Goal: Task Accomplishment & Management: Manage account settings

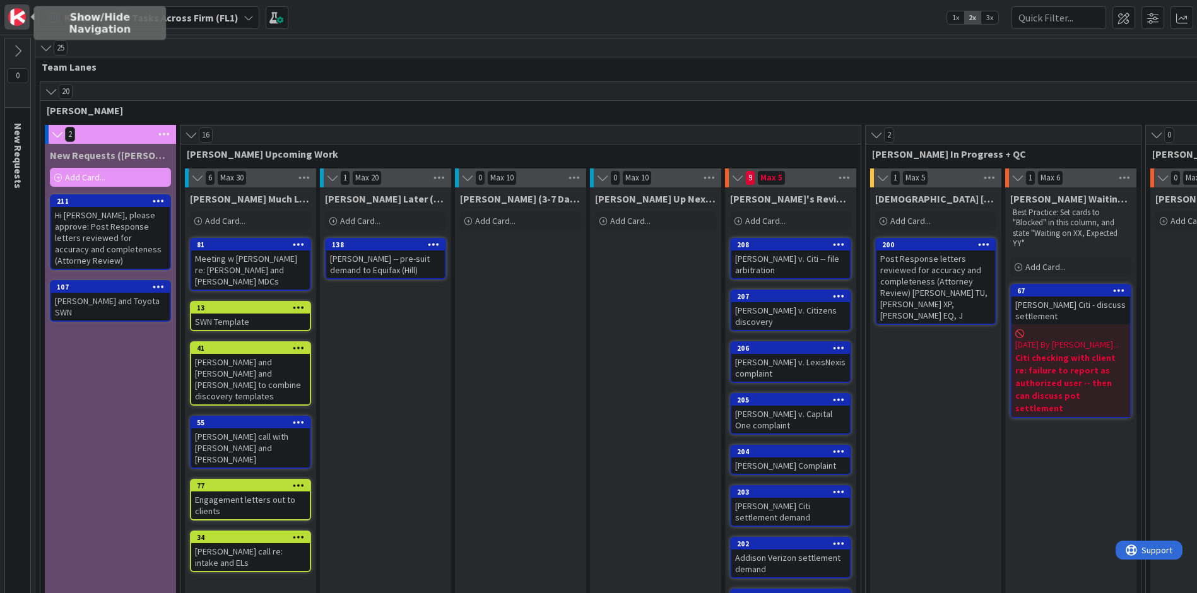
click at [23, 15] on img at bounding box center [17, 17] width 18 height 18
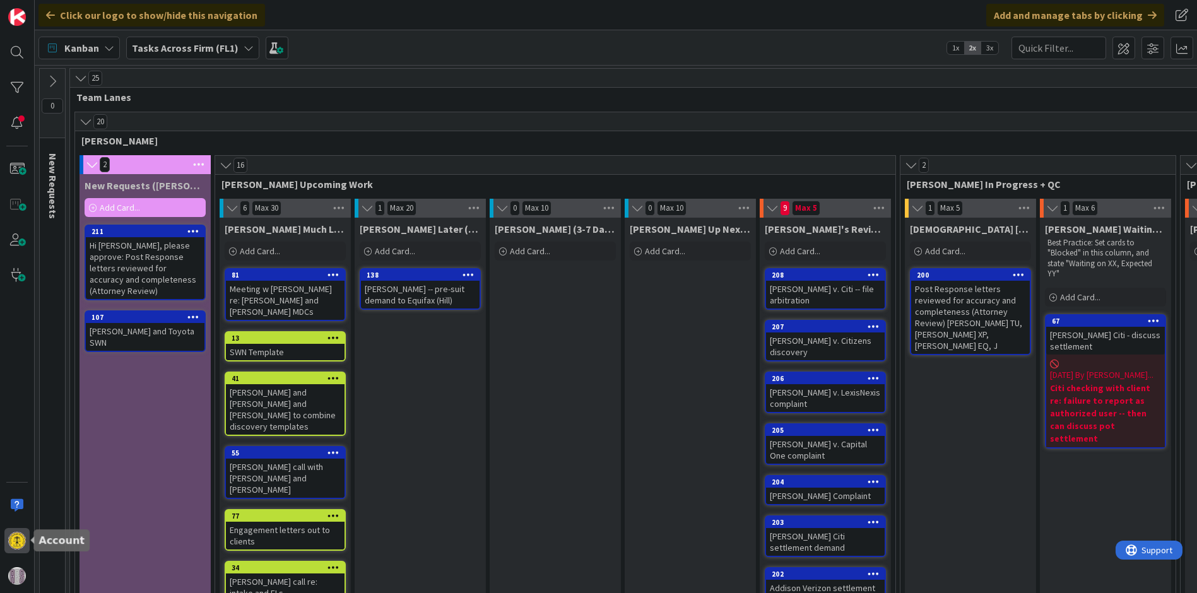
click at [17, 537] on img at bounding box center [17, 541] width 18 height 18
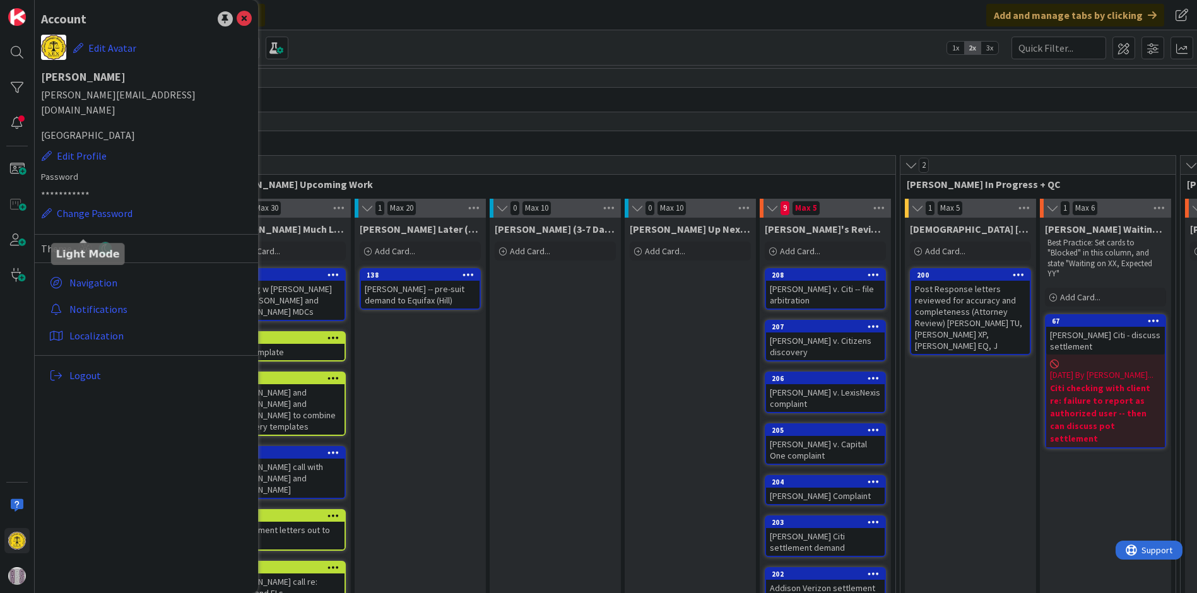
click at [85, 242] on icon at bounding box center [85, 249] width 14 height 14
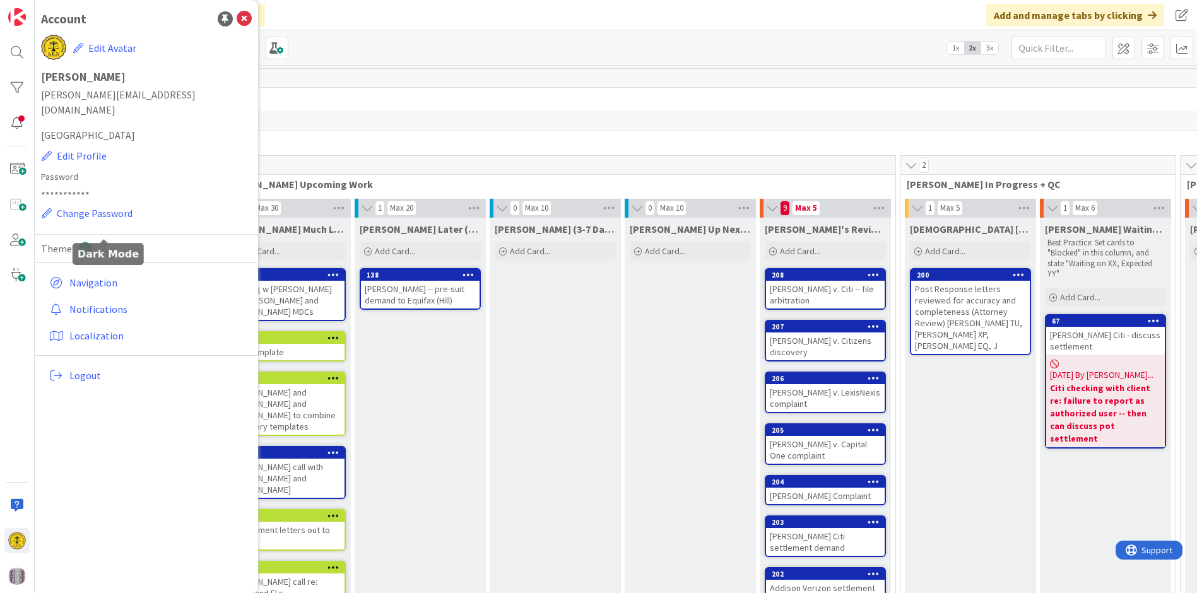
click at [105, 242] on icon at bounding box center [105, 249] width 14 height 14
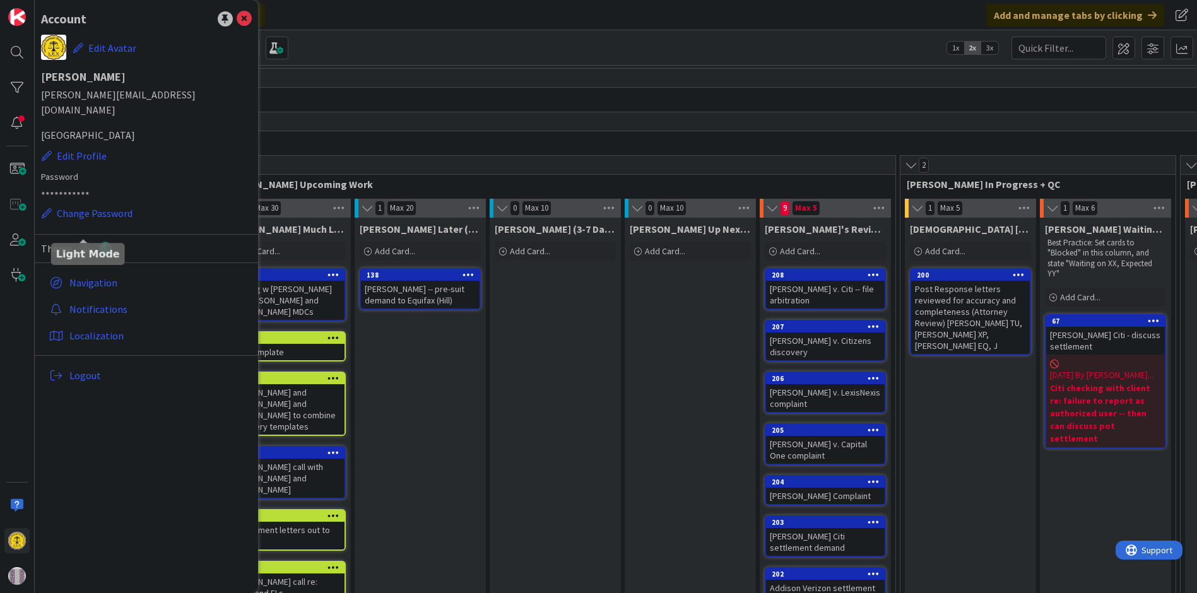
click at [83, 242] on icon at bounding box center [85, 249] width 14 height 14
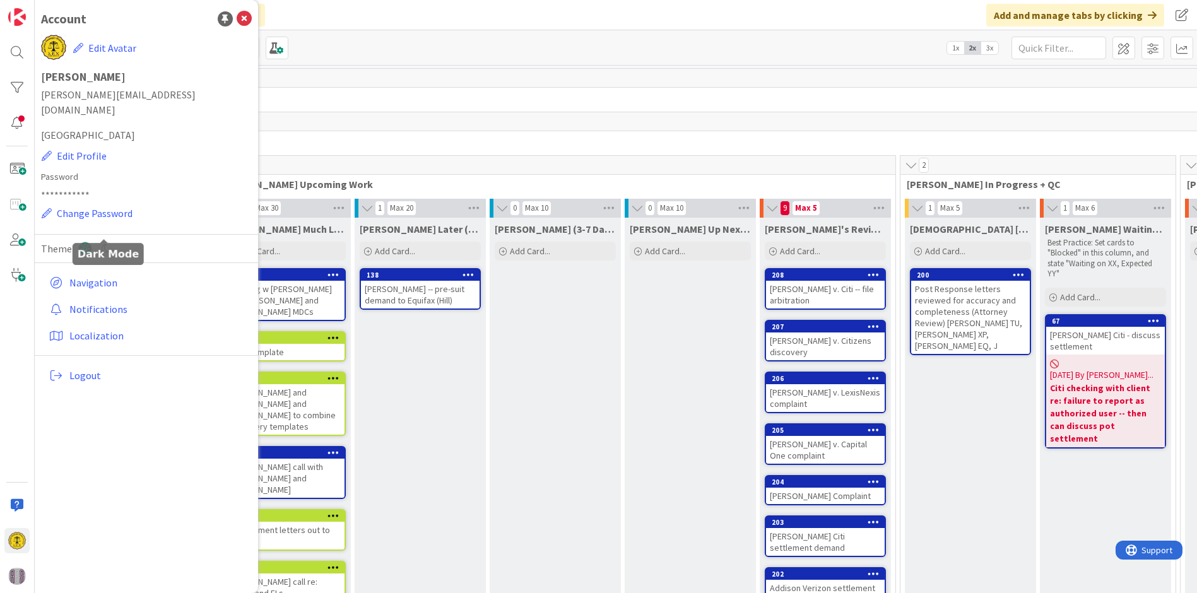
click at [108, 242] on icon at bounding box center [105, 249] width 14 height 14
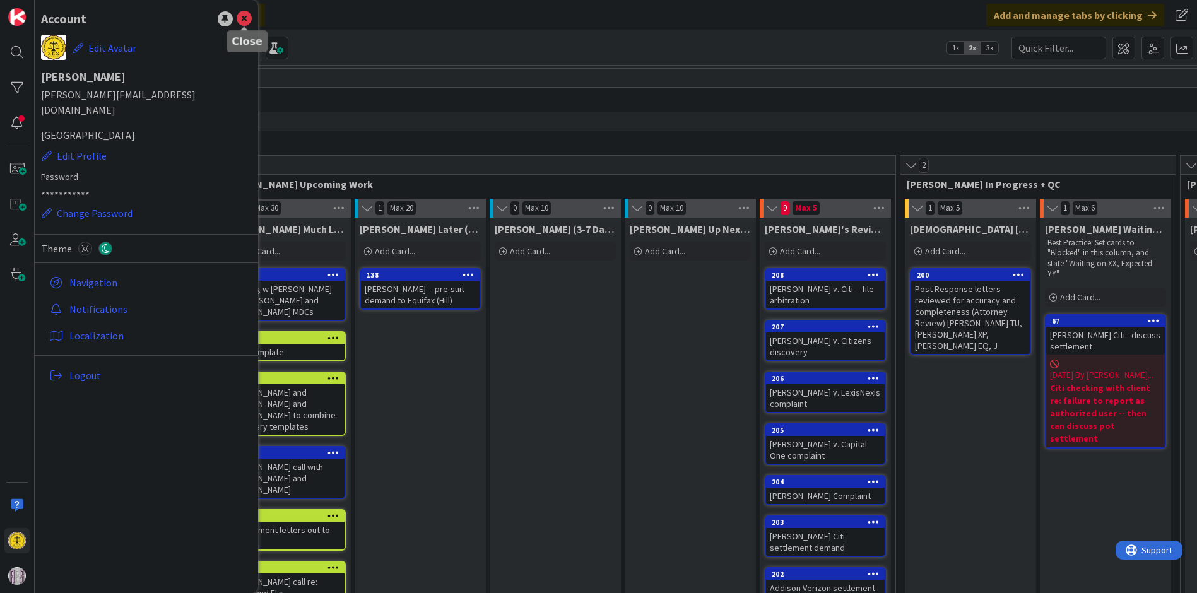
click at [244, 13] on icon at bounding box center [244, 18] width 15 height 15
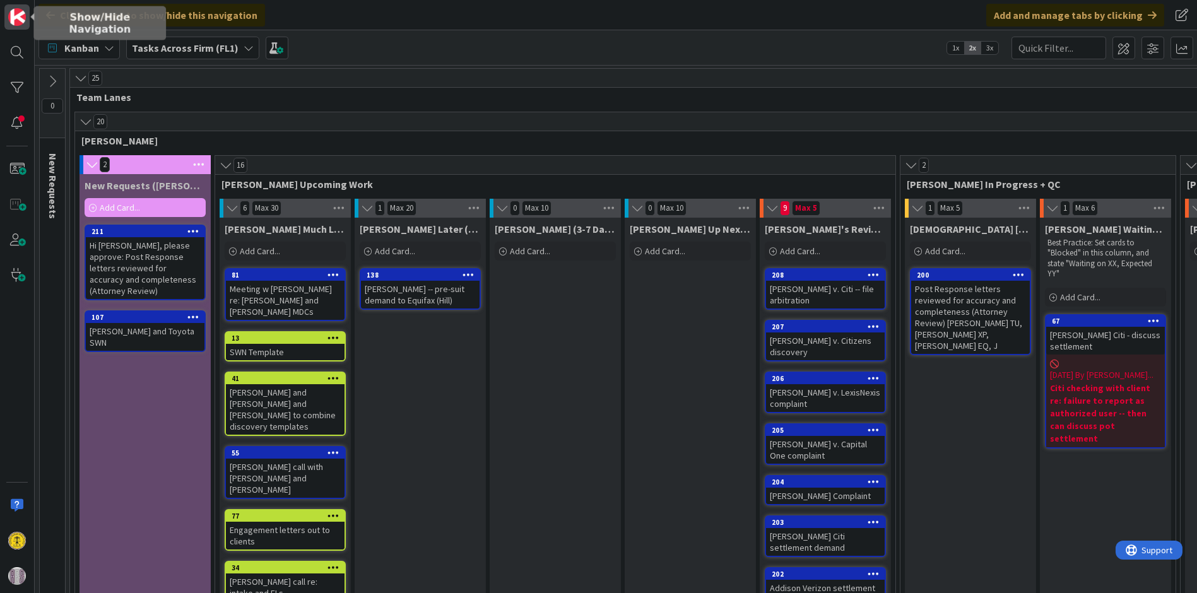
click at [16, 21] on img at bounding box center [17, 17] width 18 height 18
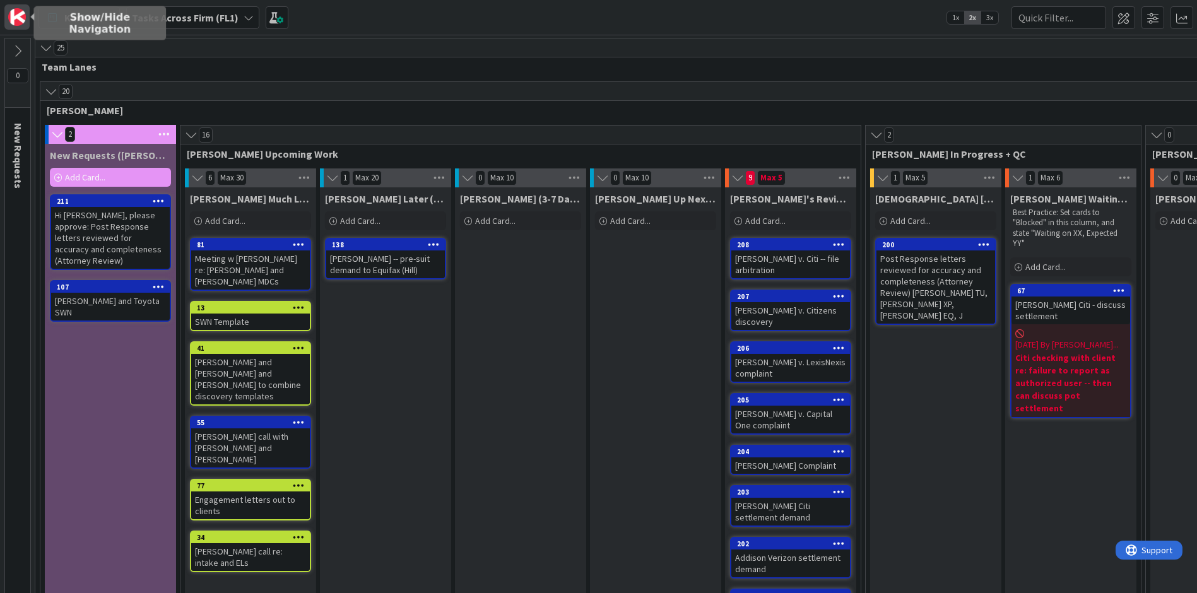
click at [16, 21] on img at bounding box center [17, 17] width 18 height 18
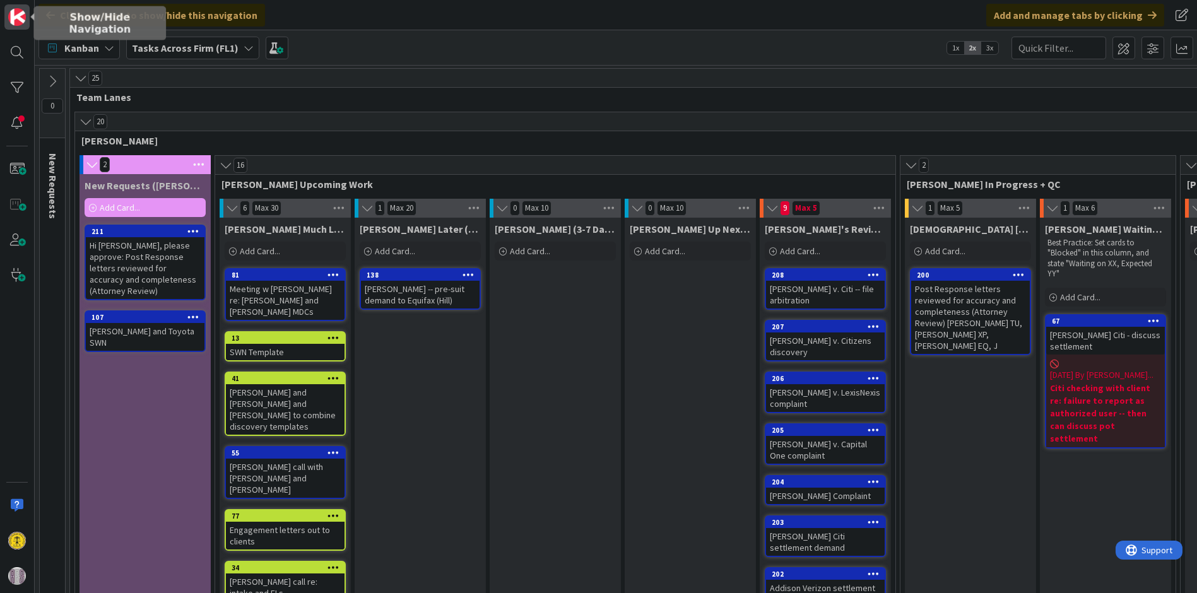
click at [20, 23] on img at bounding box center [17, 17] width 18 height 18
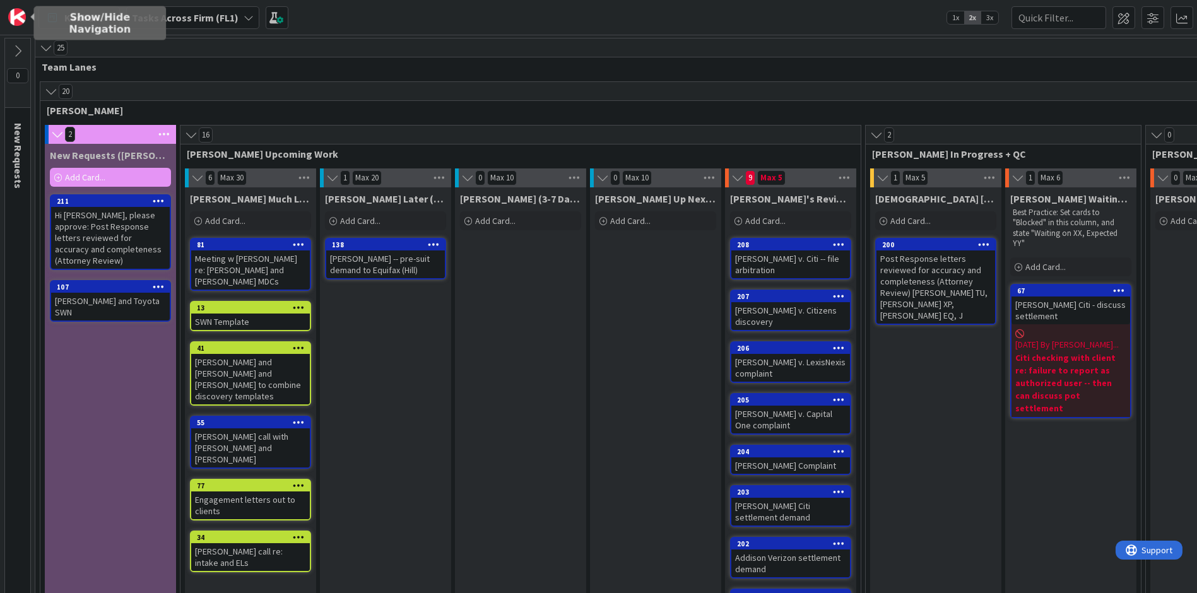
click at [20, 23] on img at bounding box center [17, 17] width 18 height 18
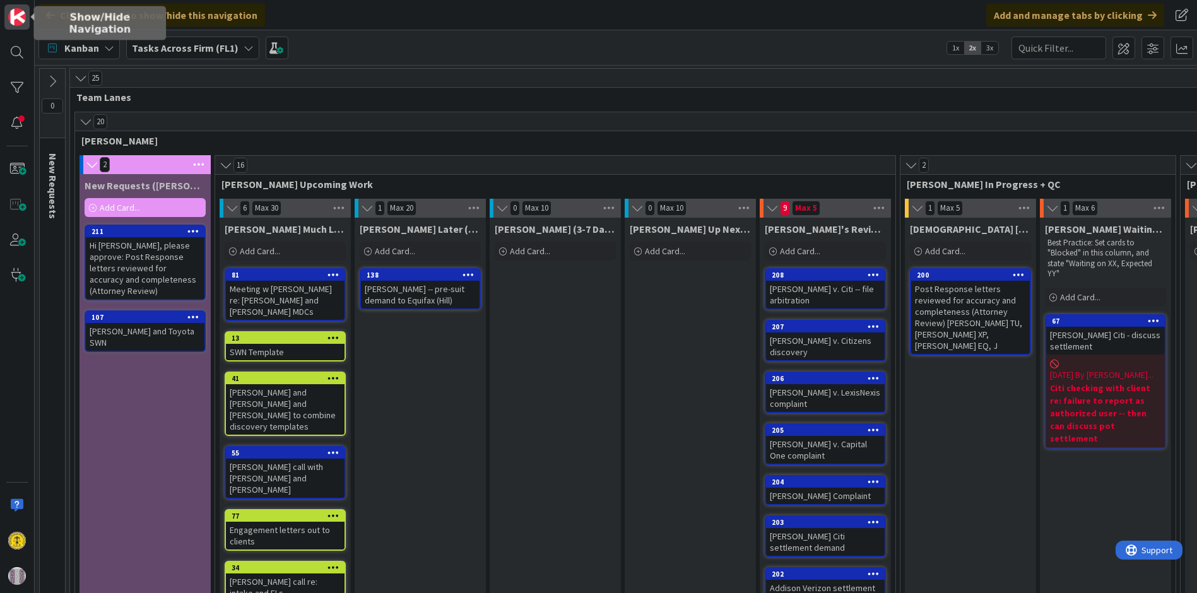
click at [20, 23] on img at bounding box center [17, 17] width 18 height 18
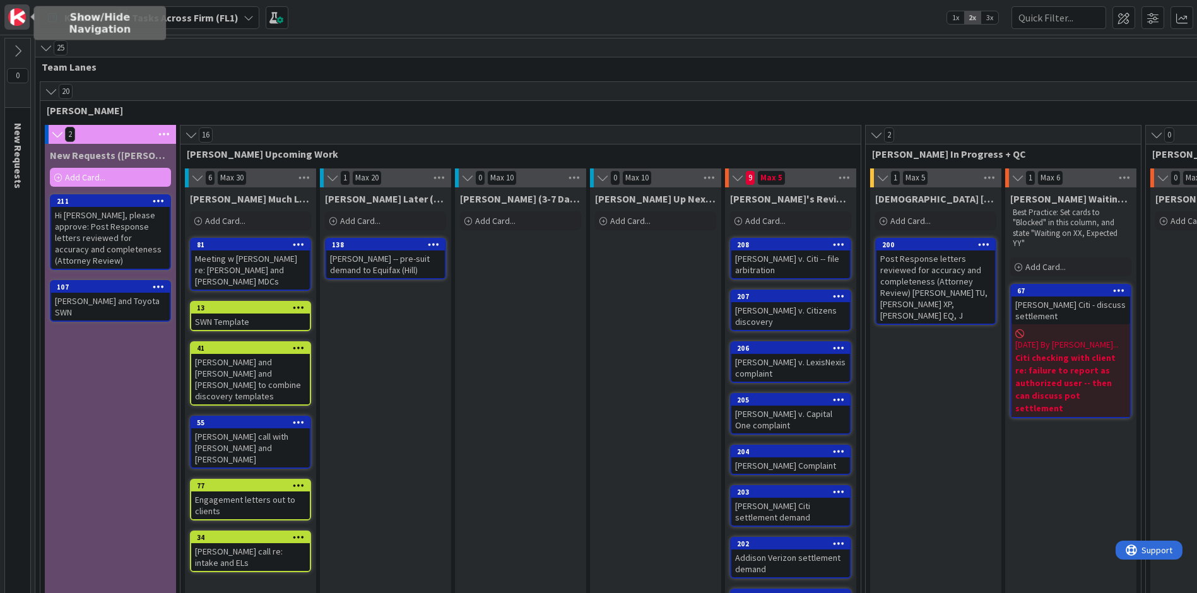
click at [22, 15] on img at bounding box center [17, 17] width 18 height 18
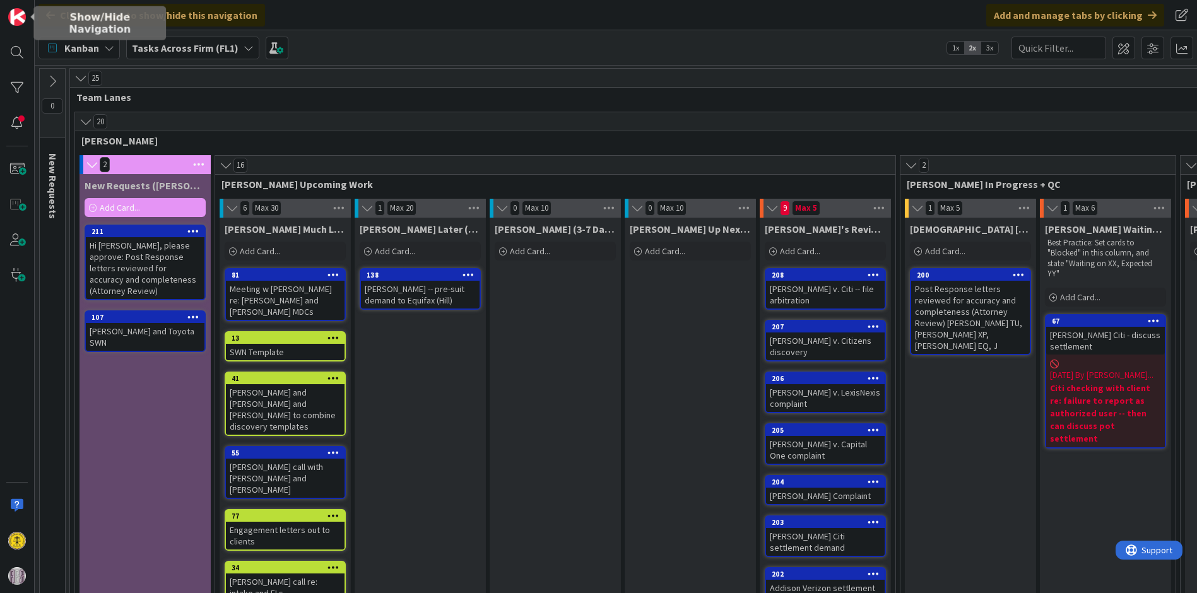
click at [22, 15] on img at bounding box center [17, 17] width 18 height 18
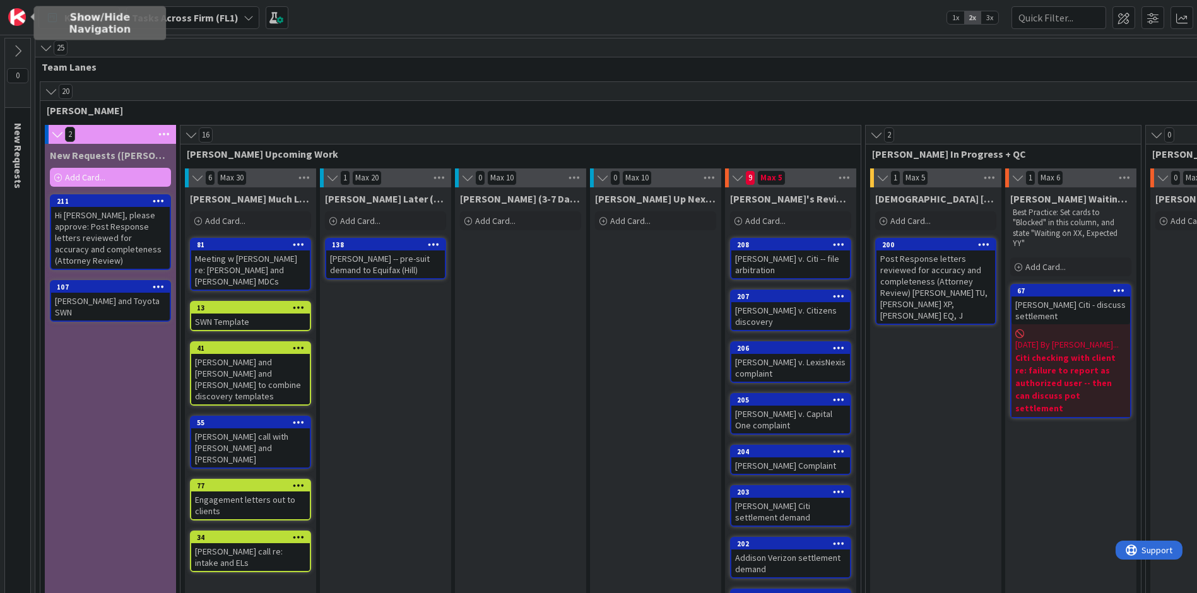
click at [22, 15] on img at bounding box center [17, 17] width 18 height 18
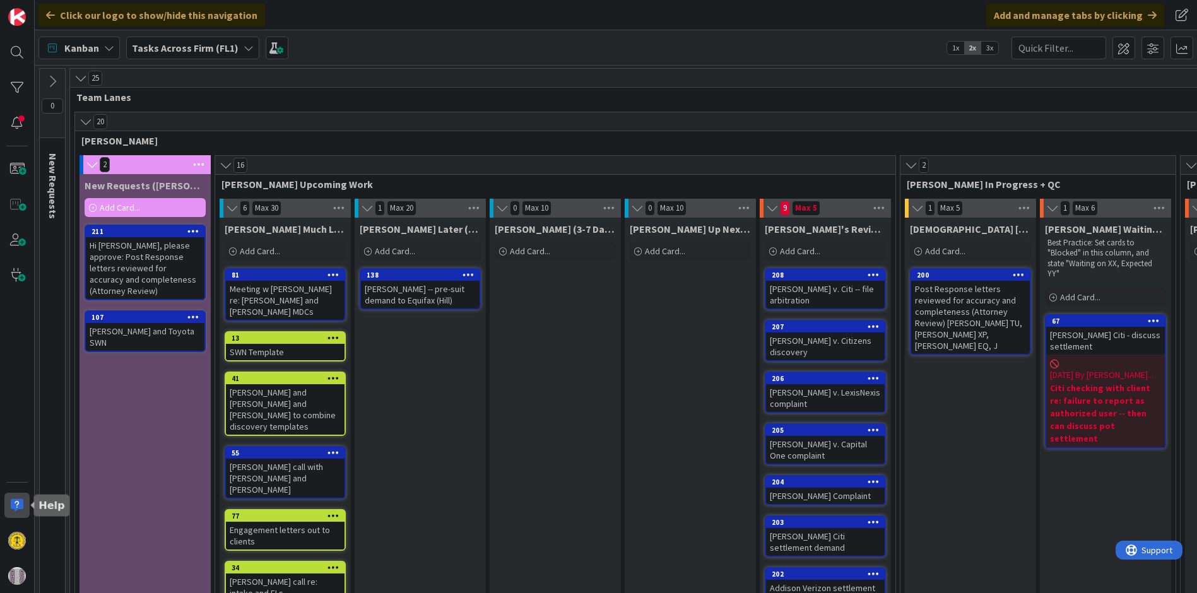
click at [23, 505] on div at bounding box center [16, 505] width 25 height 25
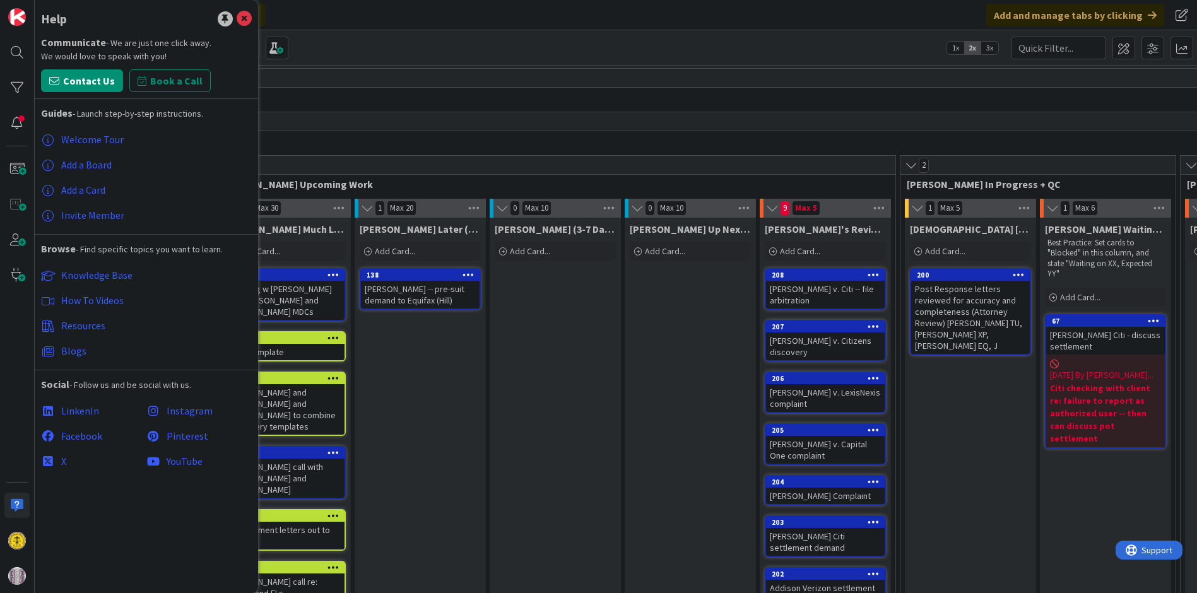
click at [252, 19] on div "Help Communicate - We are just one click away. We would love to speak with you!…" at bounding box center [146, 296] width 223 height 593
click at [237, 16] on icon at bounding box center [244, 18] width 15 height 15
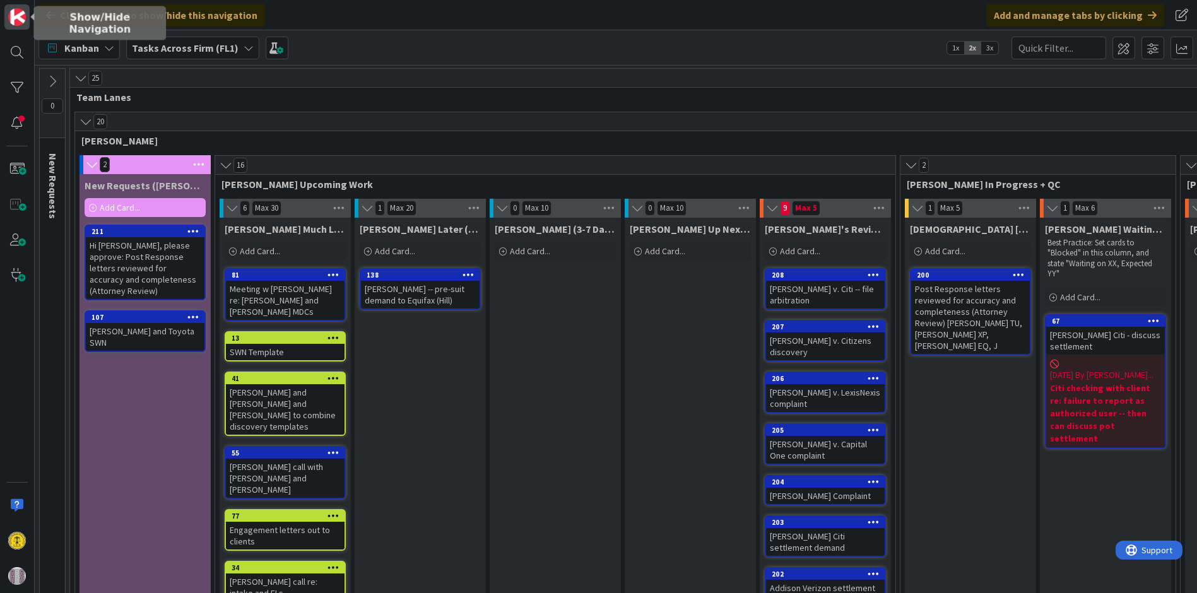
click at [16, 16] on img at bounding box center [17, 17] width 18 height 18
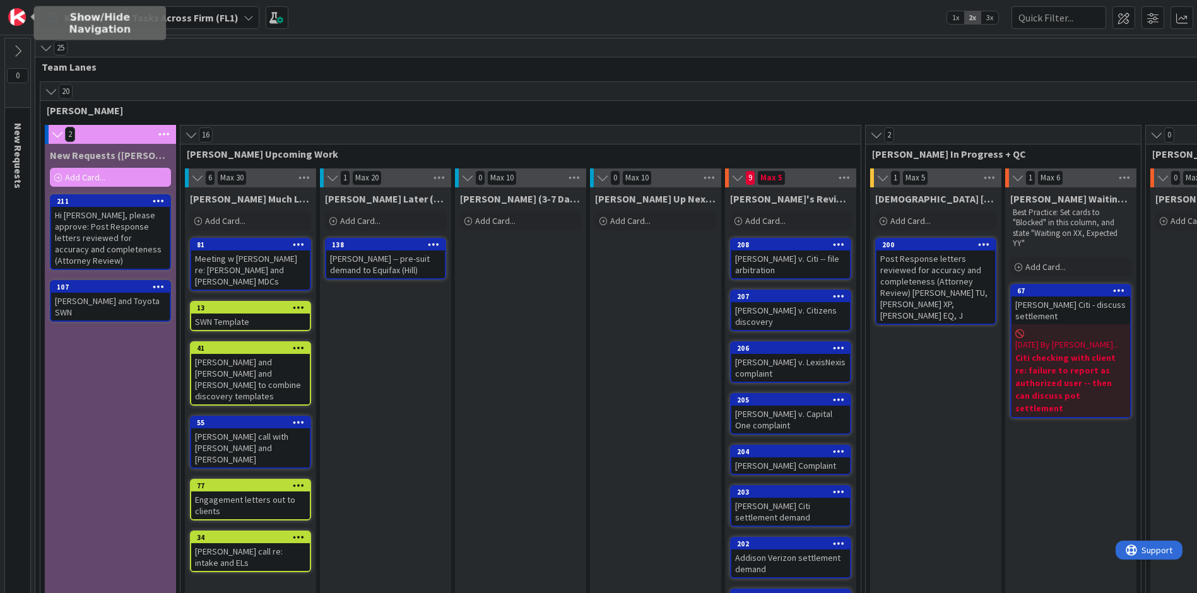
click at [16, 16] on img at bounding box center [17, 17] width 18 height 18
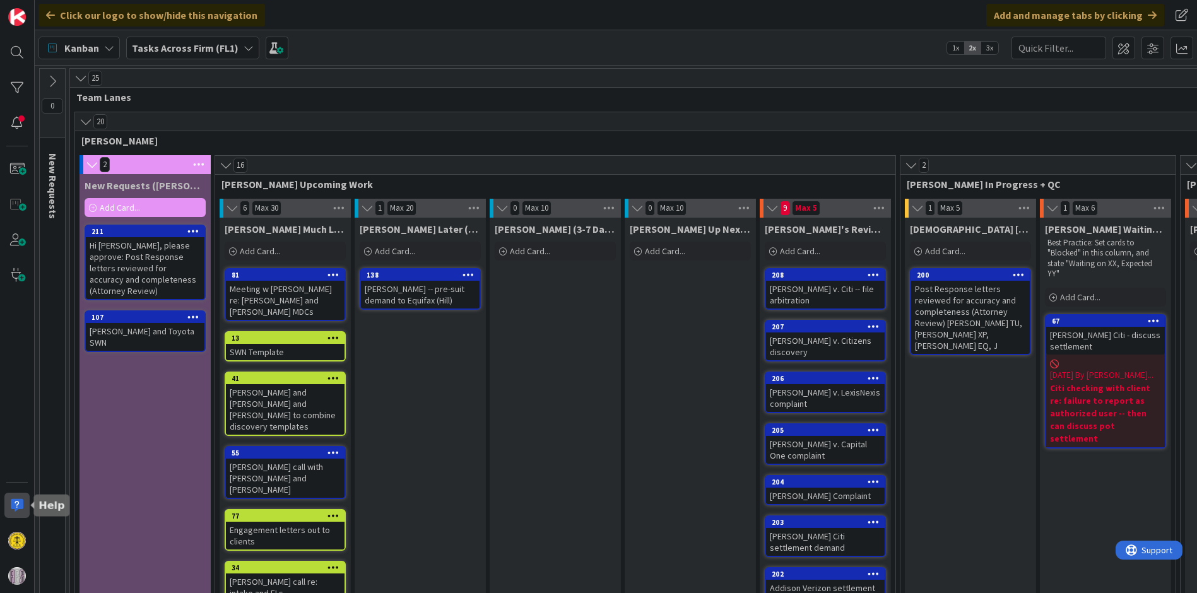
click at [20, 503] on div at bounding box center [16, 505] width 25 height 25
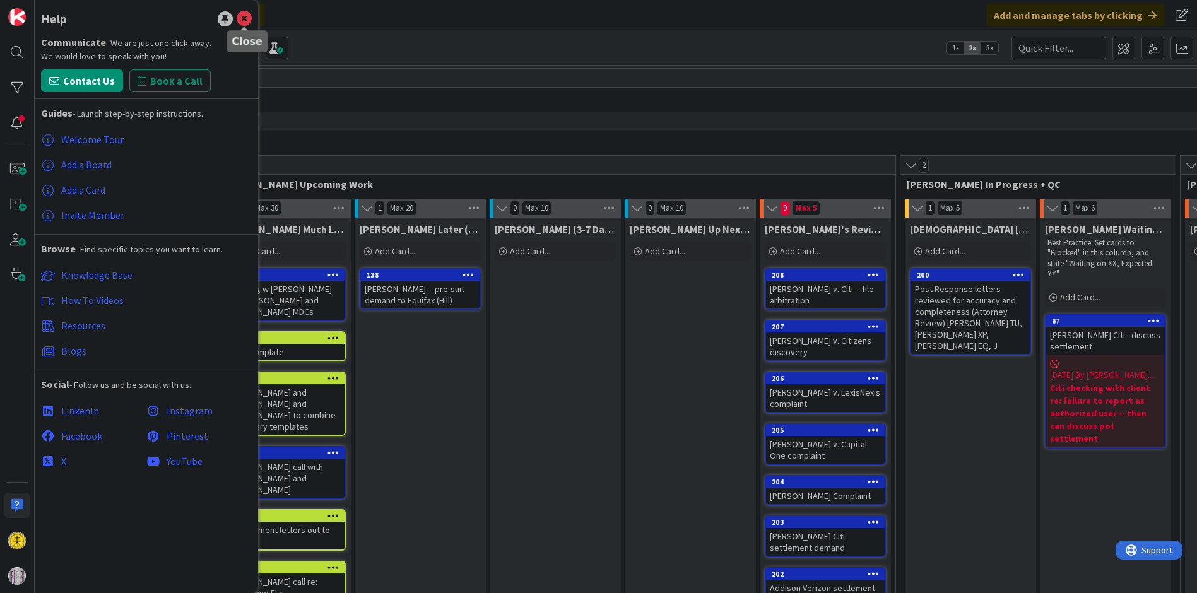
click at [242, 20] on icon at bounding box center [244, 18] width 15 height 15
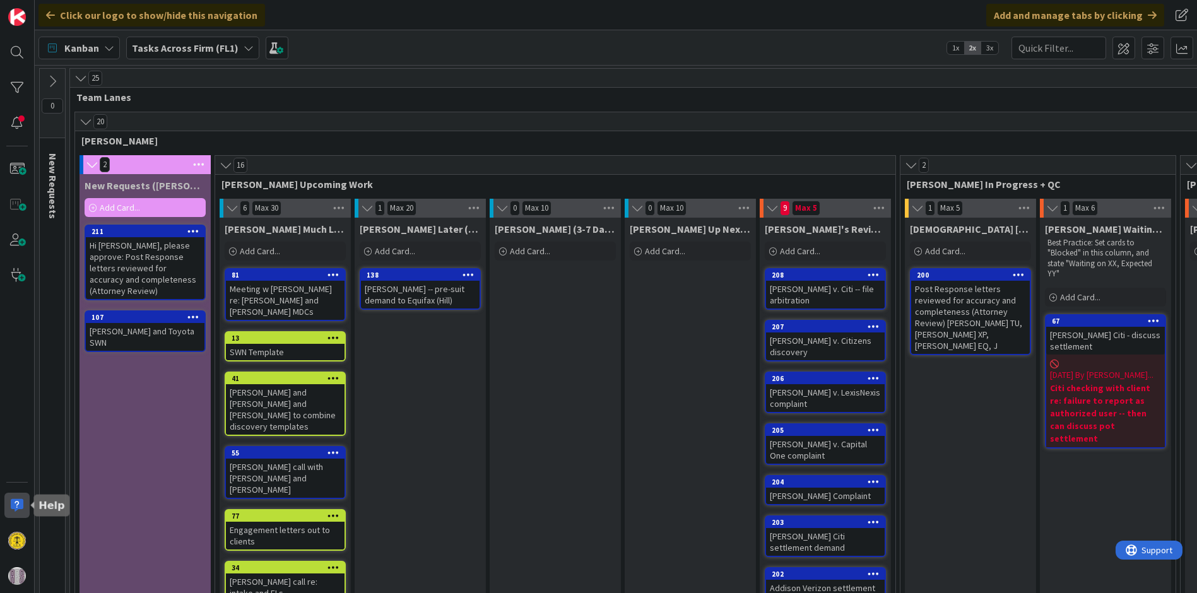
click at [19, 503] on div at bounding box center [16, 505] width 25 height 25
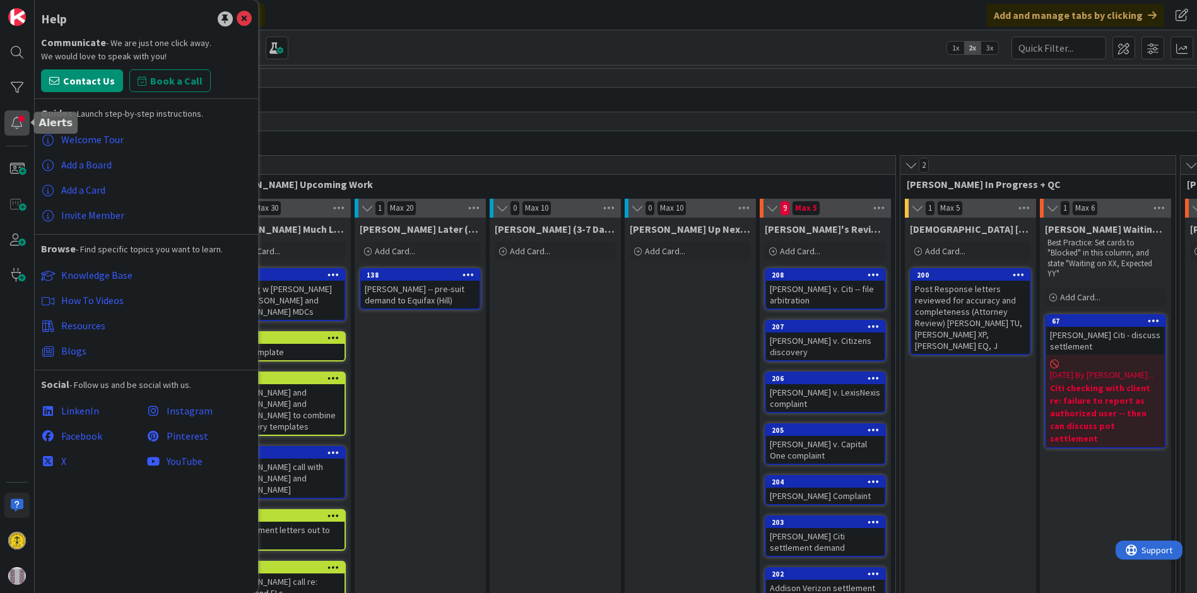
click at [16, 127] on div at bounding box center [16, 122] width 25 height 25
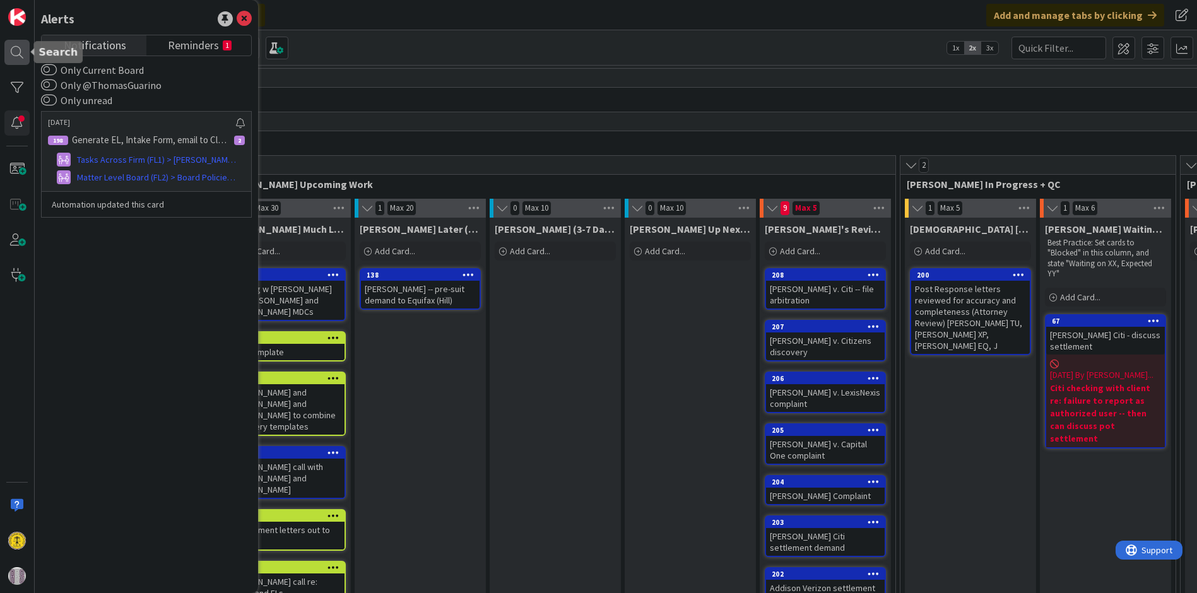
click at [22, 47] on div at bounding box center [16, 52] width 25 height 25
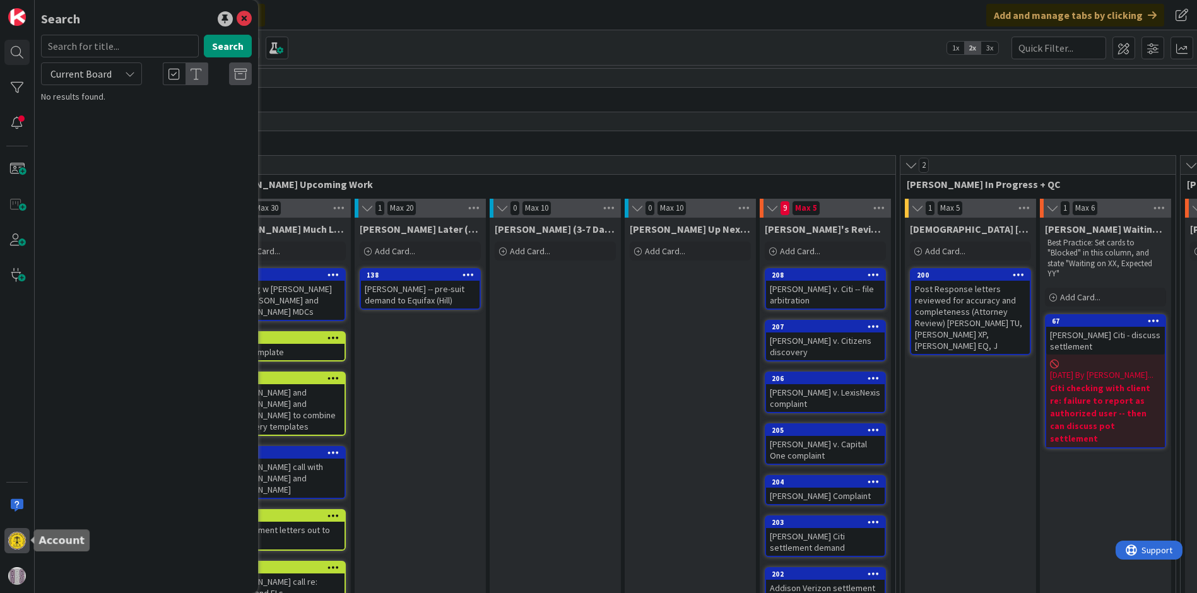
click at [16, 541] on img at bounding box center [17, 541] width 18 height 18
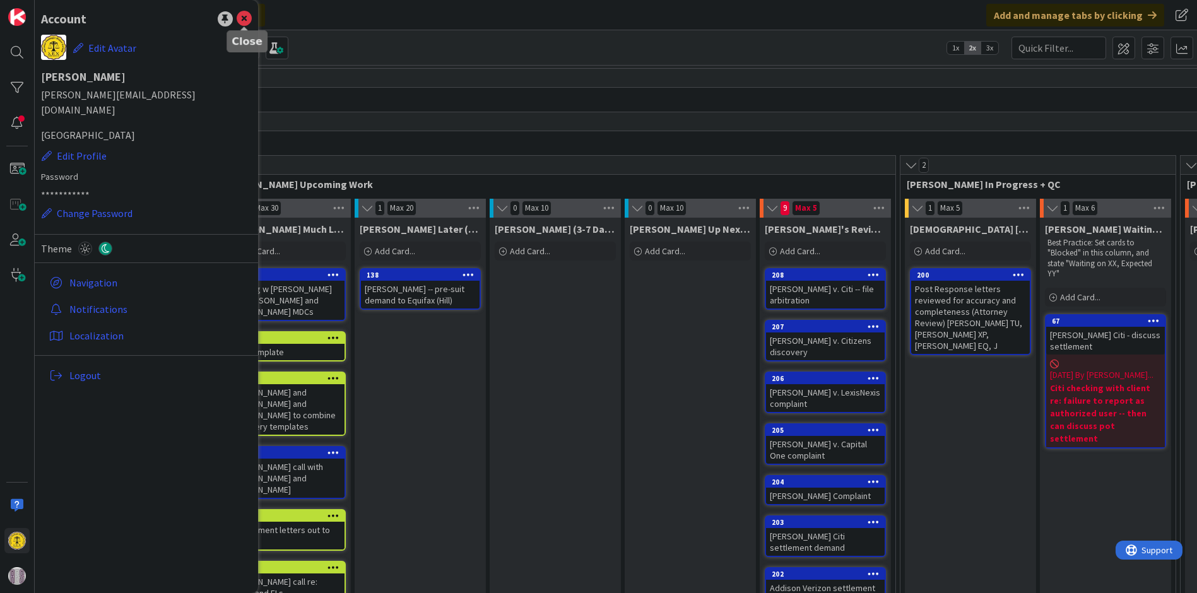
click at [239, 15] on icon at bounding box center [244, 18] width 15 height 15
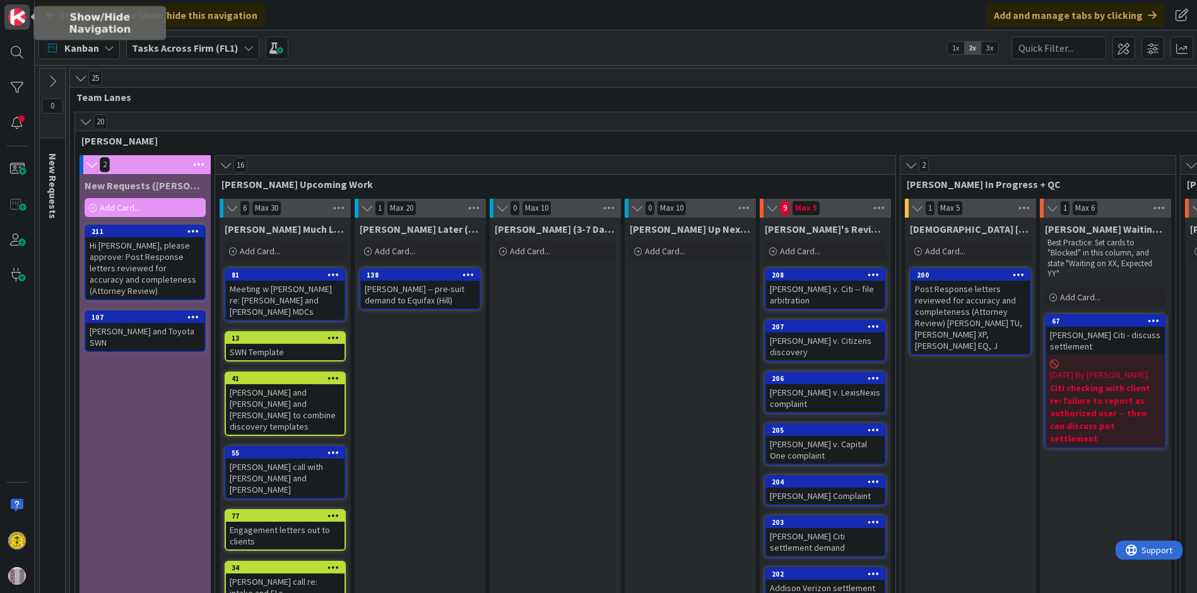
click at [13, 16] on img at bounding box center [17, 17] width 18 height 18
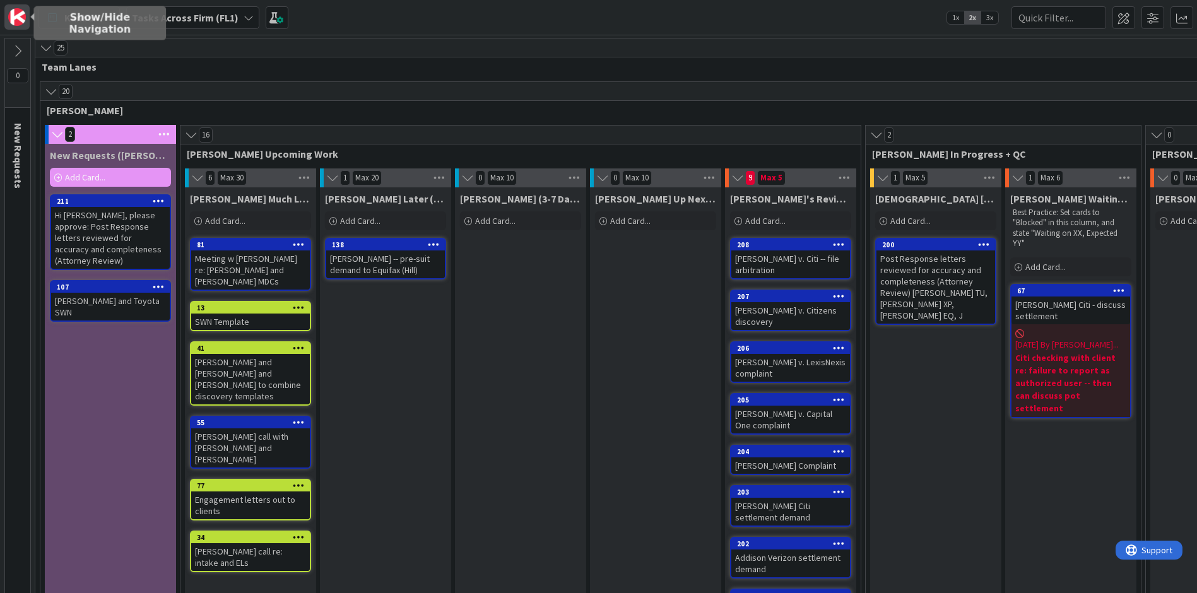
click at [20, 20] on img at bounding box center [17, 17] width 18 height 18
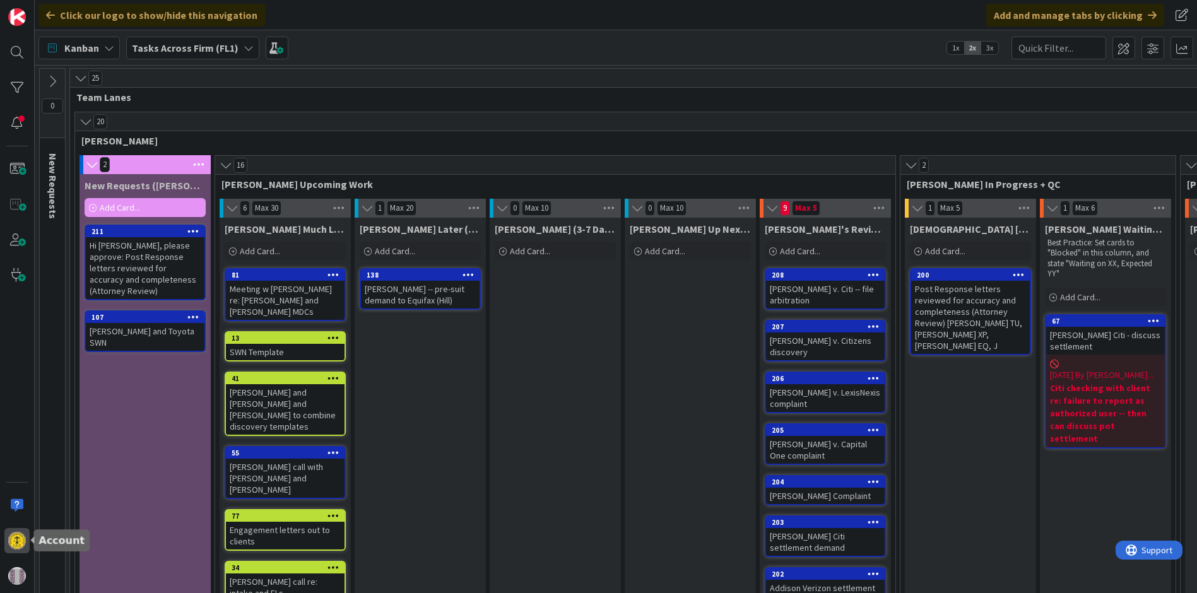
click at [16, 541] on img at bounding box center [17, 541] width 18 height 18
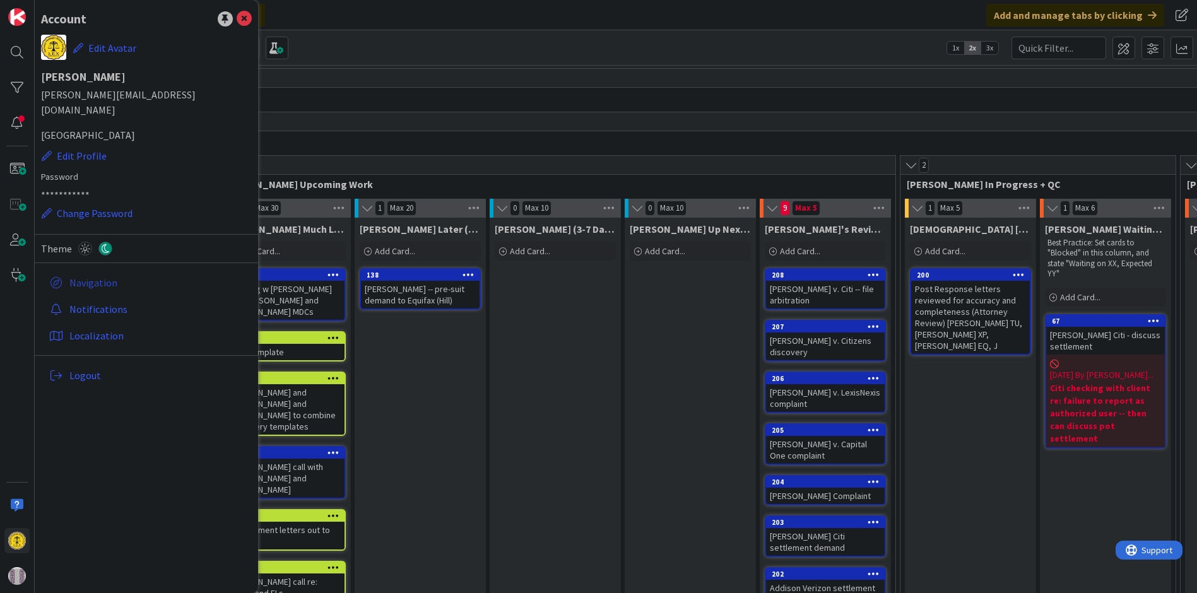
click at [93, 271] on link "Navigation" at bounding box center [148, 282] width 208 height 23
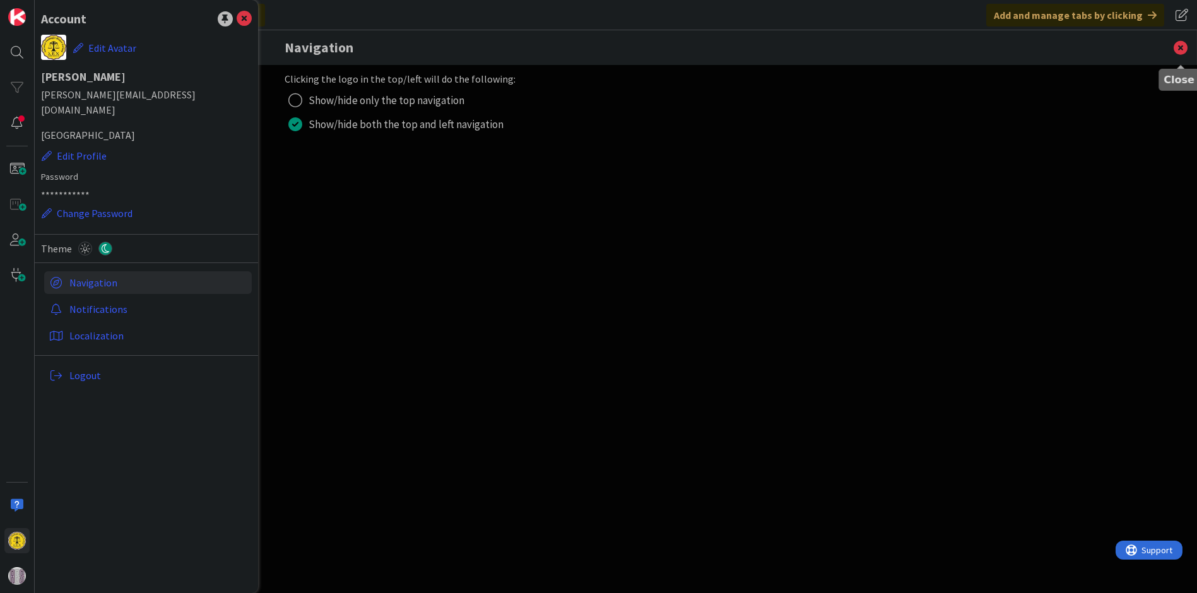
click at [1174, 43] on icon at bounding box center [1180, 47] width 33 height 35
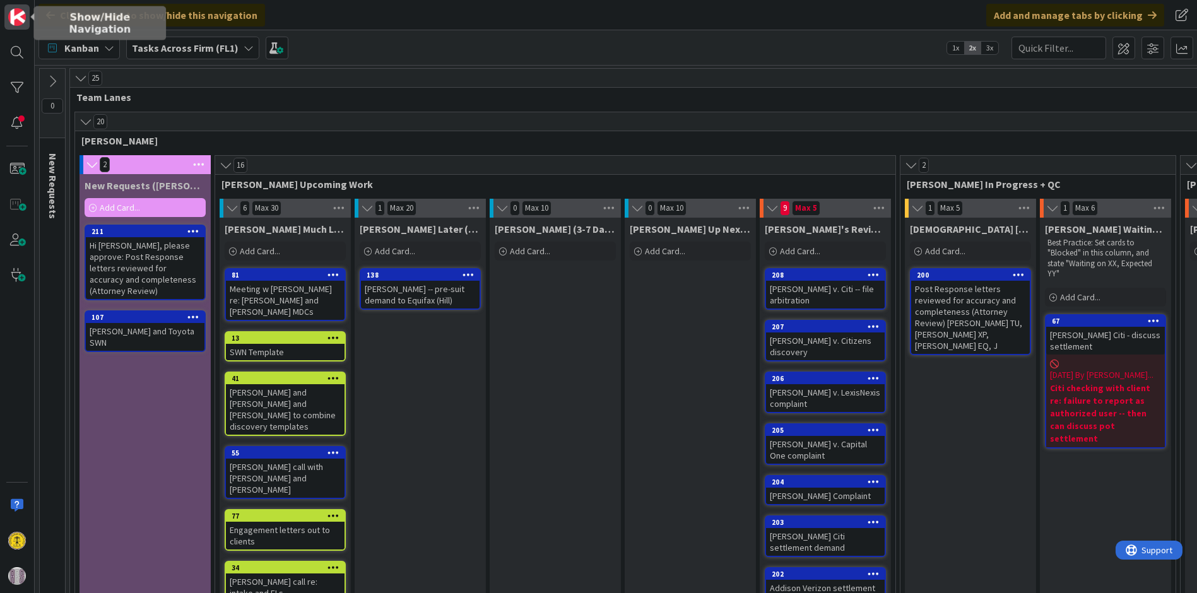
click at [18, 16] on img at bounding box center [17, 17] width 18 height 18
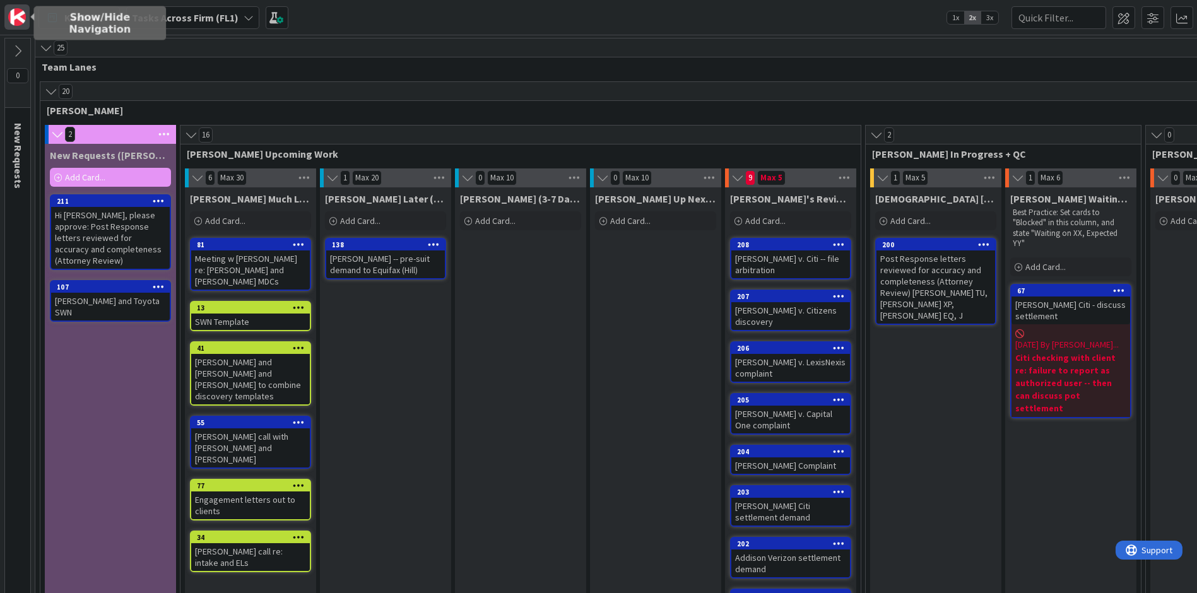
click at [21, 4] on div at bounding box center [16, 16] width 25 height 25
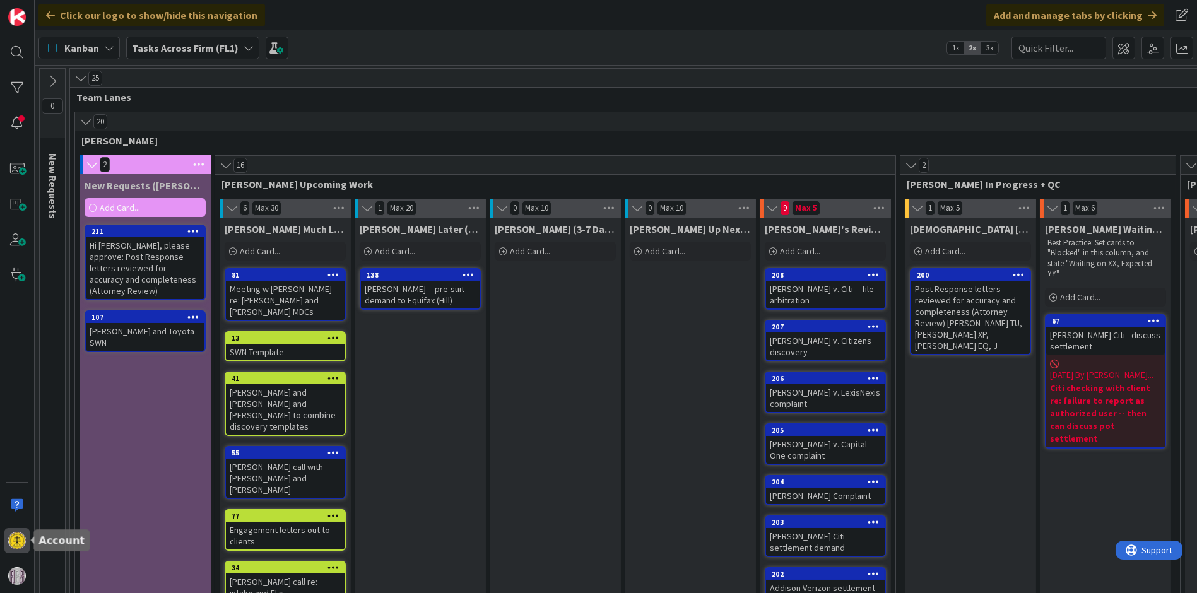
click at [7, 536] on div at bounding box center [16, 540] width 25 height 25
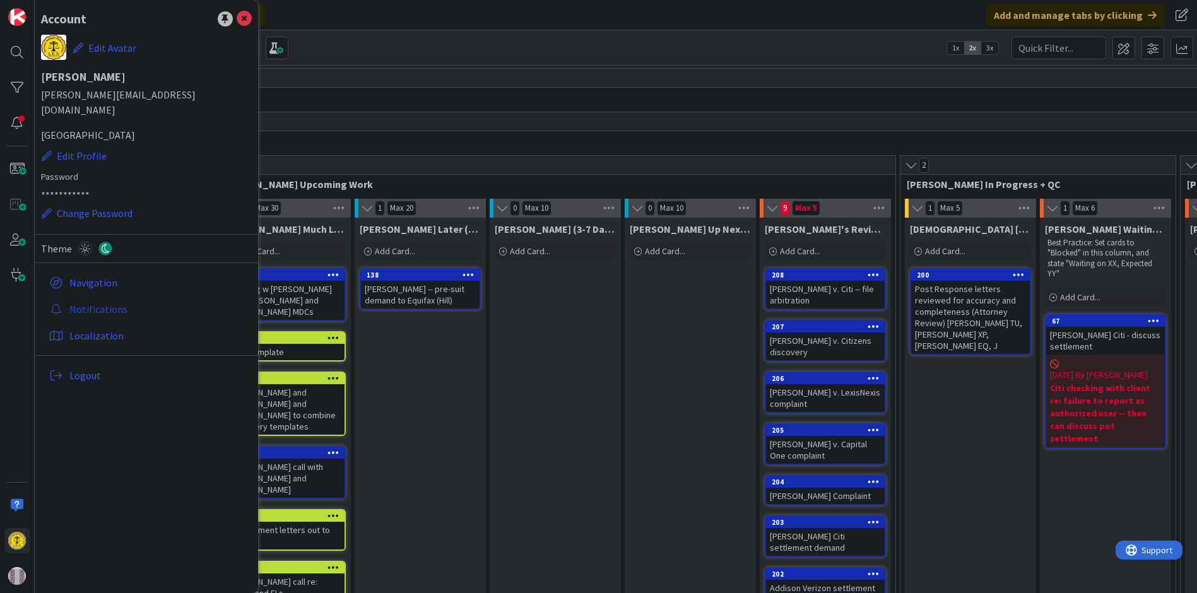
click at [104, 298] on link "Notifications" at bounding box center [148, 309] width 208 height 23
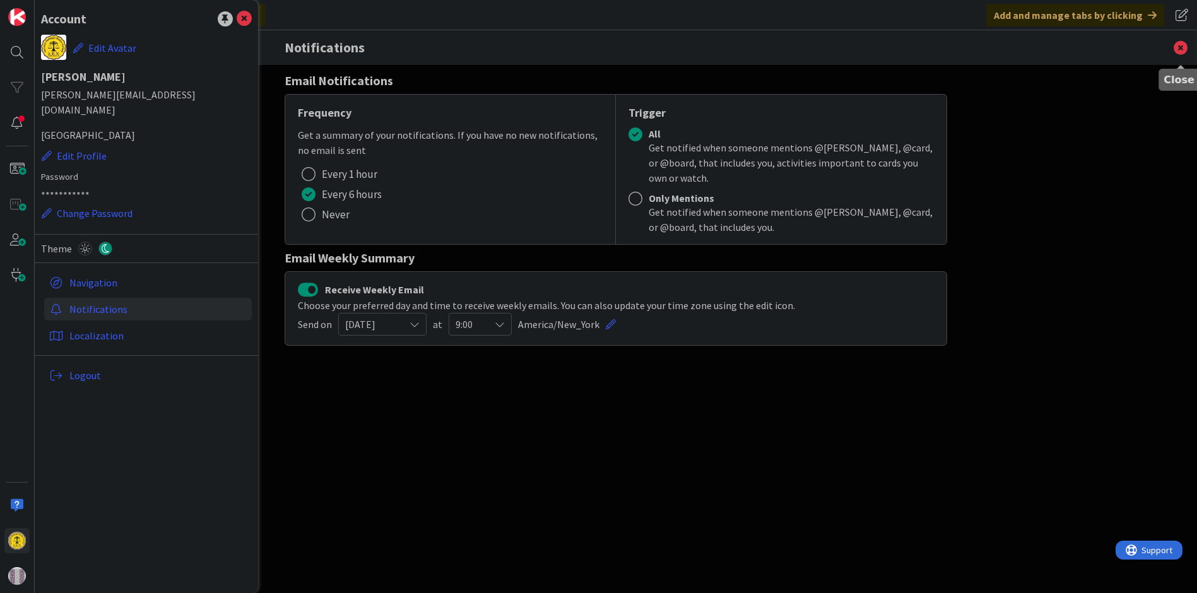
click at [1177, 46] on icon at bounding box center [1180, 47] width 33 height 35
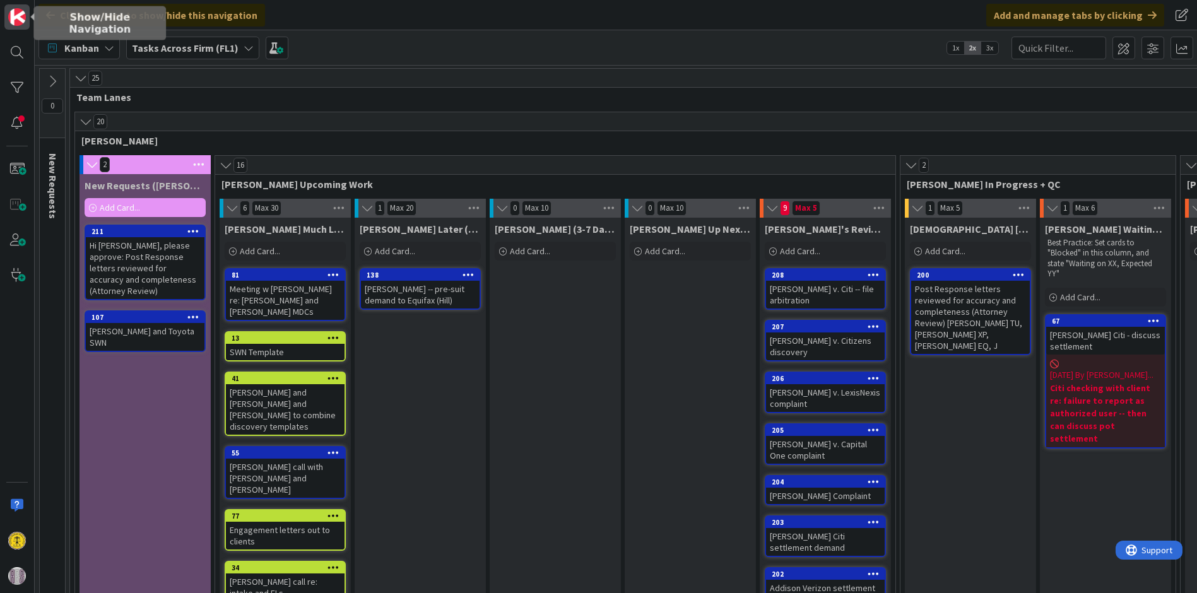
click at [6, 17] on link at bounding box center [16, 16] width 25 height 25
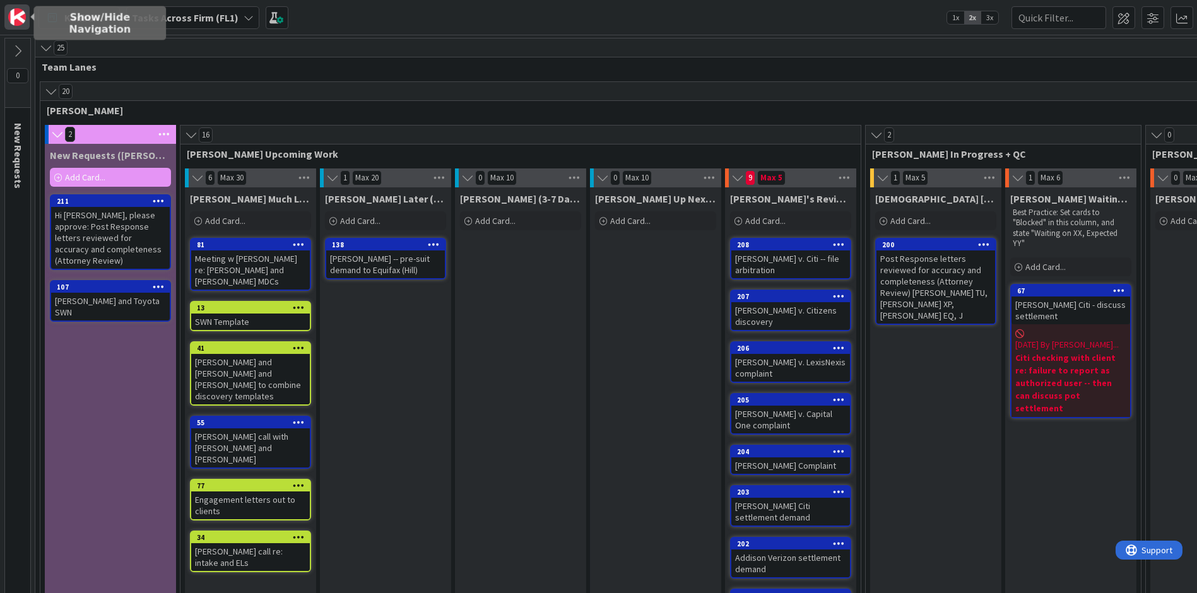
click at [8, 17] on img at bounding box center [17, 17] width 18 height 18
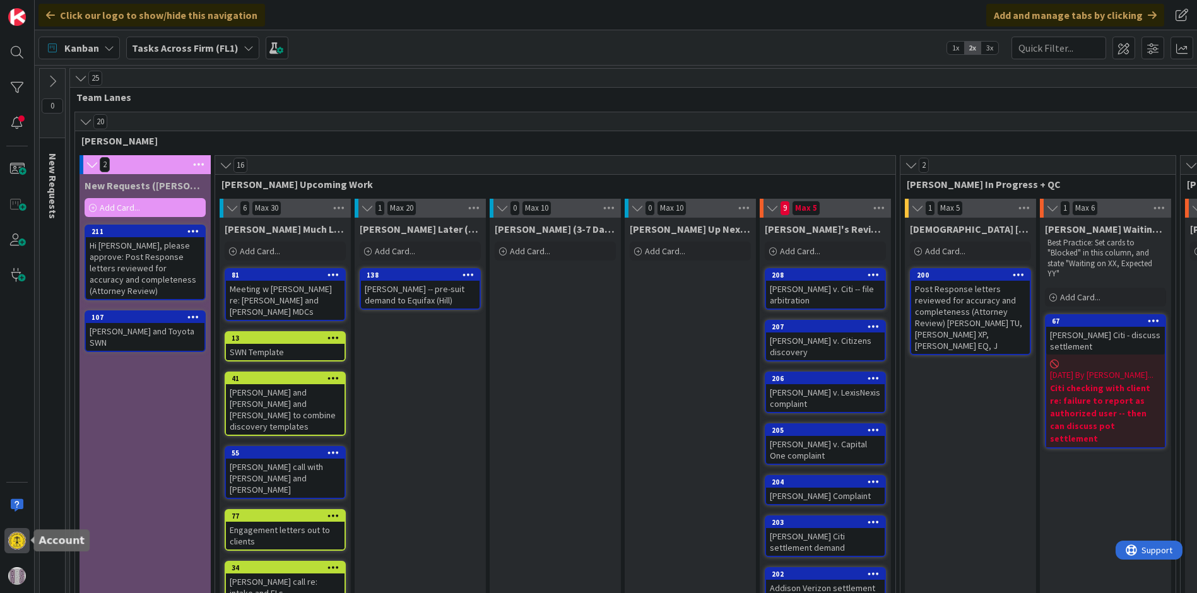
click at [23, 549] on div at bounding box center [16, 540] width 25 height 25
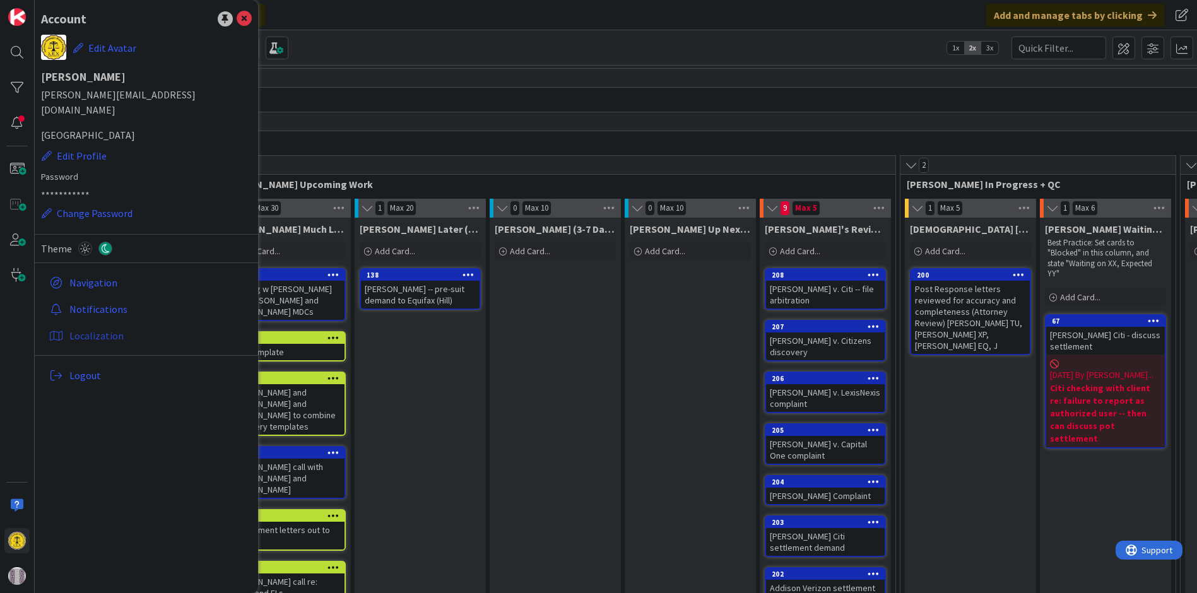
click at [91, 324] on link "Localization" at bounding box center [148, 335] width 208 height 23
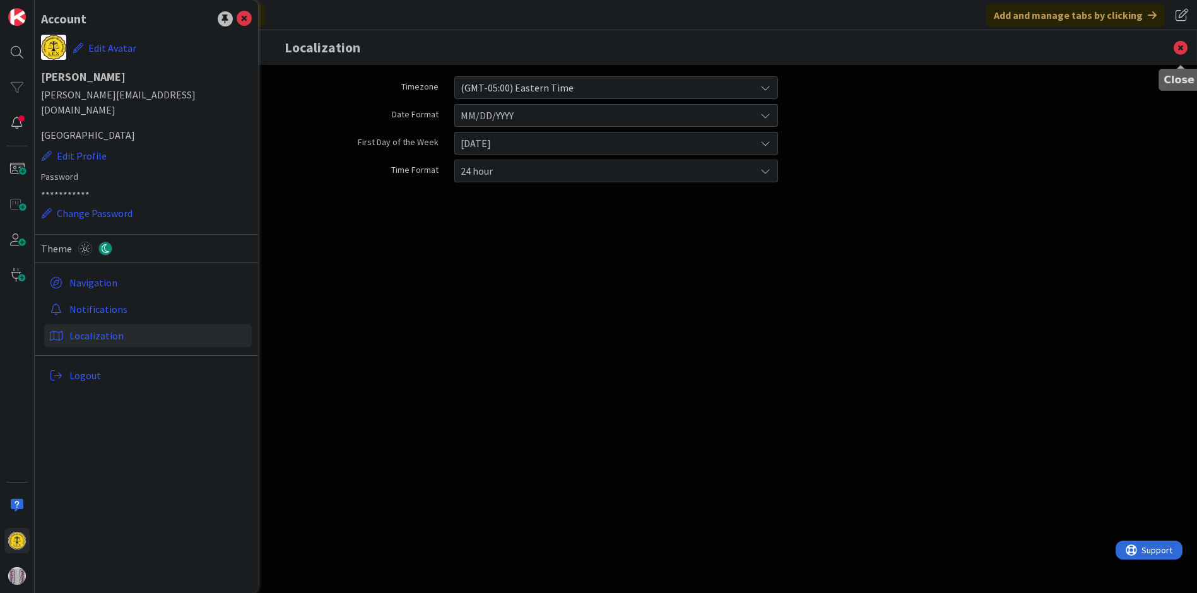
click at [1182, 49] on icon at bounding box center [1180, 47] width 33 height 35
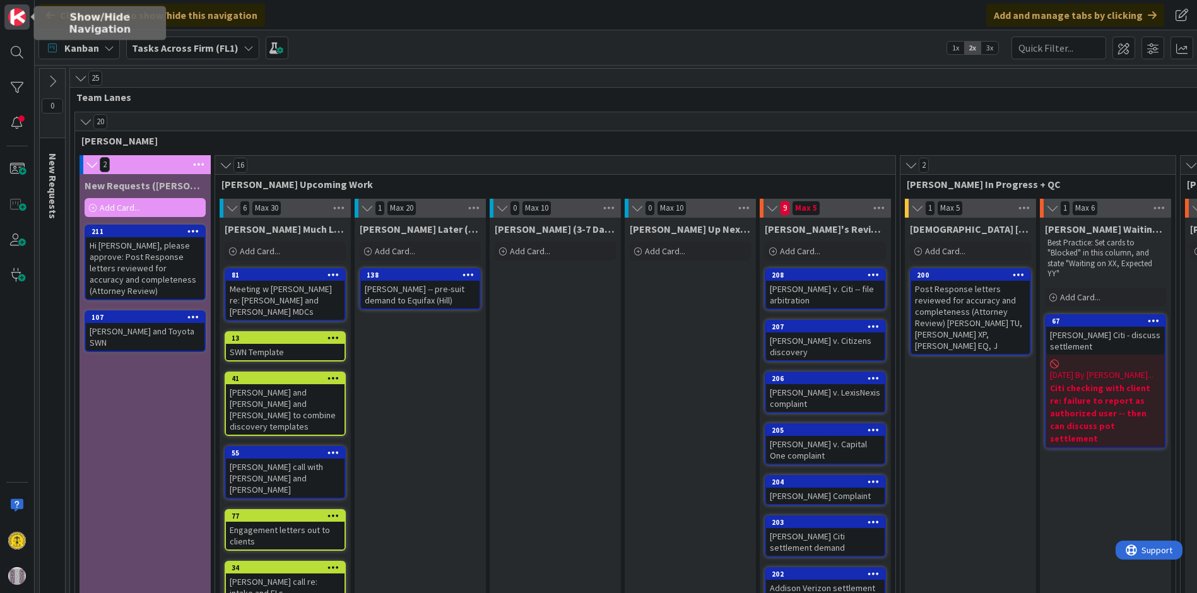
click at [19, 22] on img at bounding box center [17, 17] width 18 height 18
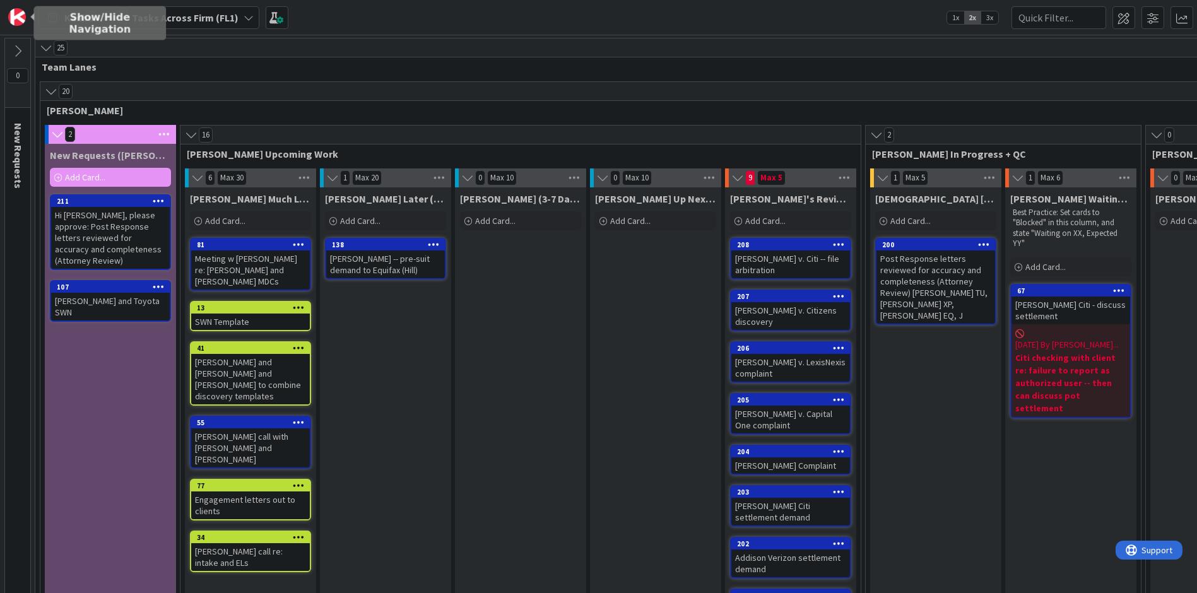
click at [19, 22] on img at bounding box center [17, 17] width 18 height 18
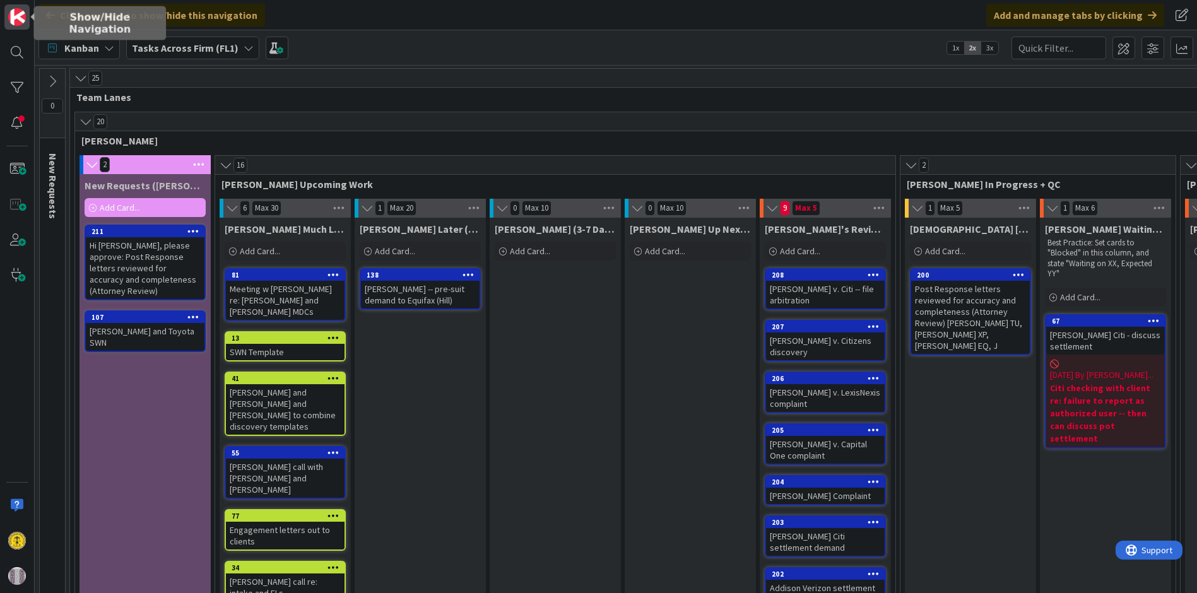
click at [19, 22] on img at bounding box center [17, 17] width 18 height 18
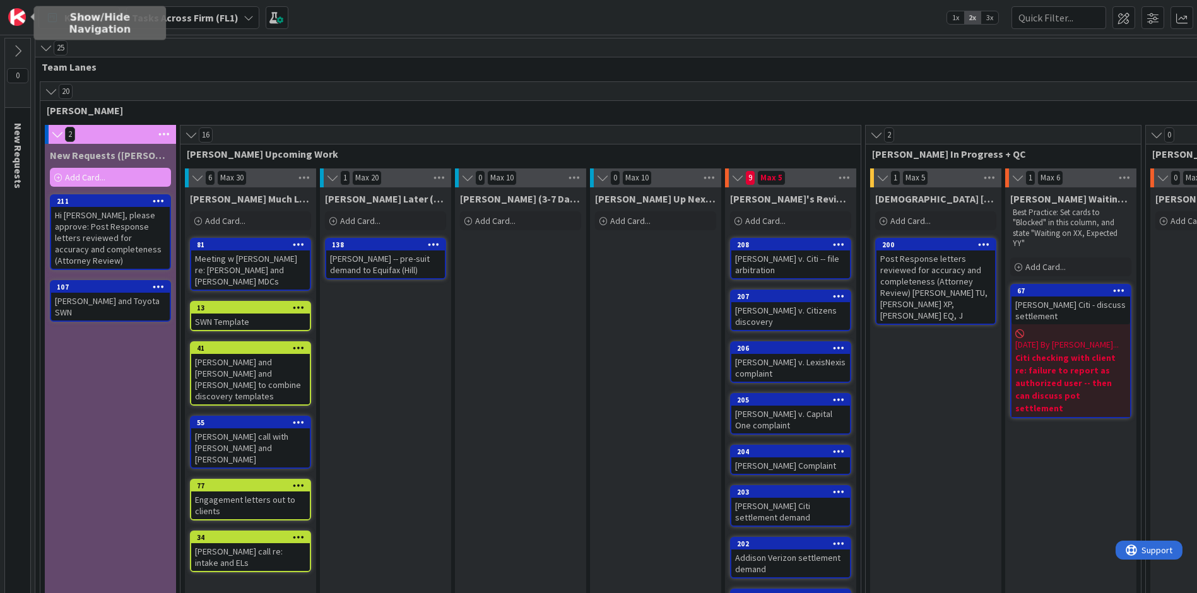
click at [19, 22] on img at bounding box center [17, 17] width 18 height 18
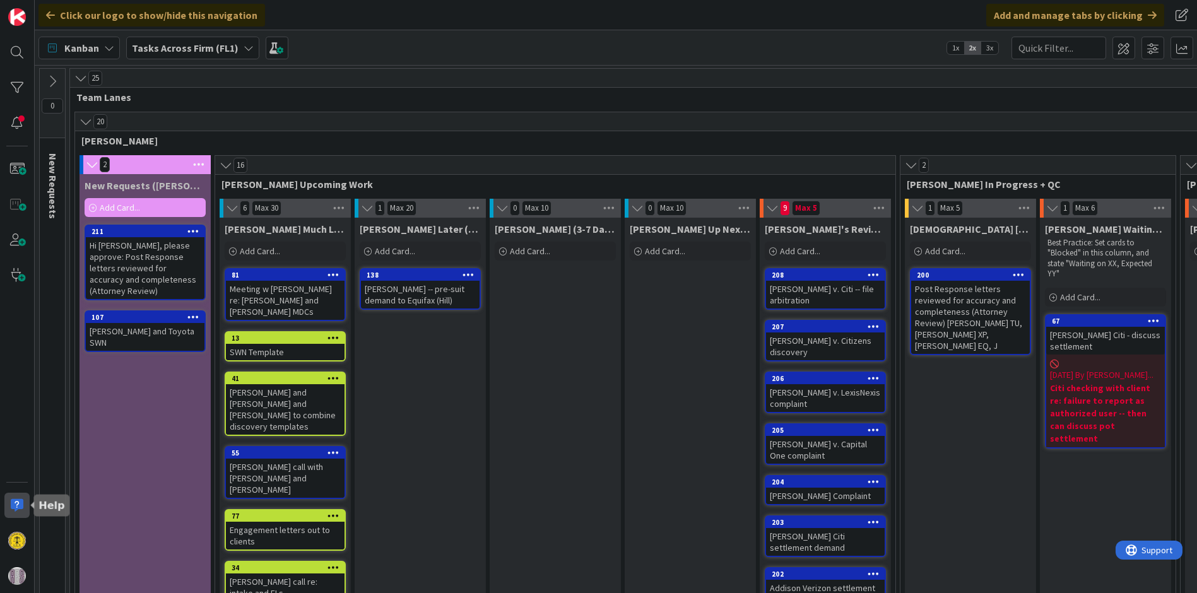
click at [16, 501] on div at bounding box center [16, 505] width 25 height 25
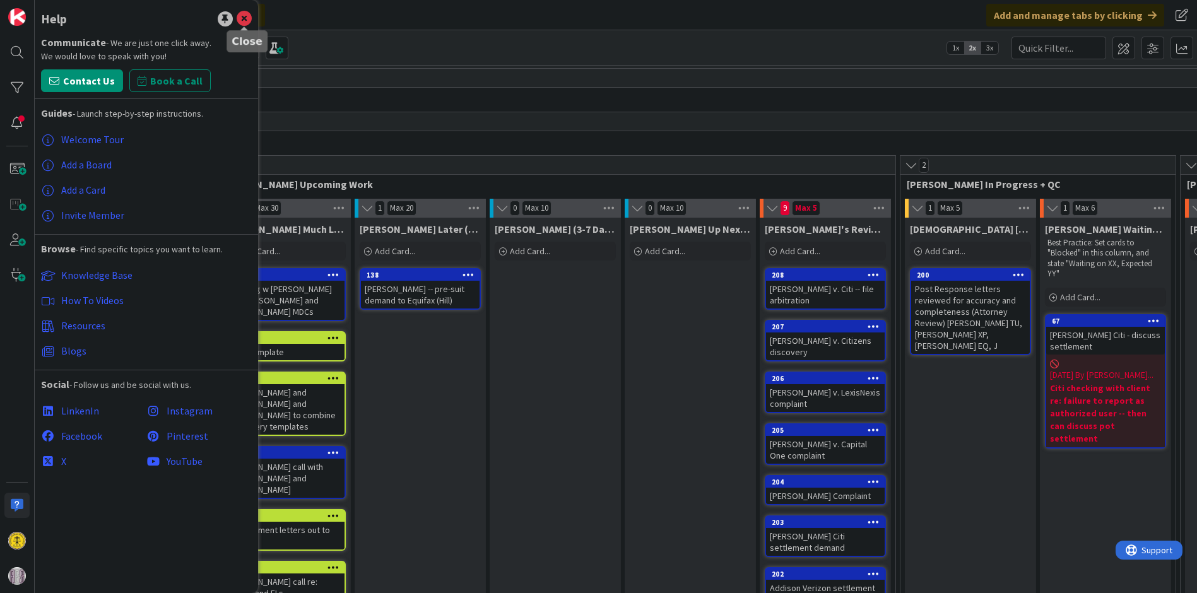
click at [247, 13] on icon at bounding box center [244, 18] width 15 height 15
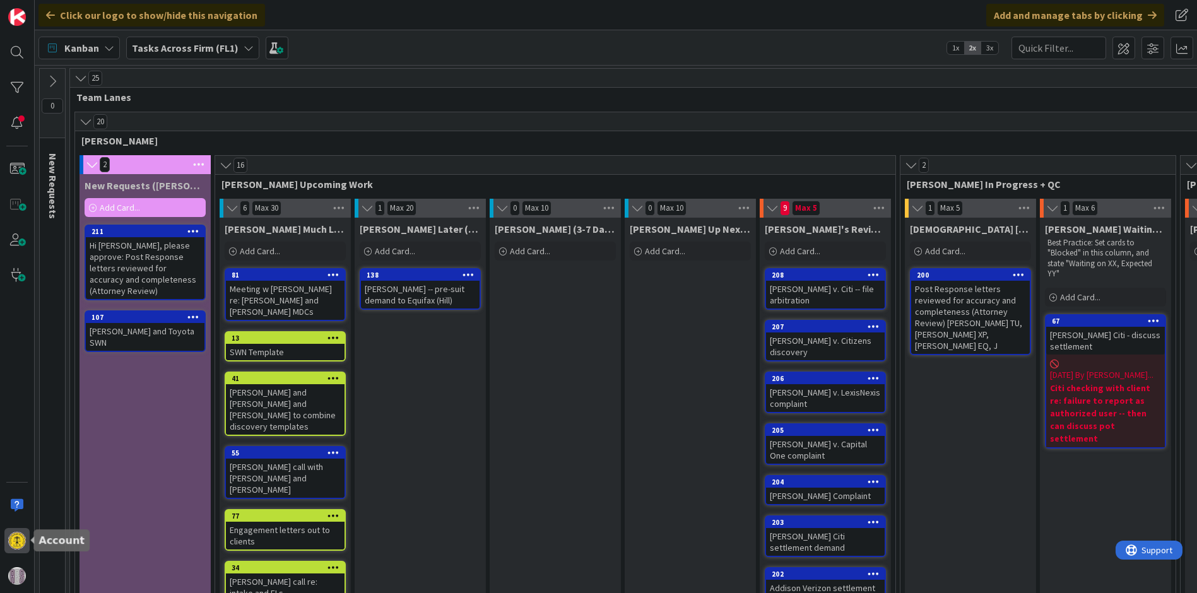
click at [20, 545] on img at bounding box center [17, 541] width 18 height 18
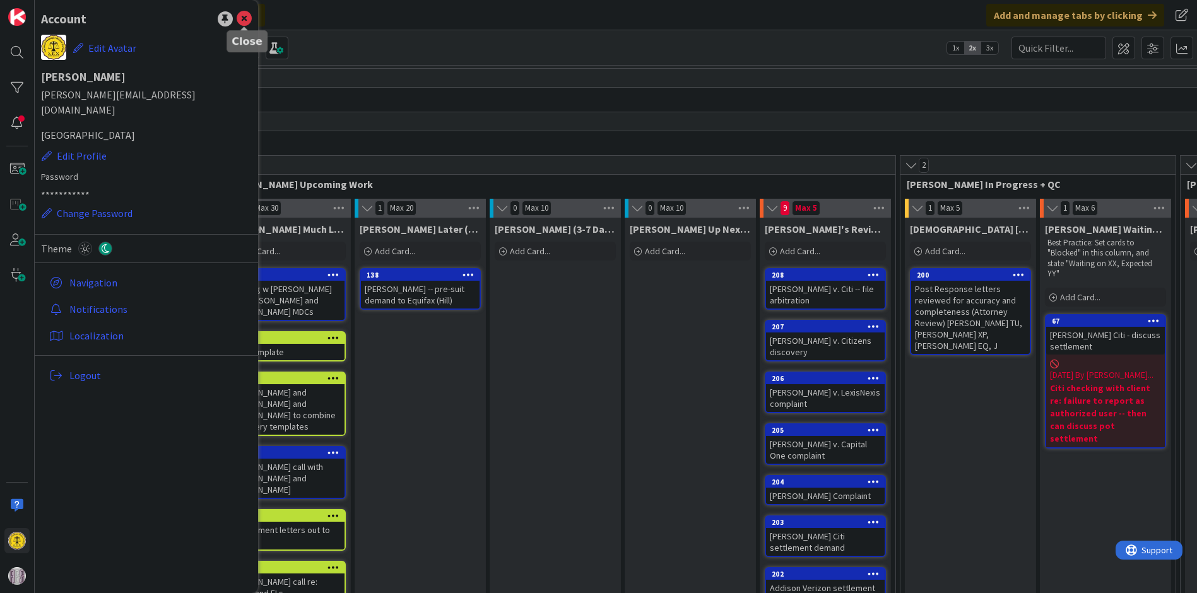
click at [247, 15] on icon at bounding box center [244, 18] width 15 height 15
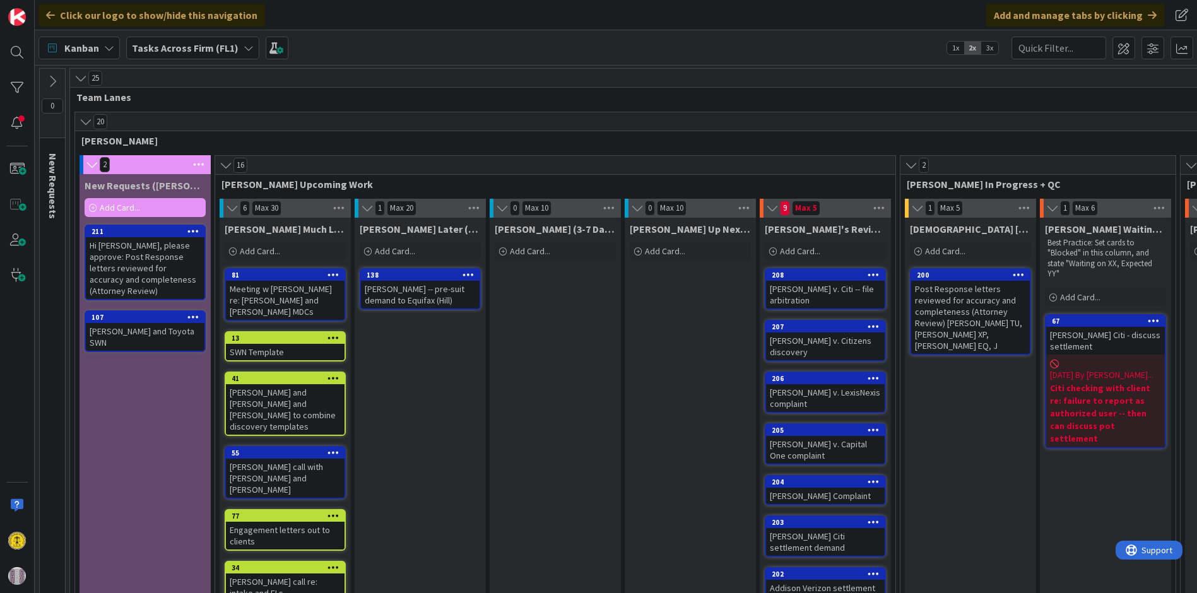
click at [30, 20] on div at bounding box center [17, 296] width 35 height 593
click at [167, 42] on b "Tasks Across Firm (FL1)" at bounding box center [185, 48] width 107 height 13
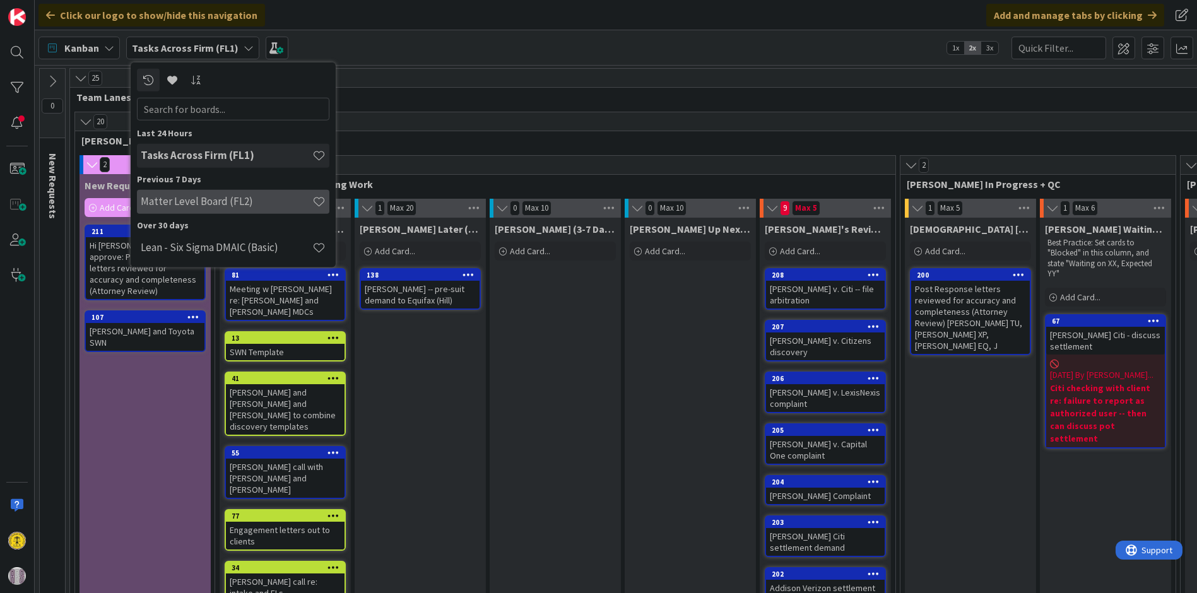
click at [205, 203] on h4 "Matter Level Board (FL2)" at bounding box center [227, 201] width 172 height 13
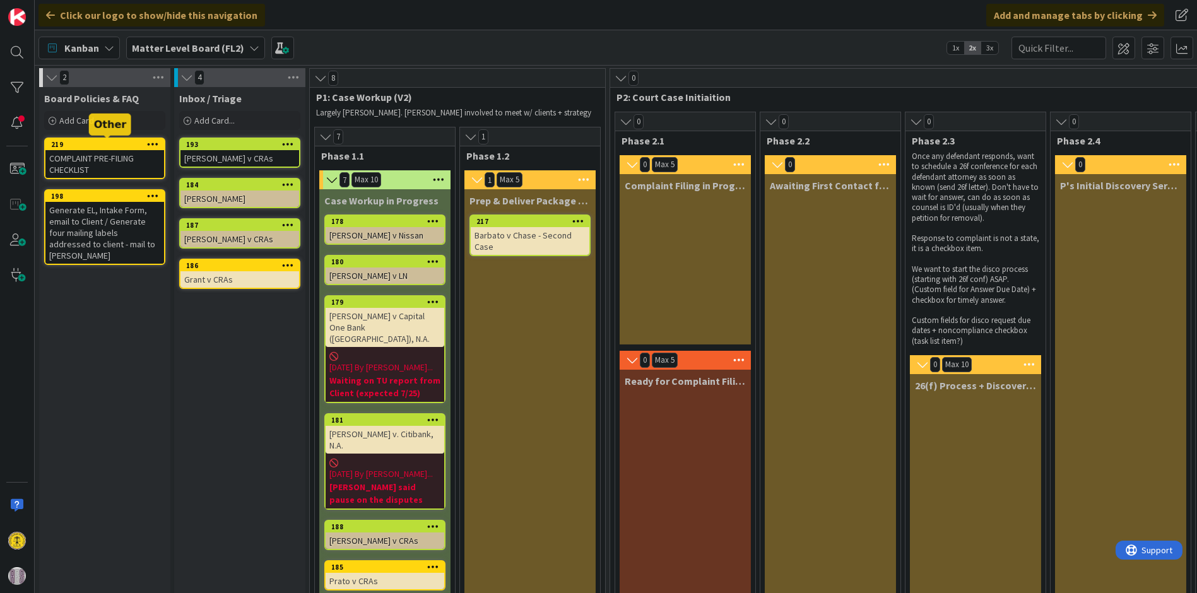
click at [100, 141] on div "219" at bounding box center [107, 144] width 113 height 9
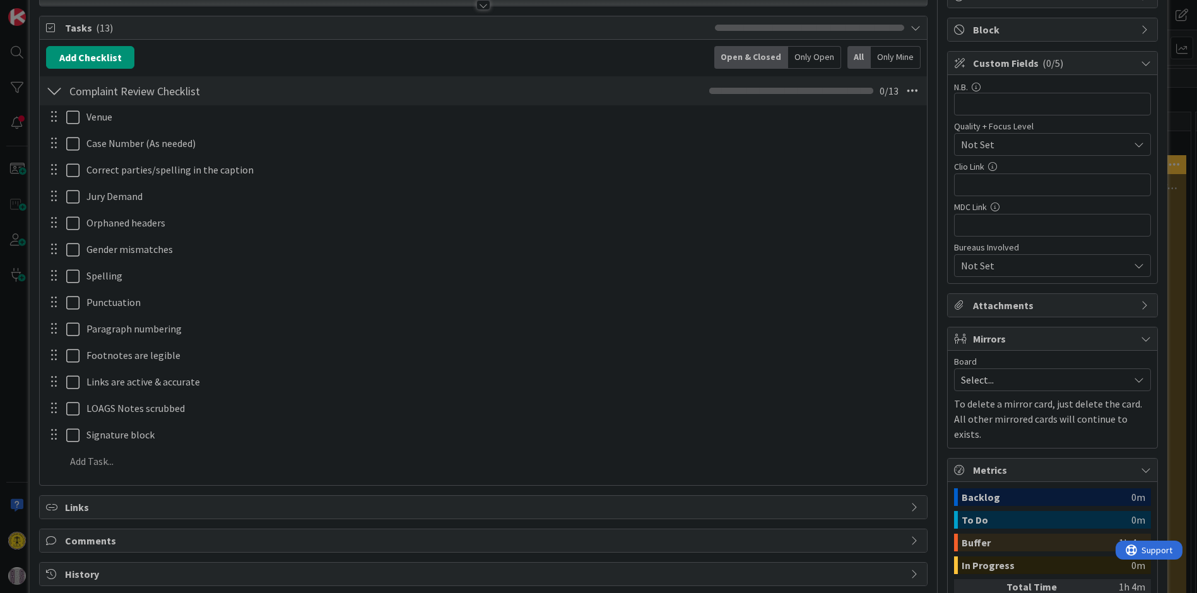
scroll to position [70, 0]
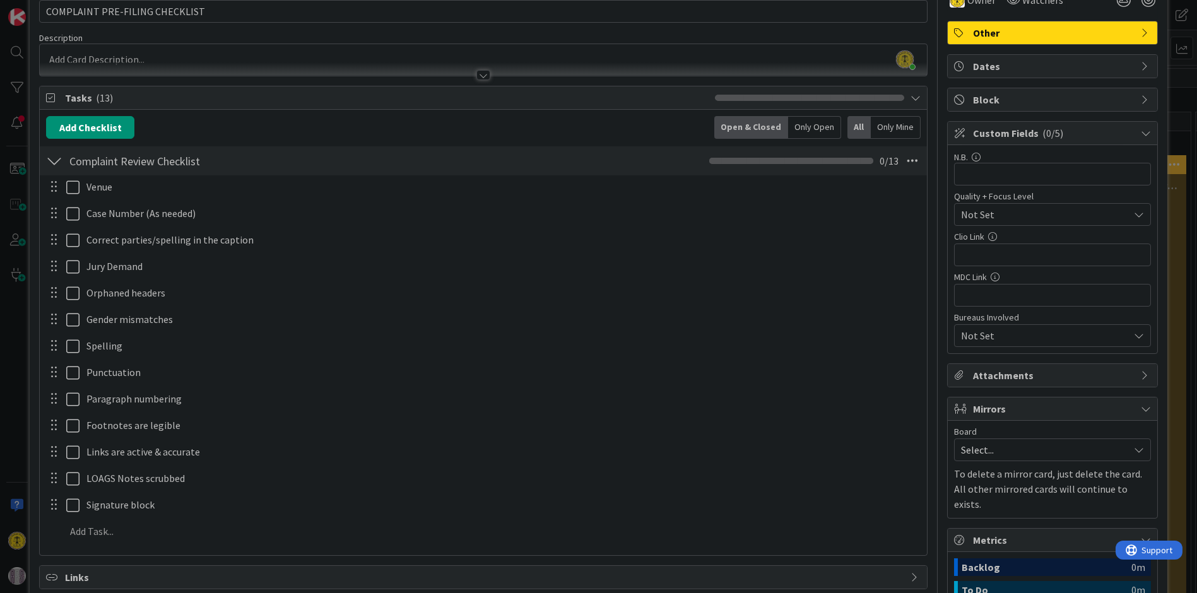
click at [57, 167] on div at bounding box center [54, 161] width 16 height 23
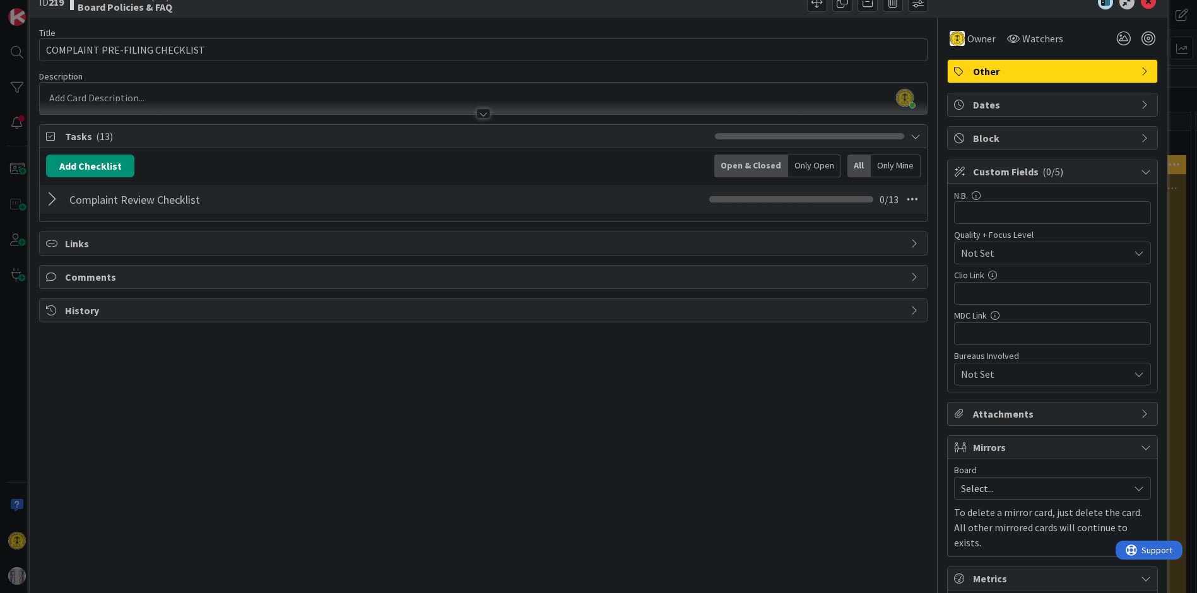
scroll to position [0, 0]
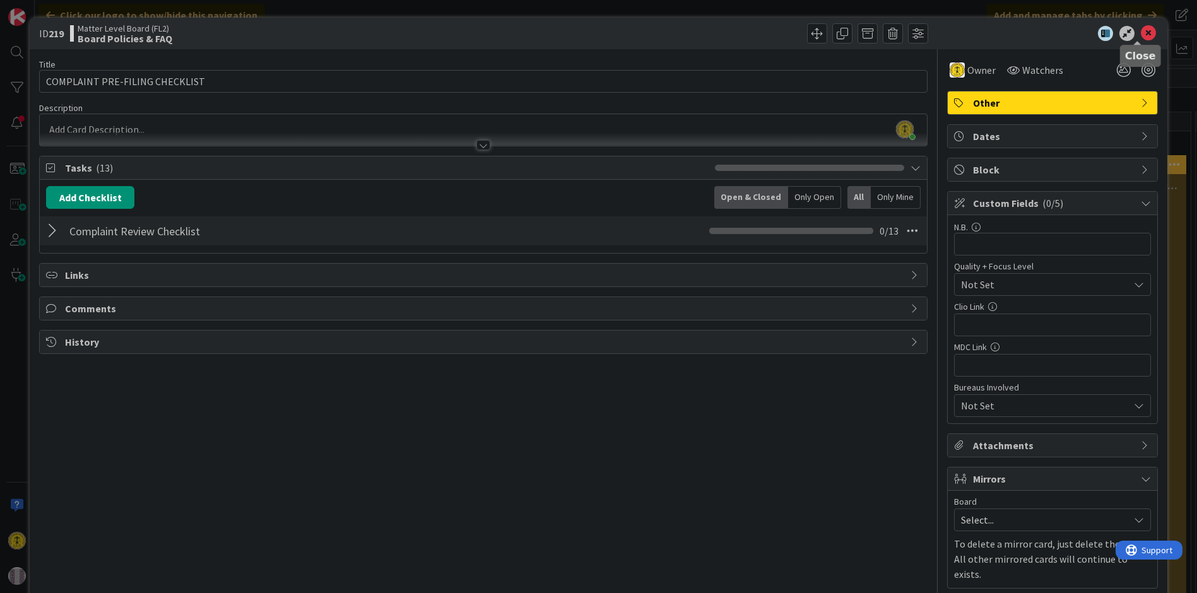
click at [1141, 37] on icon at bounding box center [1148, 33] width 15 height 15
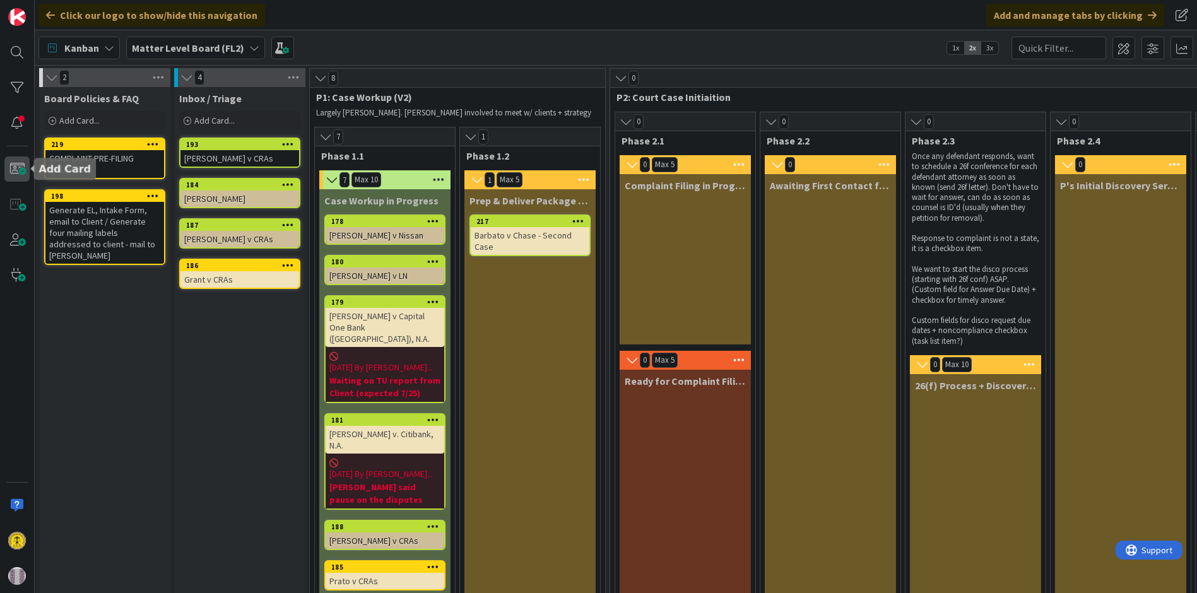
click at [16, 168] on span at bounding box center [16, 168] width 25 height 25
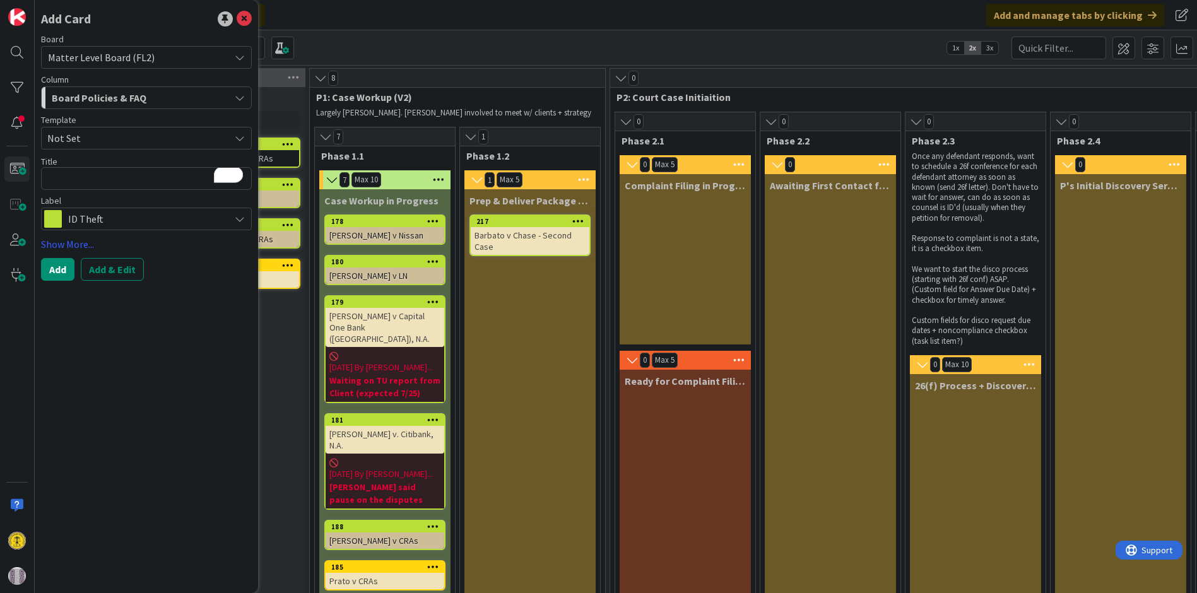
click at [237, 56] on icon at bounding box center [240, 57] width 10 height 10
click at [244, 11] on icon at bounding box center [244, 18] width 15 height 15
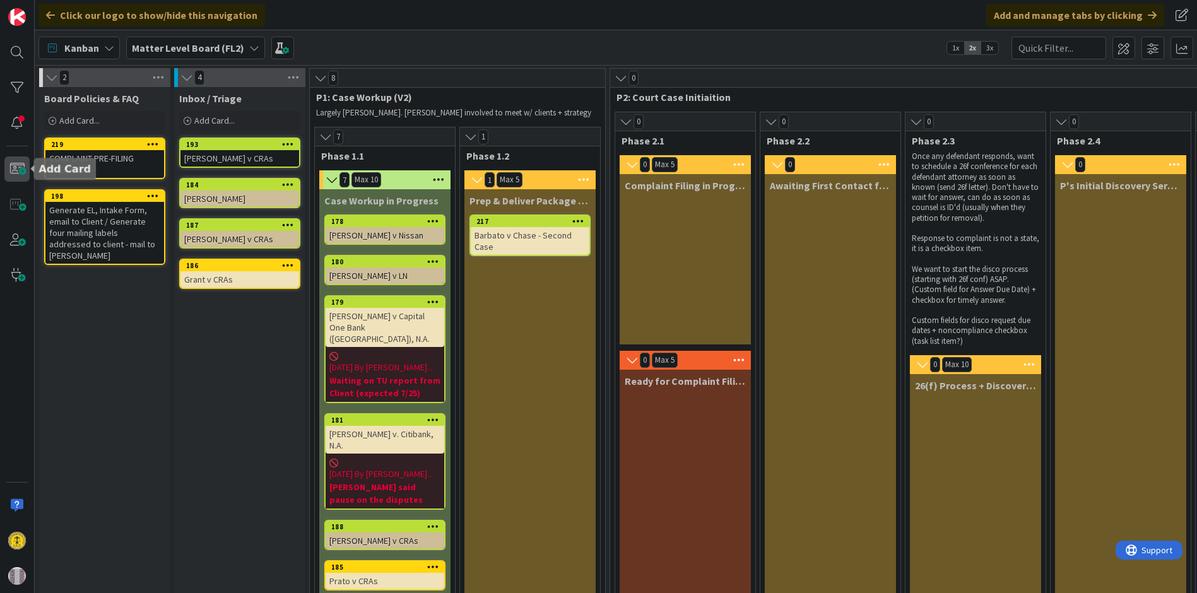
click at [19, 170] on span at bounding box center [16, 168] width 25 height 25
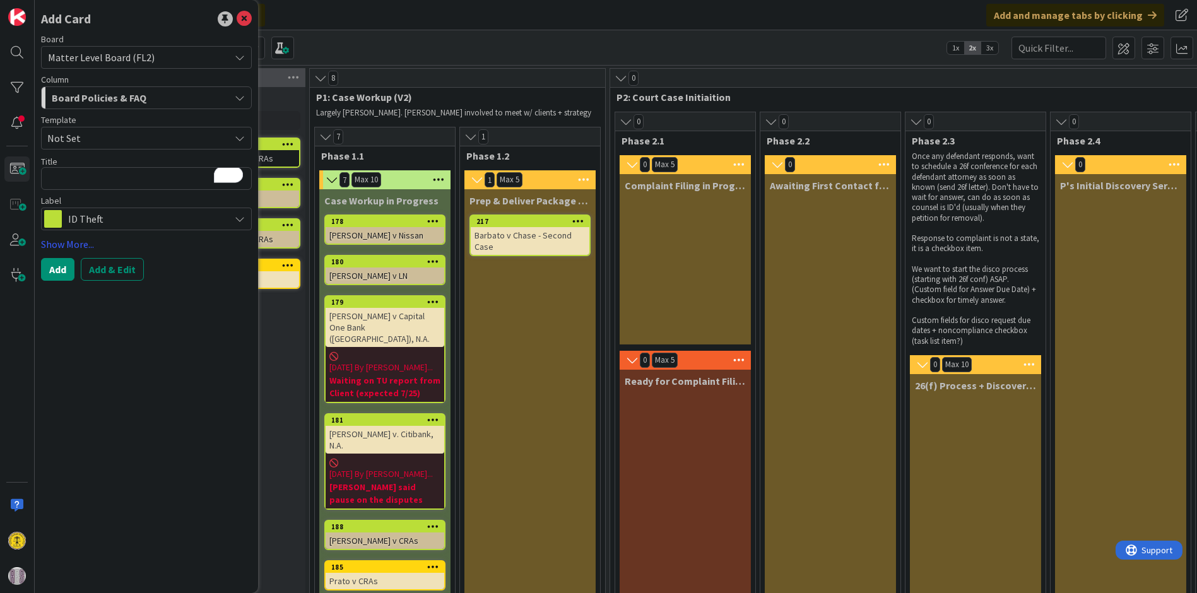
click at [245, 134] on icon at bounding box center [240, 138] width 10 height 10
click at [175, 341] on div "Add Card Board Matter Level Board (FL2) Column Board Policies & FAQ Template No…" at bounding box center [146, 296] width 223 height 593
click at [107, 180] on textarea "To enrich screen reader interactions, please activate Accessibility in Grammarl…" at bounding box center [146, 178] width 211 height 23
type textarea "x"
type textarea "C"
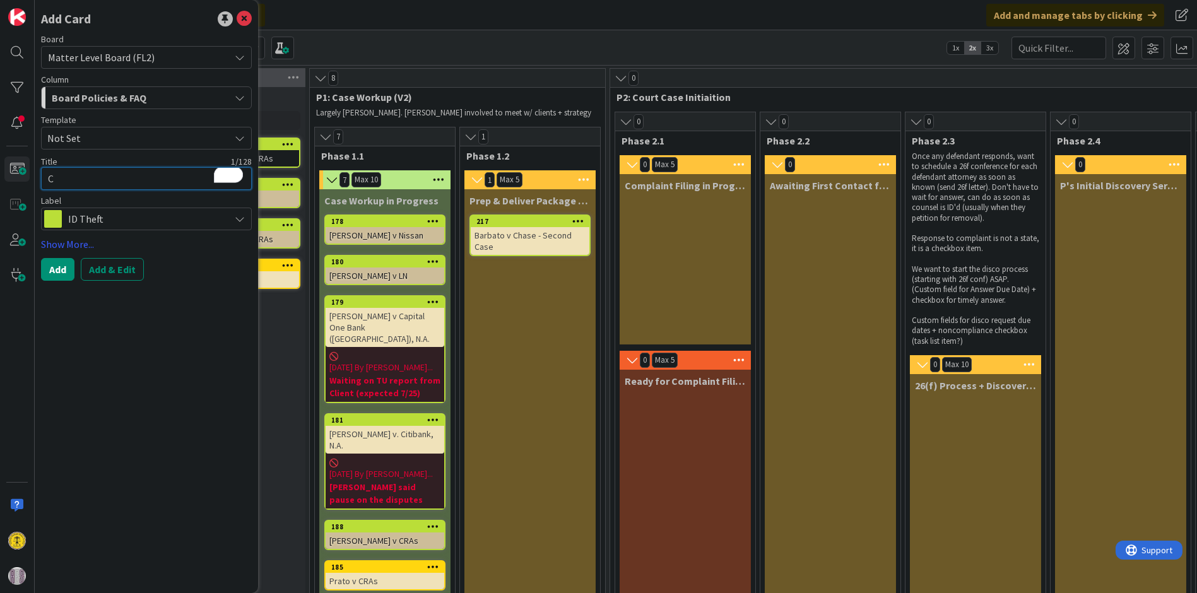
type textarea "x"
type textarea "Ch"
type textarea "x"
type textarea "Che"
type textarea "x"
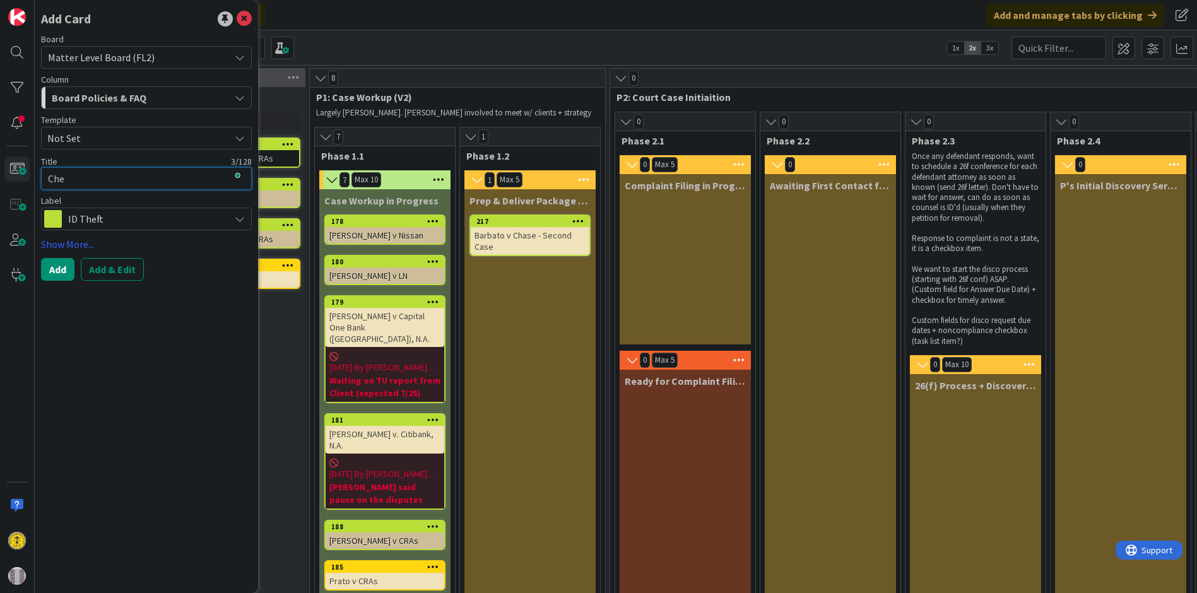
type textarea "Ch"
type textarea "x"
type textarea "C"
type textarea "x"
type textarea "G"
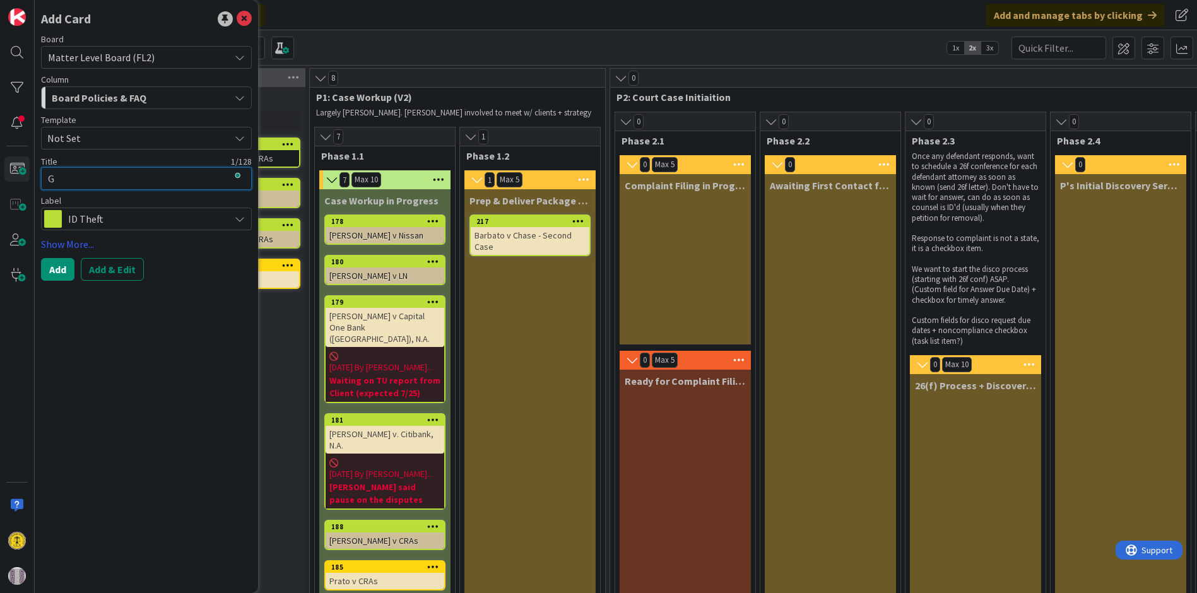
type textarea "x"
type textarea "Ge"
type textarea "x"
type textarea "Gen"
type textarea "x"
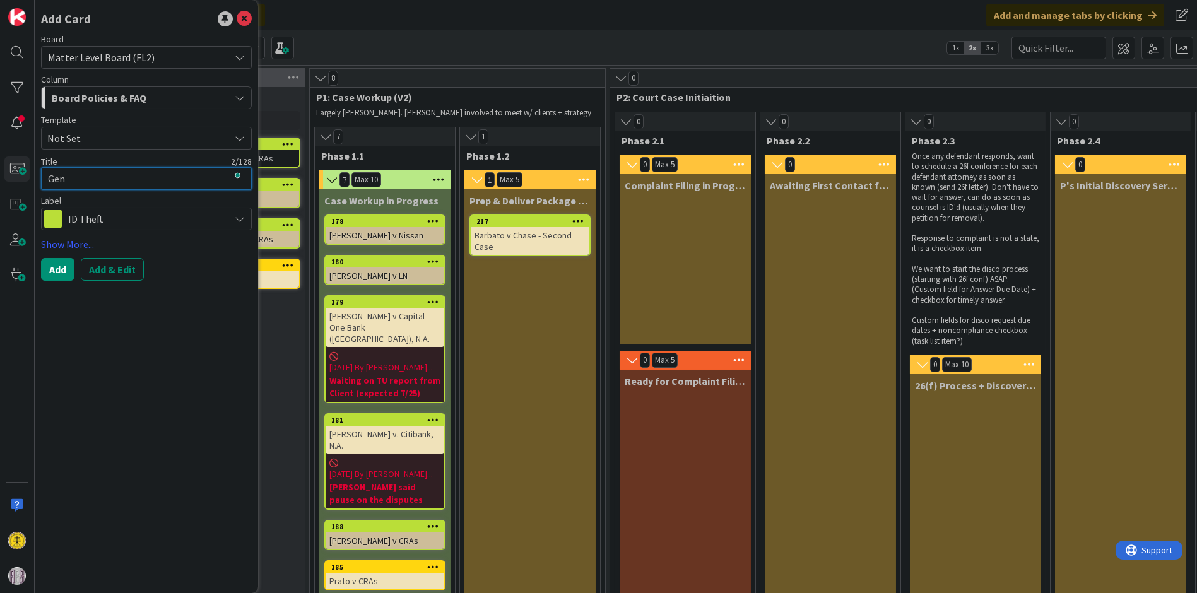
type textarea "Gene"
type textarea "x"
type textarea "Gener"
type textarea "x"
type textarea "Generi"
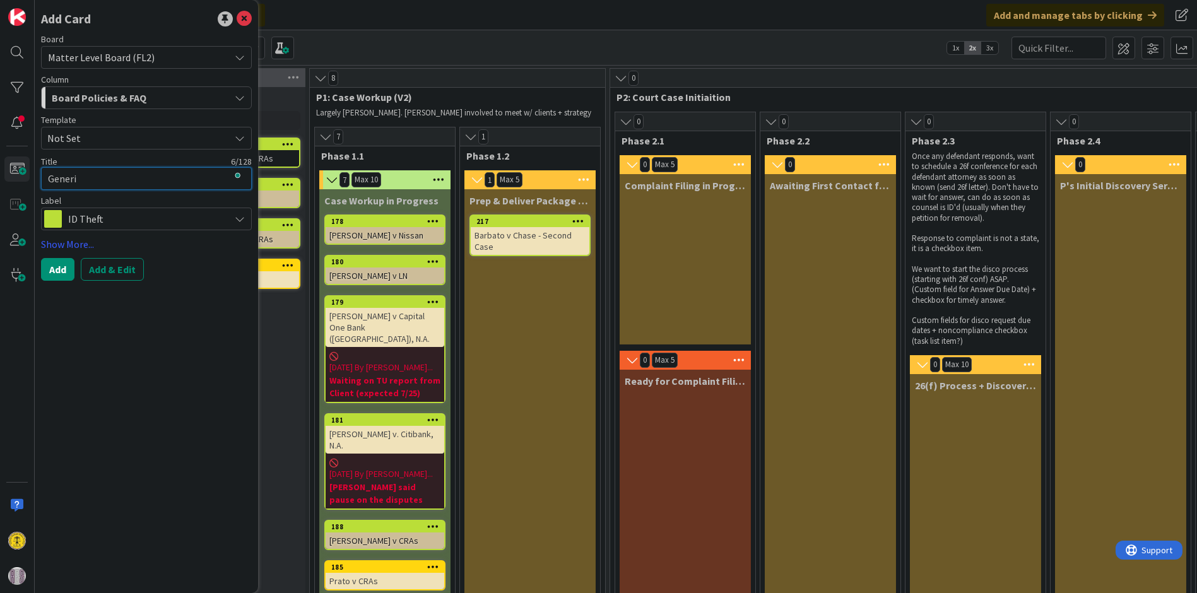
type textarea "x"
type textarea "Generic"
type textarea "x"
type textarea "Generic"
type textarea "x"
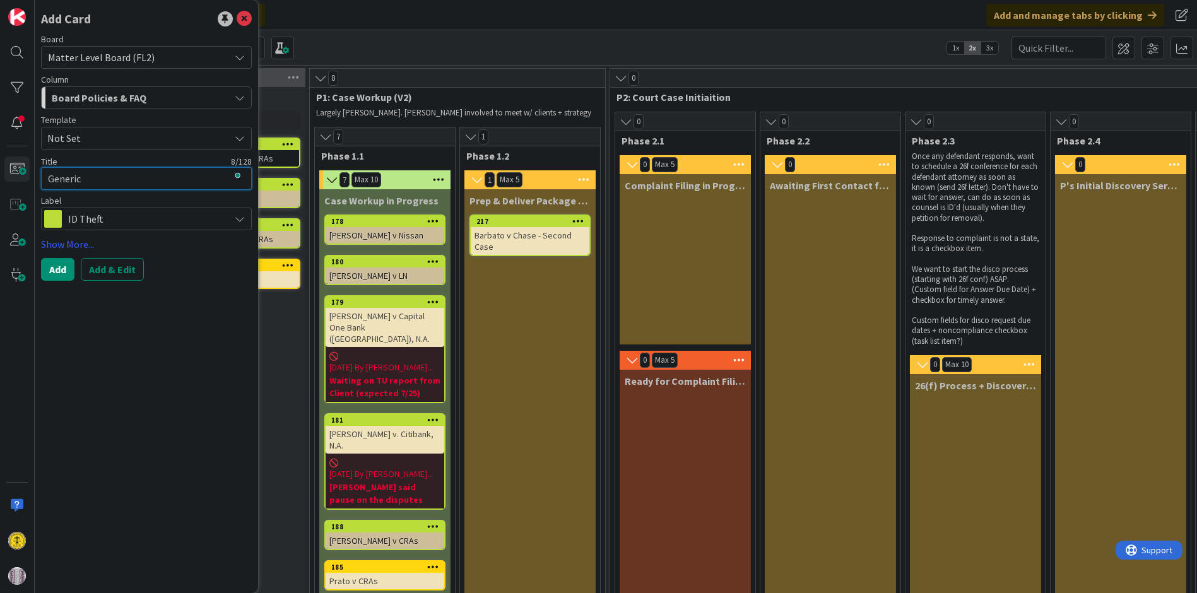
type textarea "Generic C"
type textarea "x"
type textarea "Generic Ch"
type textarea "x"
type textarea "Generic Che"
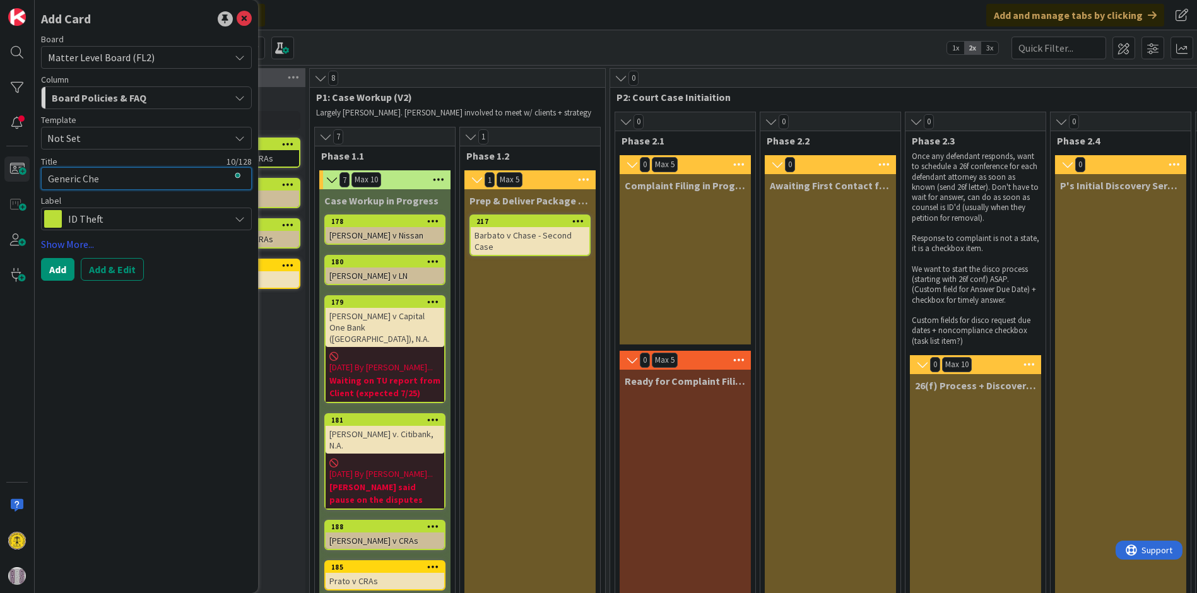
type textarea "x"
type textarea "Generic Chec"
type textarea "x"
type textarea "Generic Check"
type textarea "x"
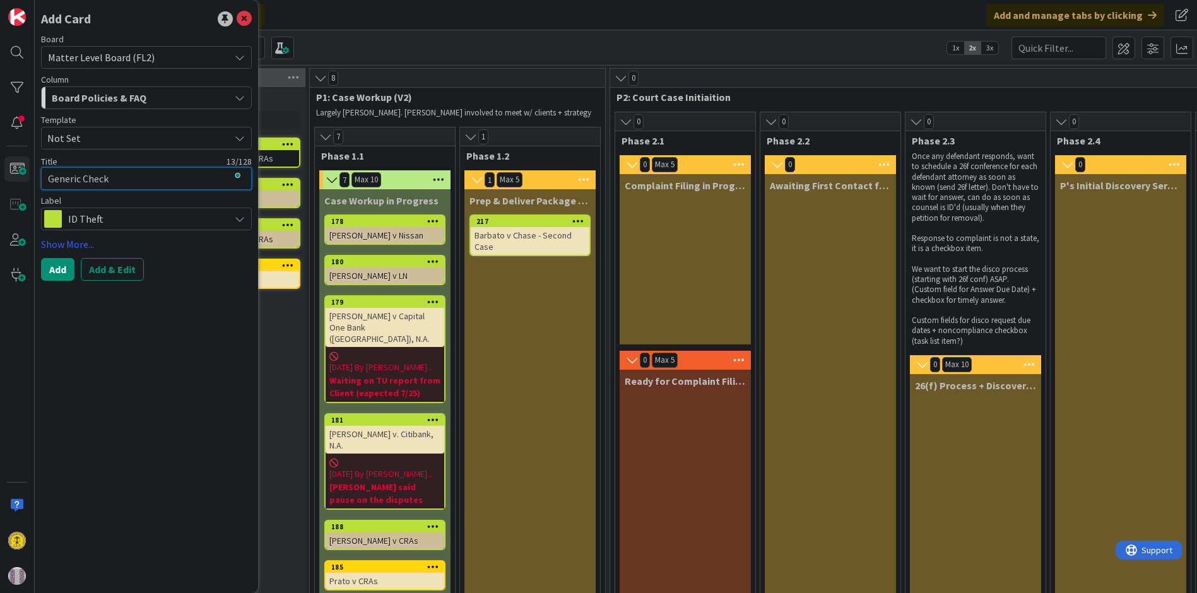
type textarea "Generic Checkl"
type textarea "x"
type textarea "Generic Checkli"
type textarea "x"
type textarea "Generic Checklis"
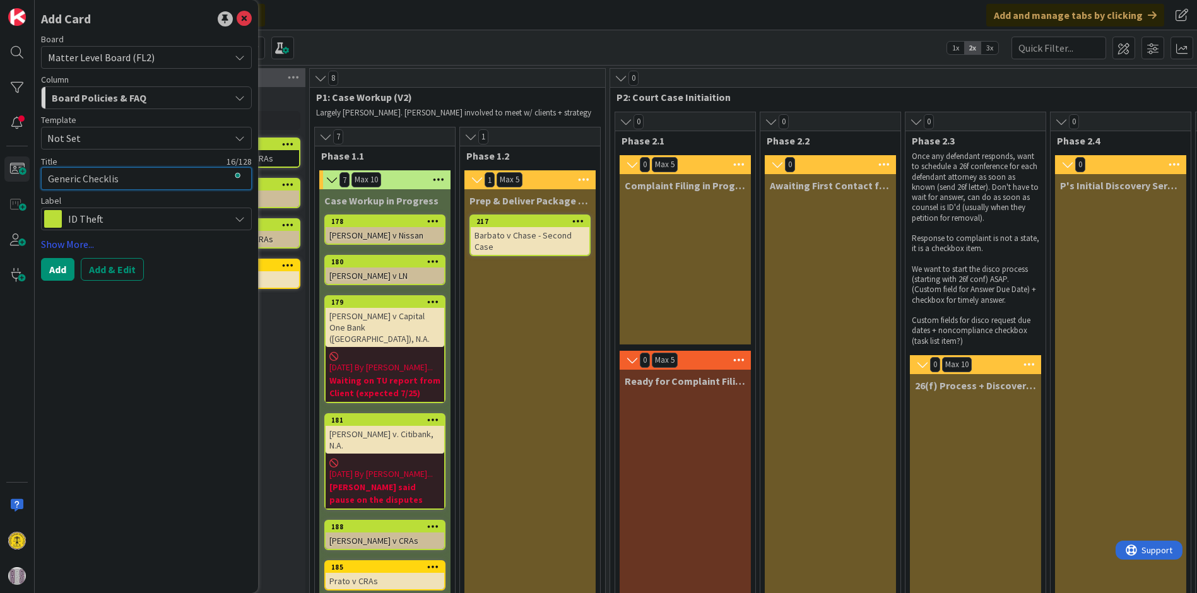
type textarea "x"
type textarea "Generic Checklist"
type textarea "x"
type textarea "Generic Checklist"
click at [240, 223] on icon at bounding box center [240, 219] width 10 height 10
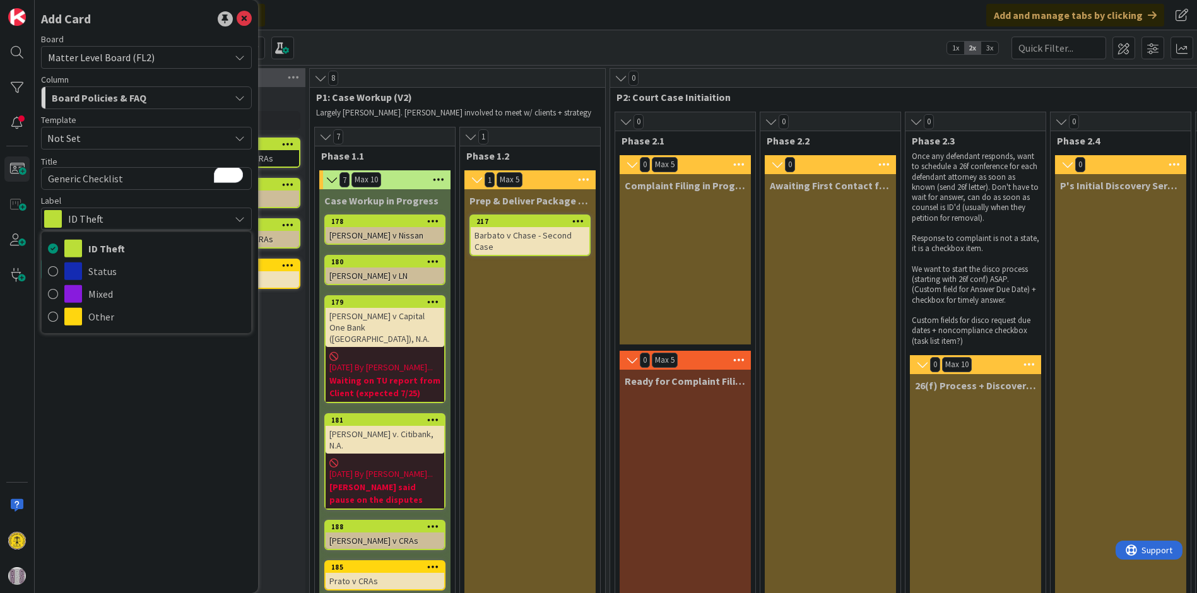
click at [209, 88] on div "Board Policies & FAQ" at bounding box center [139, 98] width 181 height 20
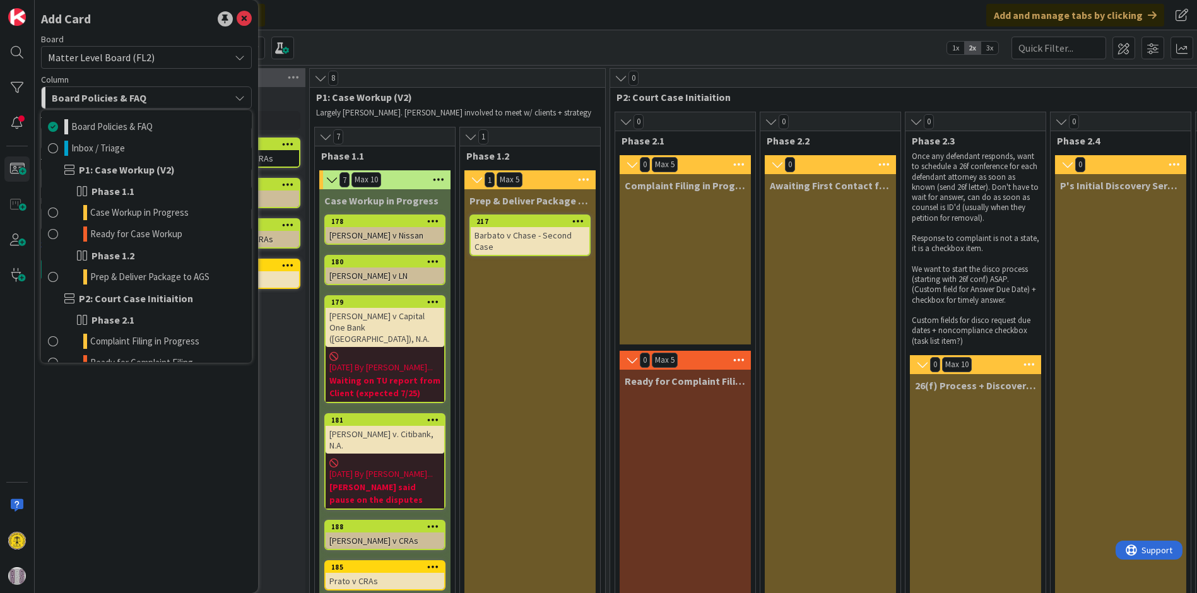
click at [236, 100] on icon "button" at bounding box center [240, 98] width 10 height 10
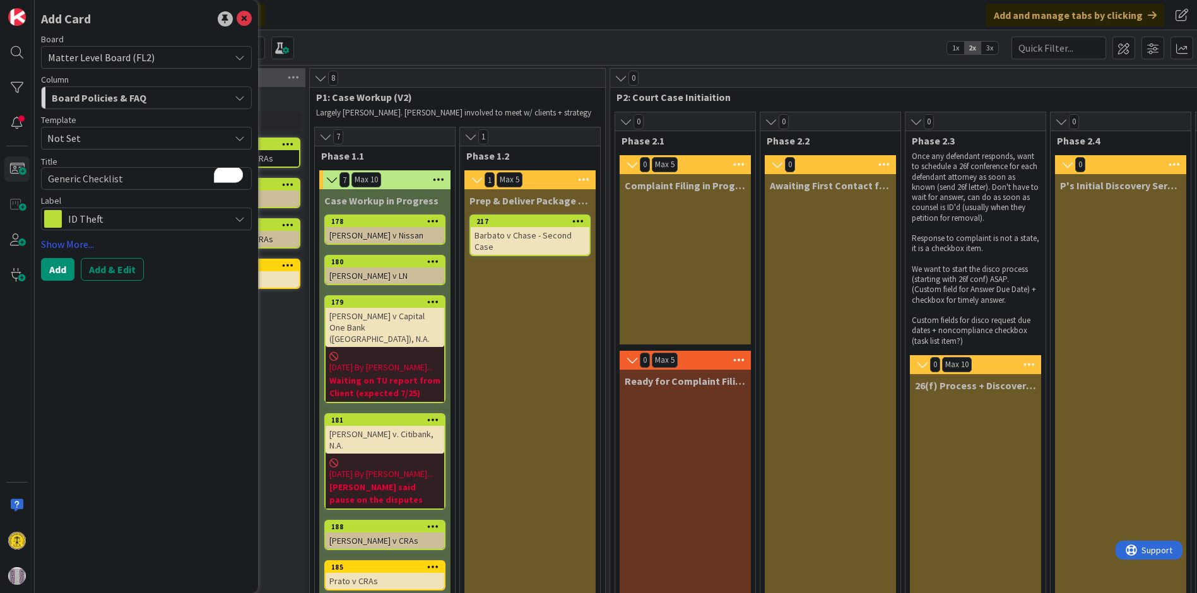
click at [235, 99] on icon "button" at bounding box center [240, 98] width 10 height 10
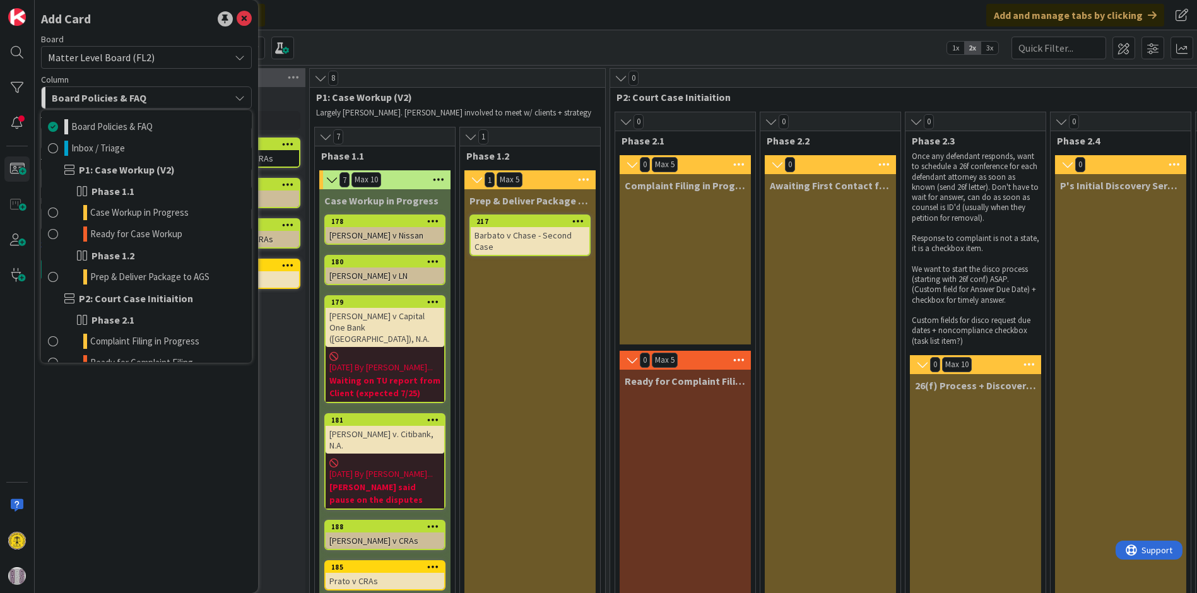
click at [126, 97] on span "Board Policies & FAQ" at bounding box center [99, 98] width 95 height 16
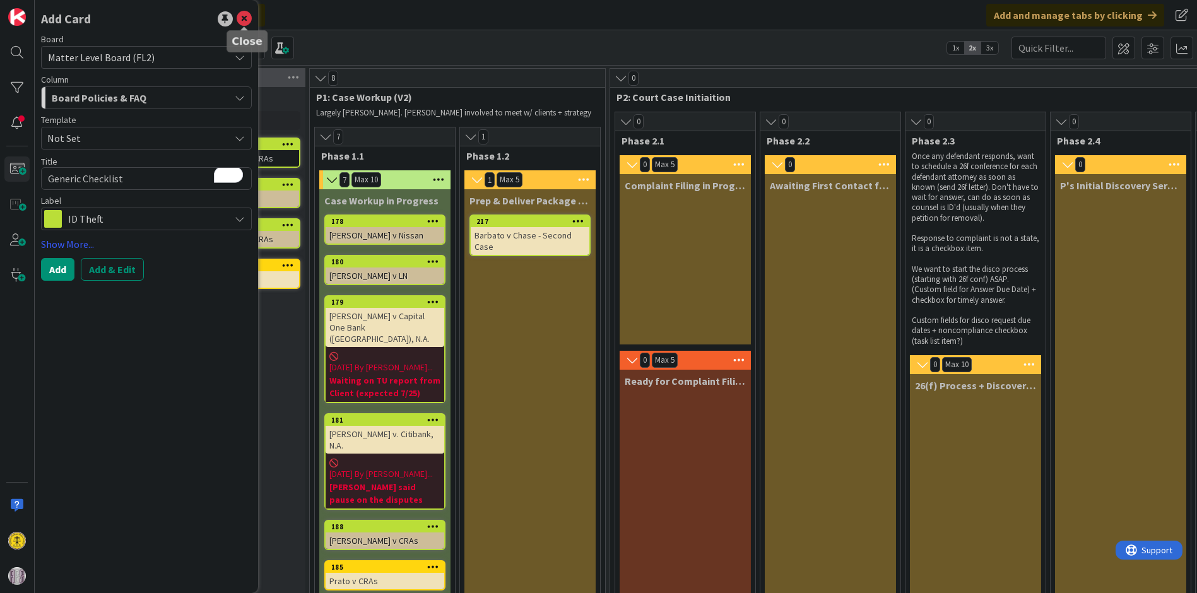
click at [242, 16] on icon at bounding box center [244, 18] width 15 height 15
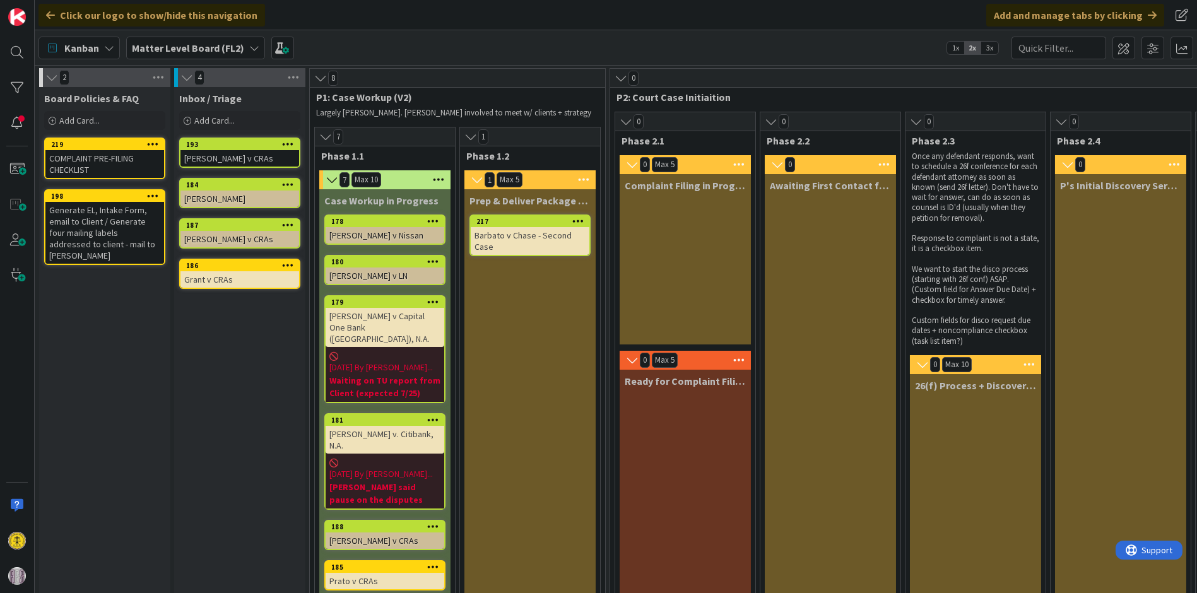
click at [104, 102] on span "Board Policies & FAQ" at bounding box center [91, 98] width 95 height 13
click at [104, 375] on div "Board Policies & FAQ Add Card... 219 COMPLAINT PRE-FILING CHECKLIST 198 Generat…" at bounding box center [104, 468] width 131 height 763
click at [74, 146] on div "219" at bounding box center [107, 144] width 113 height 9
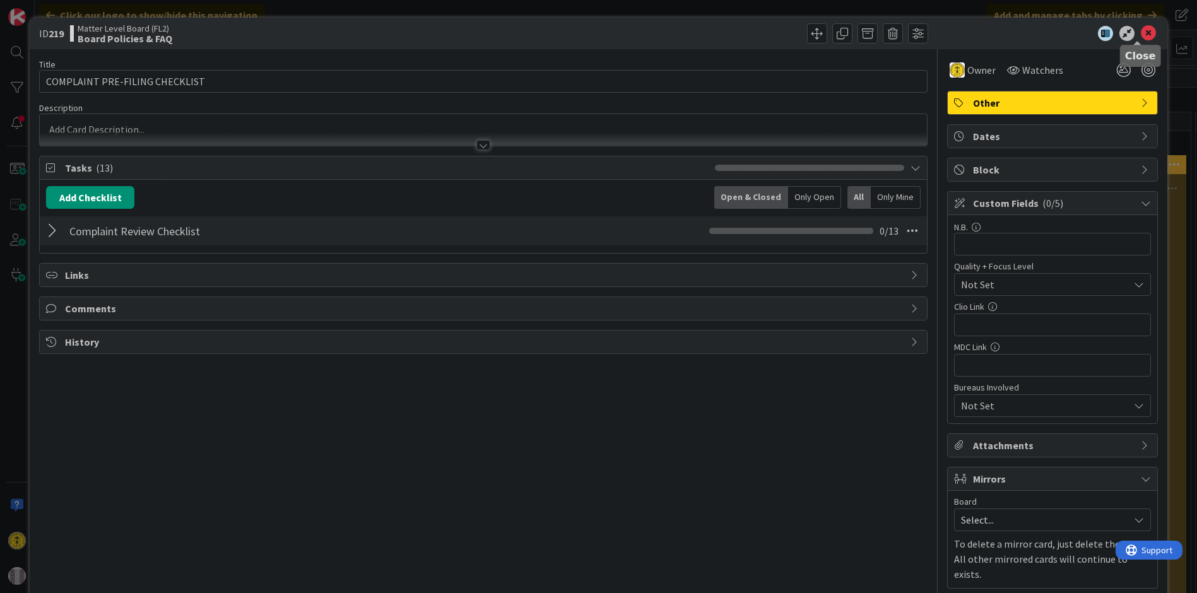
click at [1141, 32] on icon at bounding box center [1148, 33] width 15 height 15
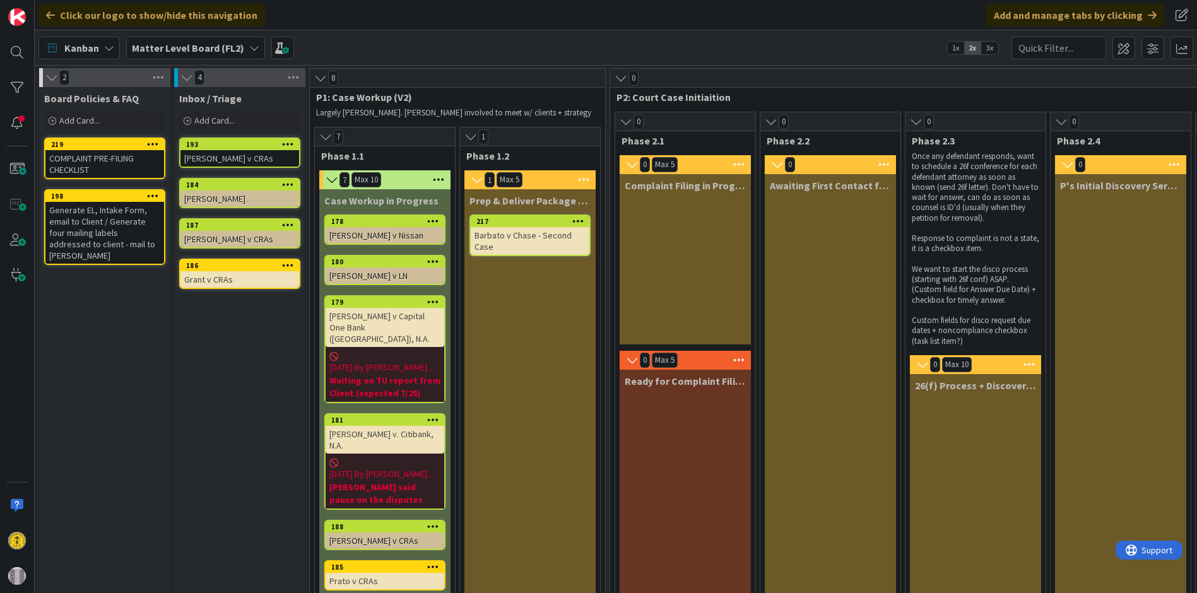
click at [98, 162] on div "COMPLAINT PRE-FILING CHECKLIST" at bounding box center [104, 164] width 119 height 28
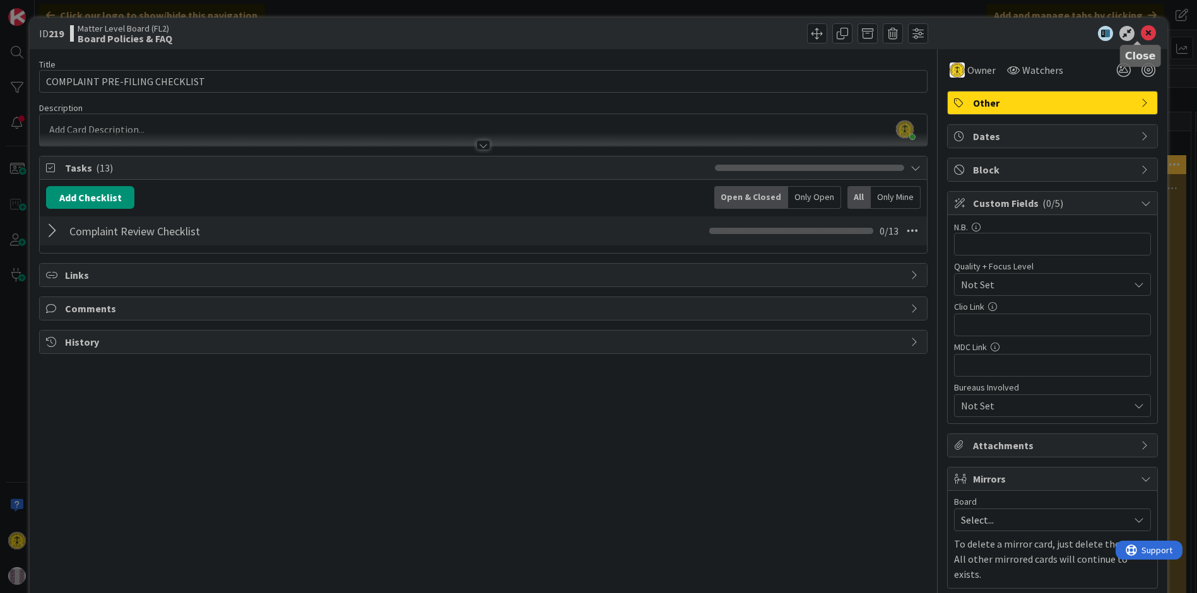
click at [1141, 33] on icon at bounding box center [1148, 33] width 15 height 15
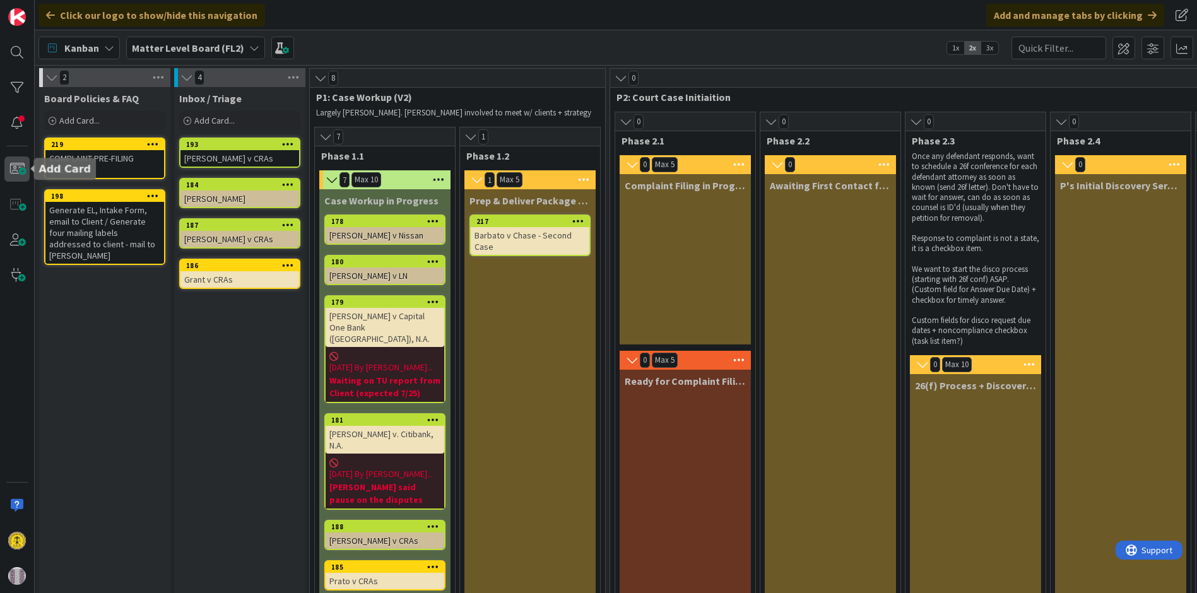
click at [28, 176] on span at bounding box center [16, 168] width 25 height 25
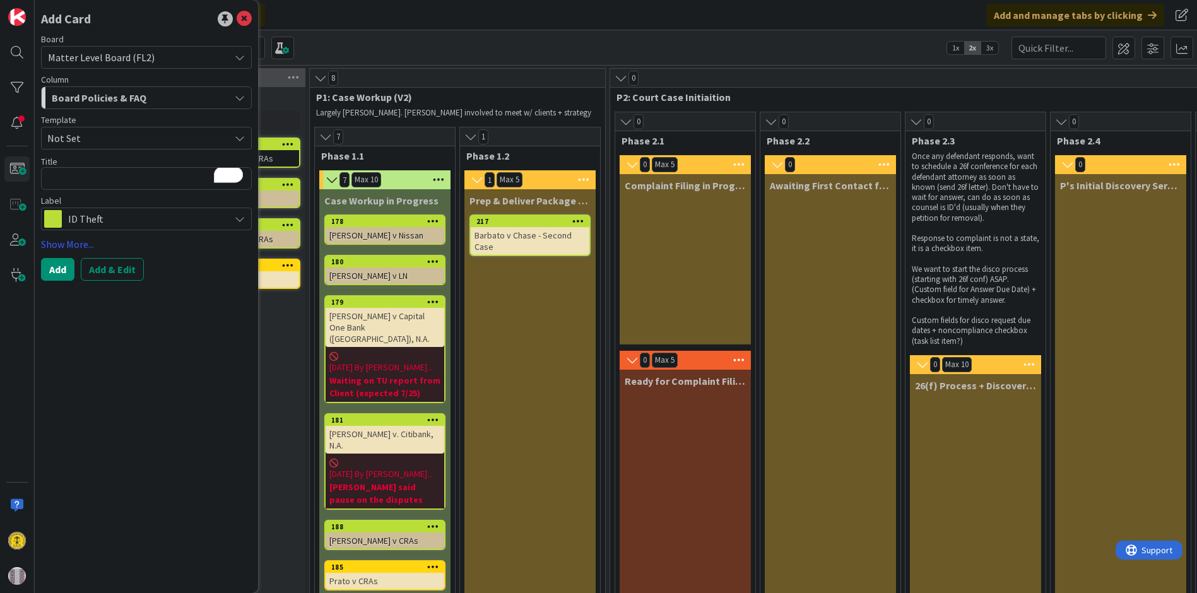
click at [129, 179] on textarea "To enrich screen reader interactions, please activate Accessibility in Grammarl…" at bounding box center [146, 178] width 211 height 23
type textarea "x"
type textarea "G"
type textarea "x"
type textarea "Ge"
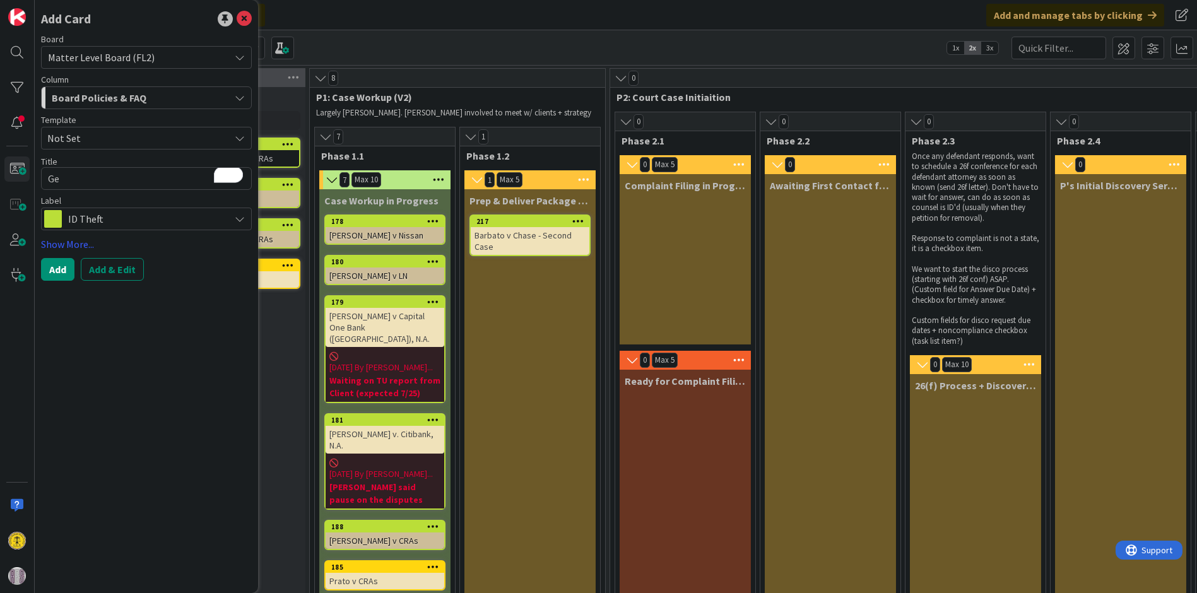
type textarea "x"
type textarea "Gen"
type textarea "x"
type textarea "Gene"
type textarea "x"
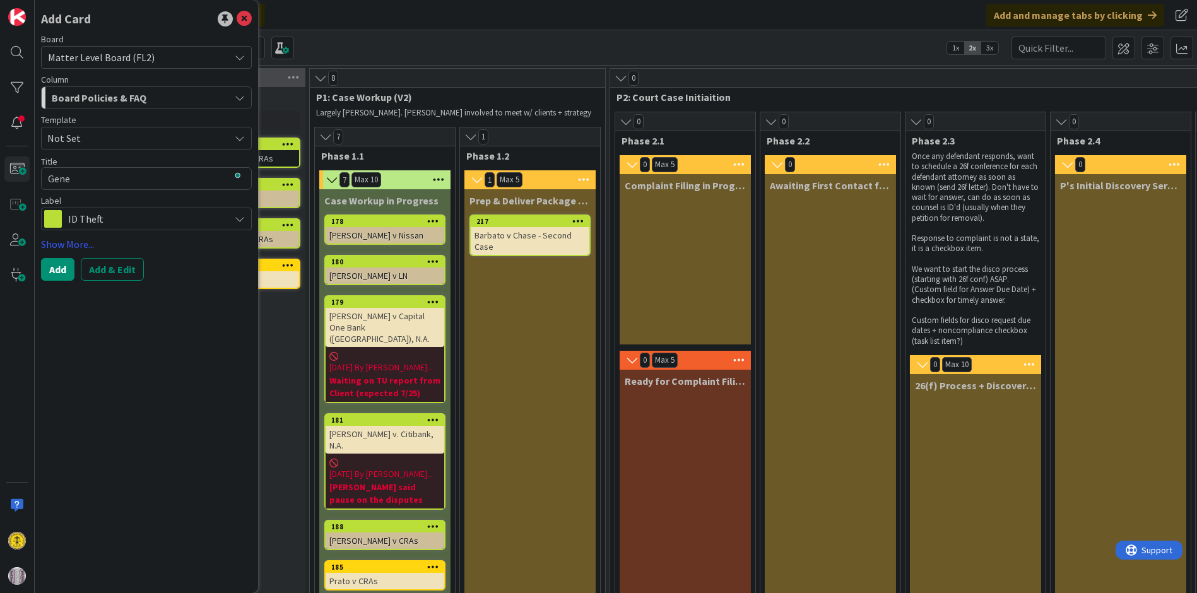
type textarea "Gener"
type textarea "x"
type textarea "Generi"
type textarea "x"
type textarea "Generic"
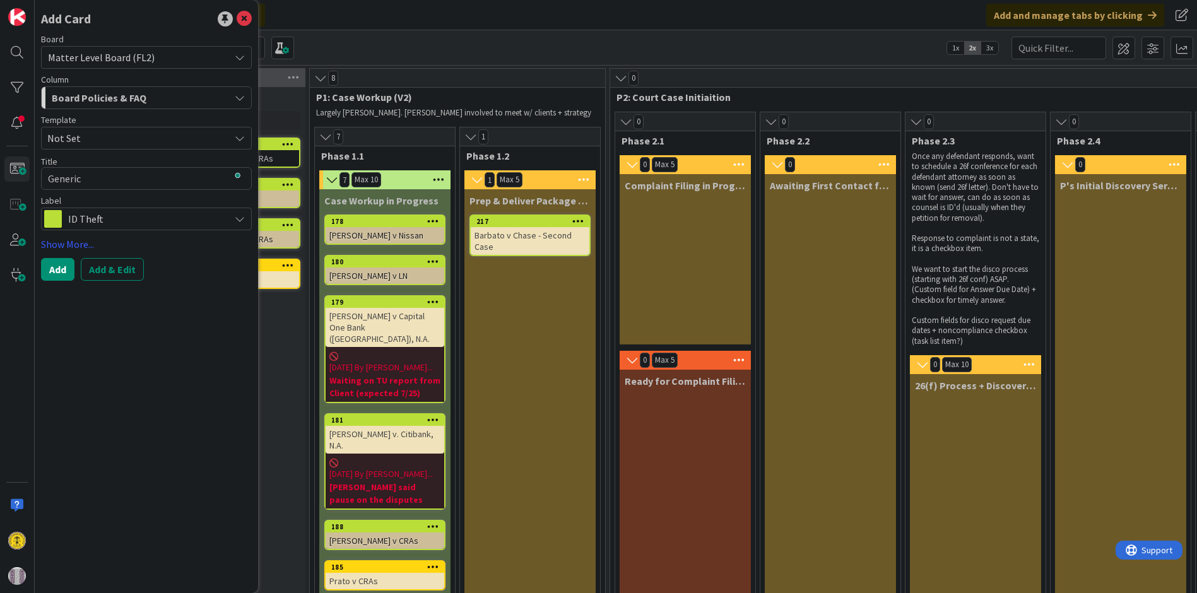
type textarea "x"
type textarea "Generic"
type textarea "x"
type textarea "Generic C"
type textarea "x"
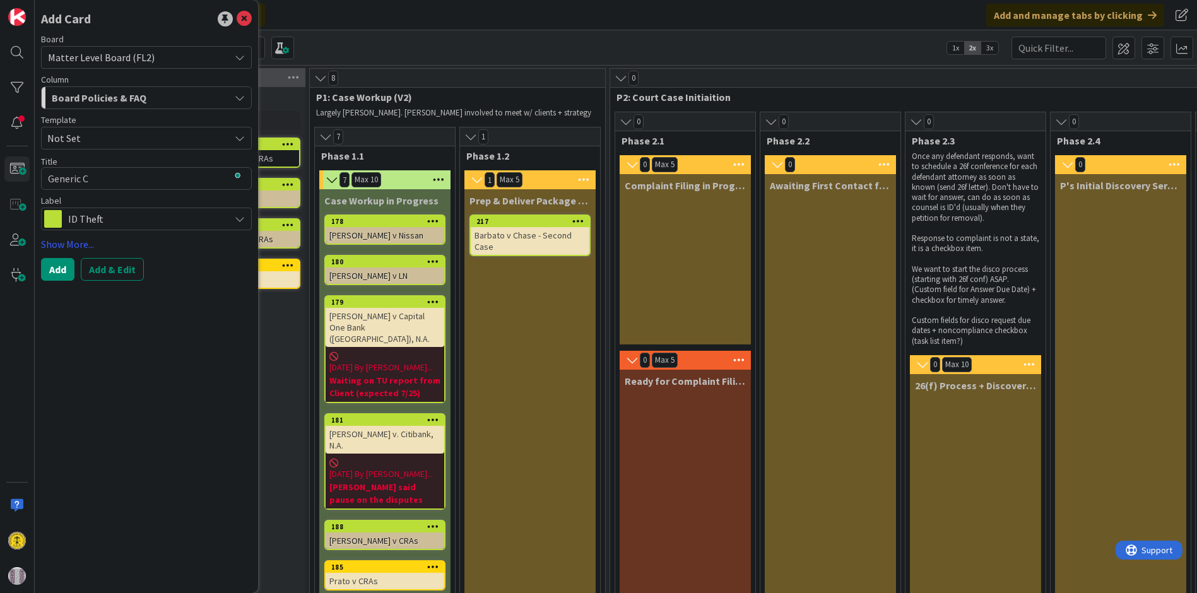
type textarea "Generic Ch"
type textarea "x"
type textarea "Generic Ch3"
type textarea "x"
type textarea "Generic Ch3c"
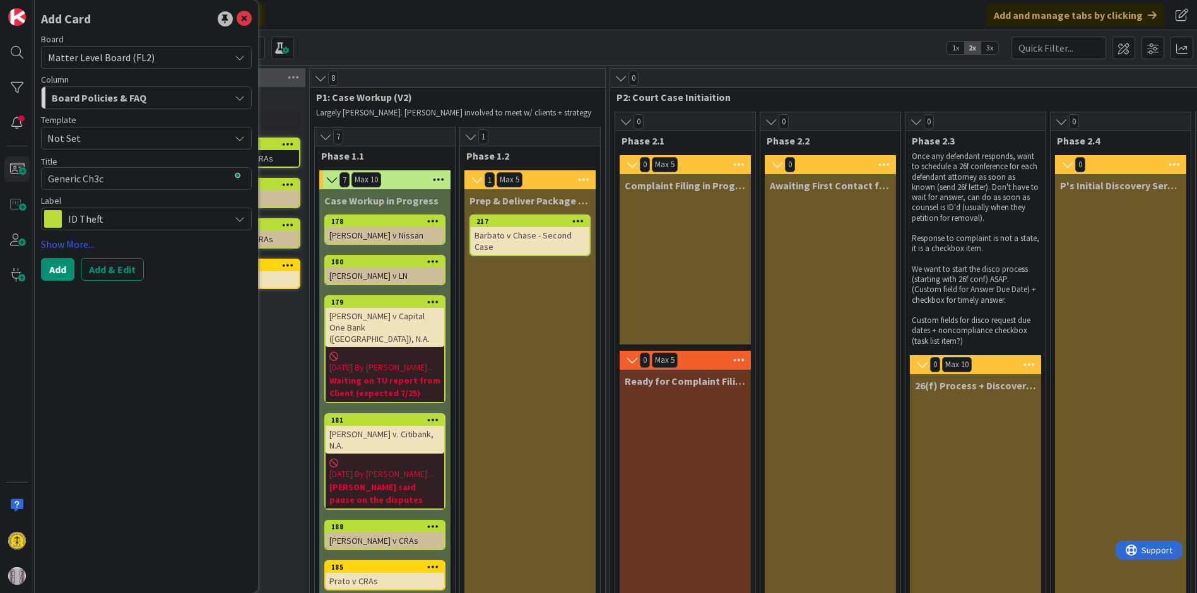
type textarea "x"
type textarea "Generic Ch3ck"
type textarea "x"
type textarea "Generic Ch3ckl"
type textarea "x"
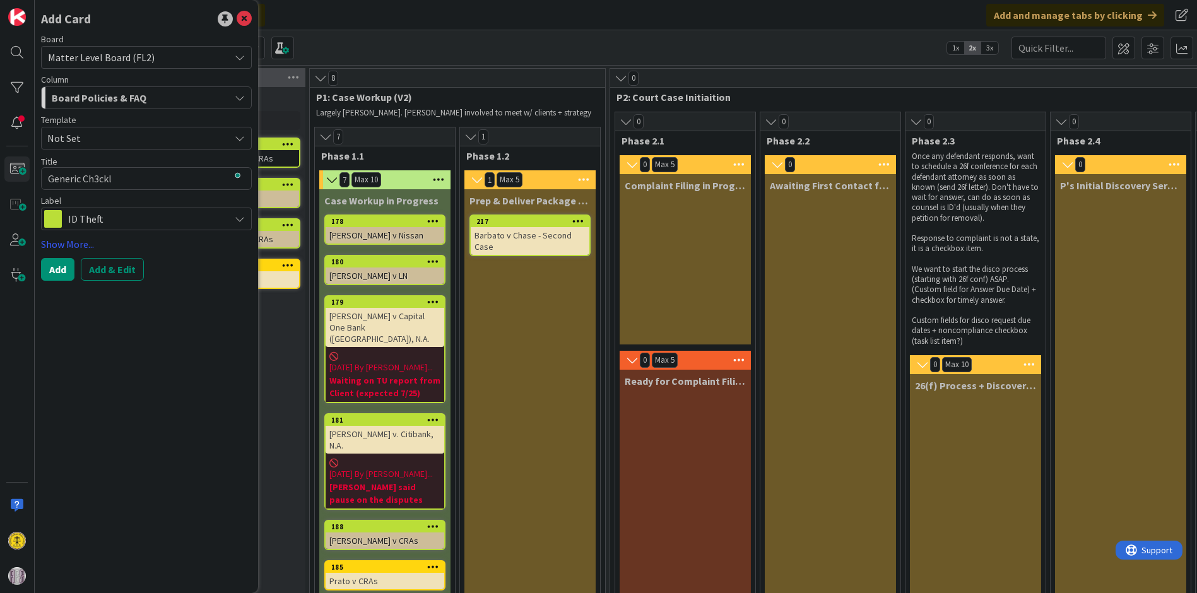
type textarea "Generic Ch3ckli"
type textarea "x"
type textarea "Generic Ch3cklis"
type textarea "x"
type textarea "Generic Ch3cklist"
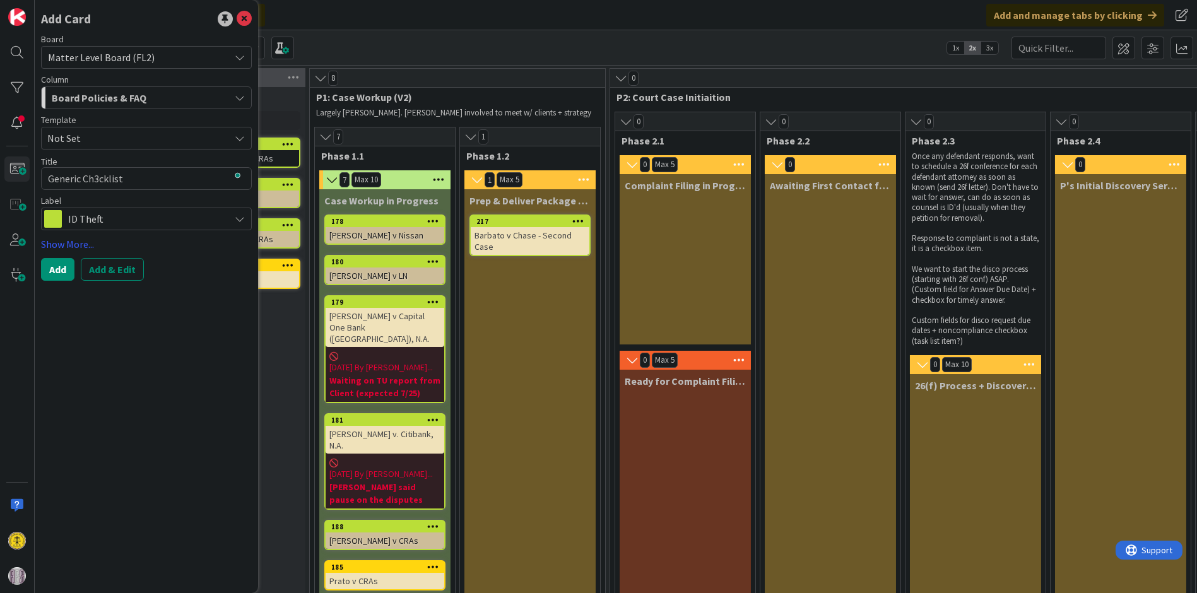
type textarea "x"
type textarea "Generic Ch3cklist"
type textarea "x"
type textarea "Generic Ch3cklist"
type textarea "x"
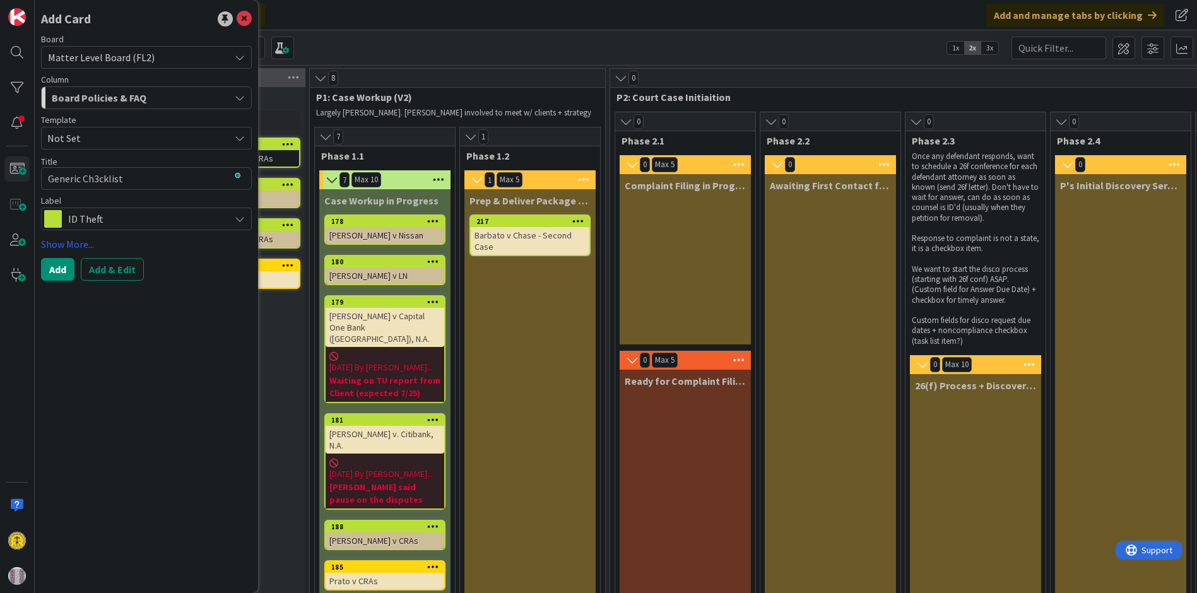
type textarea "Generic Ch3cklis"
type textarea "x"
type textarea "Generic Ch3ckli"
type textarea "x"
type textarea "Generic Ch3ckl"
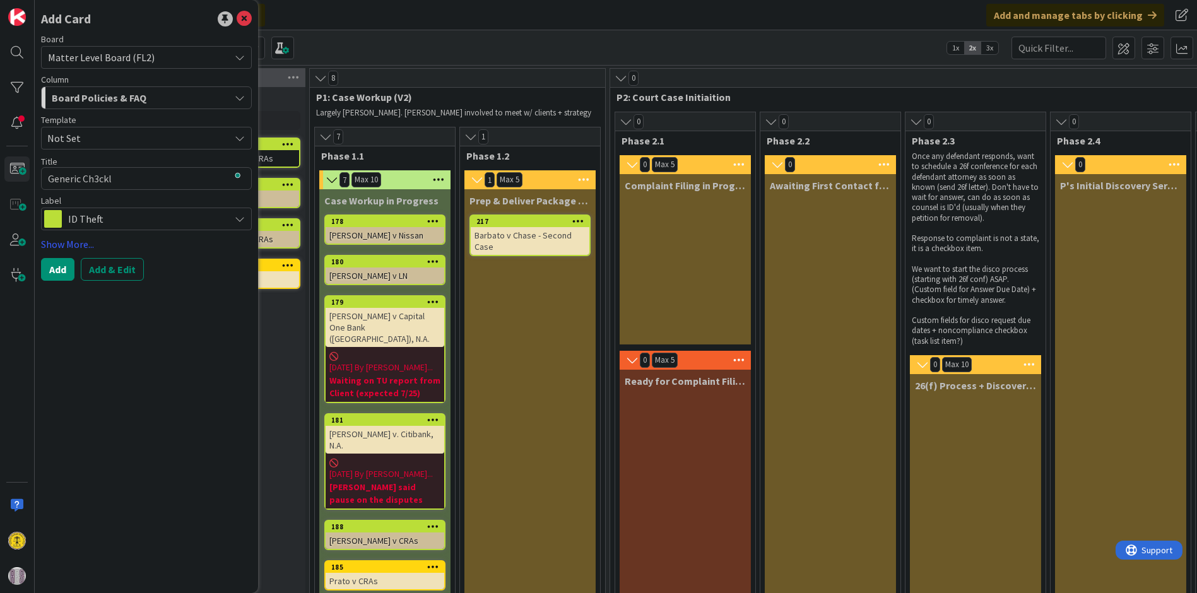
type textarea "x"
type textarea "Generic Ch3ck"
type textarea "x"
type textarea "Generic Ch3c"
type textarea "x"
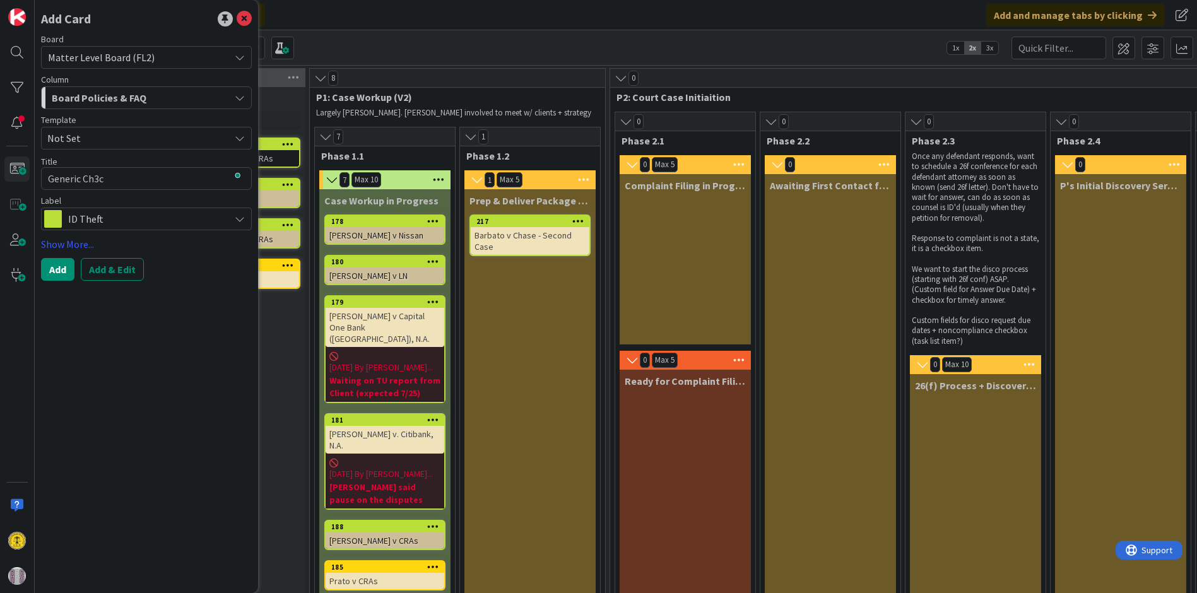
type textarea "Generic Ch3"
type textarea "x"
type textarea "Generic Ch"
type textarea "x"
type textarea "Generic Che"
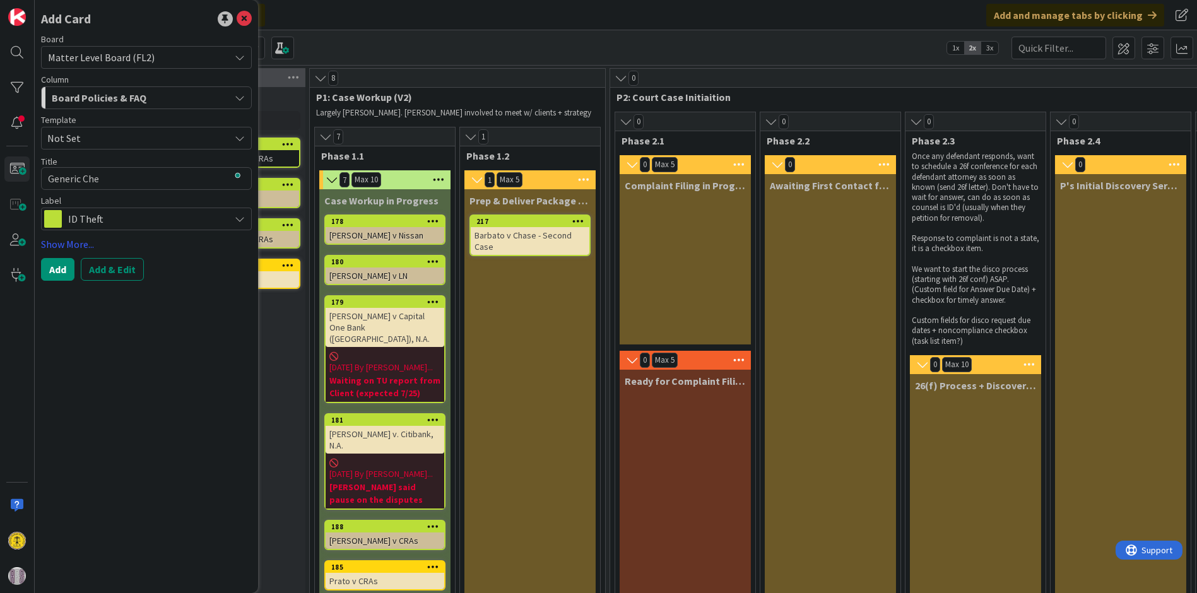
type textarea "x"
type textarea "Generic Chec"
type textarea "x"
type textarea "Generic Check"
type textarea "x"
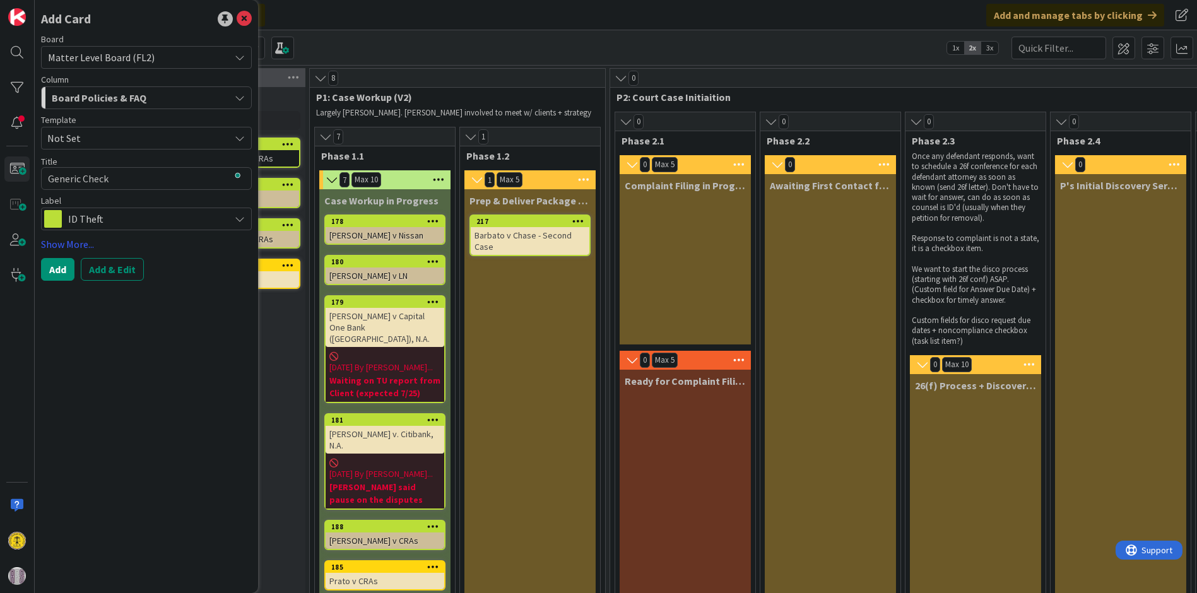
type textarea "Generic Checkl"
type textarea "x"
type textarea "Generic Checkli"
type textarea "x"
type textarea "Generic Checklis"
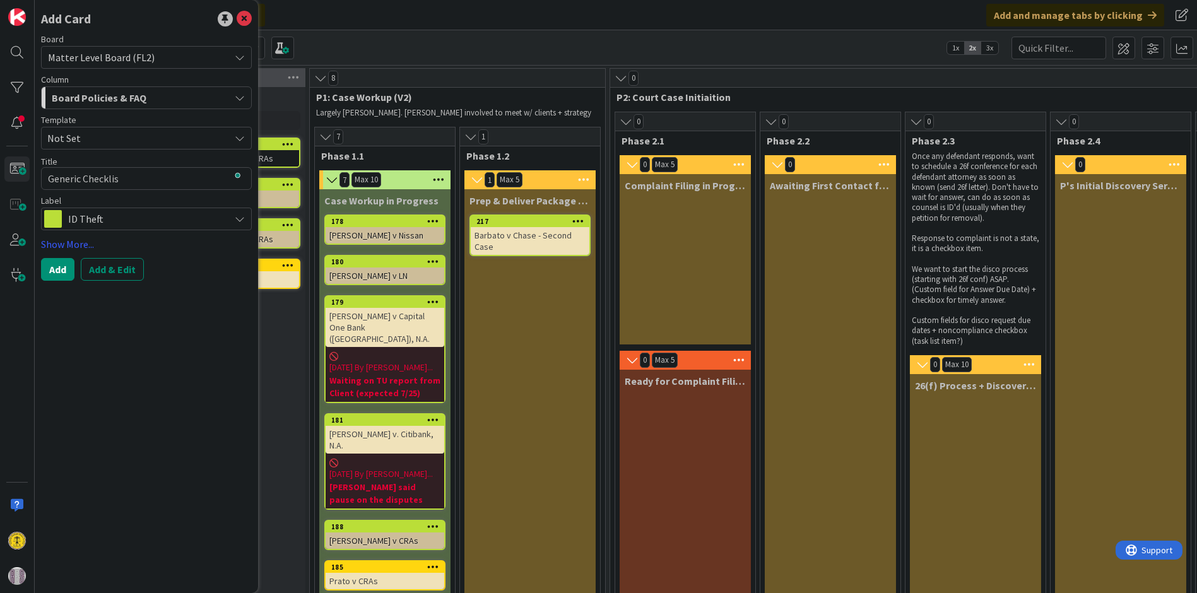
type textarea "x"
type textarea "Generic Checklist"
type textarea "x"
type textarea "Generic Checklist"
click at [241, 226] on div "ID Theft" at bounding box center [146, 219] width 211 height 23
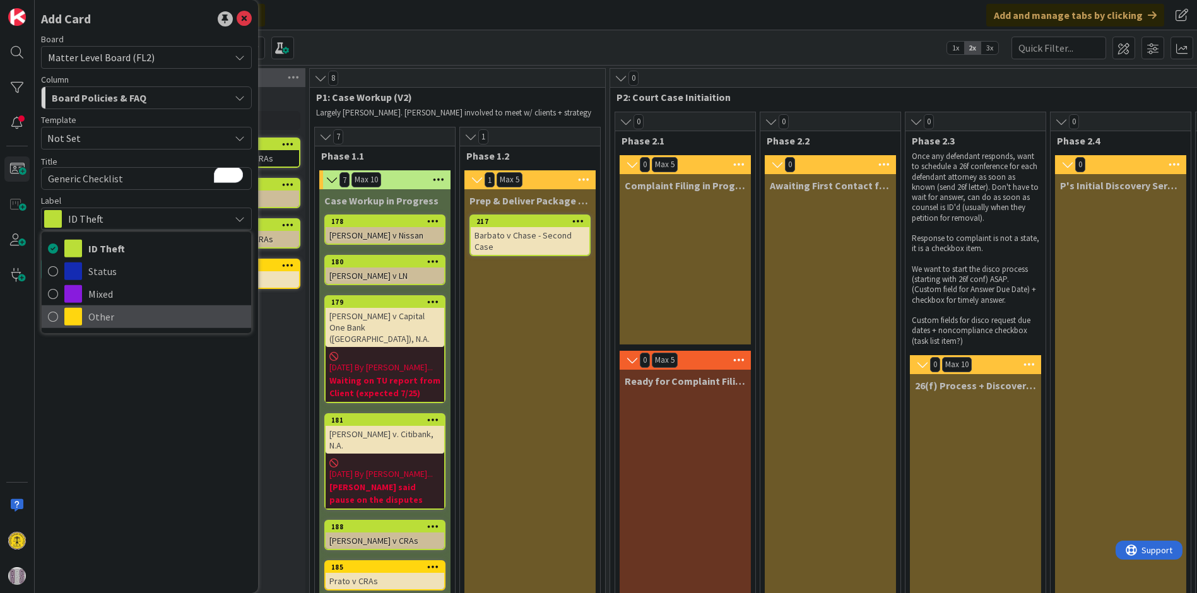
click at [54, 307] on icon at bounding box center [53, 316] width 10 height 19
type textarea "x"
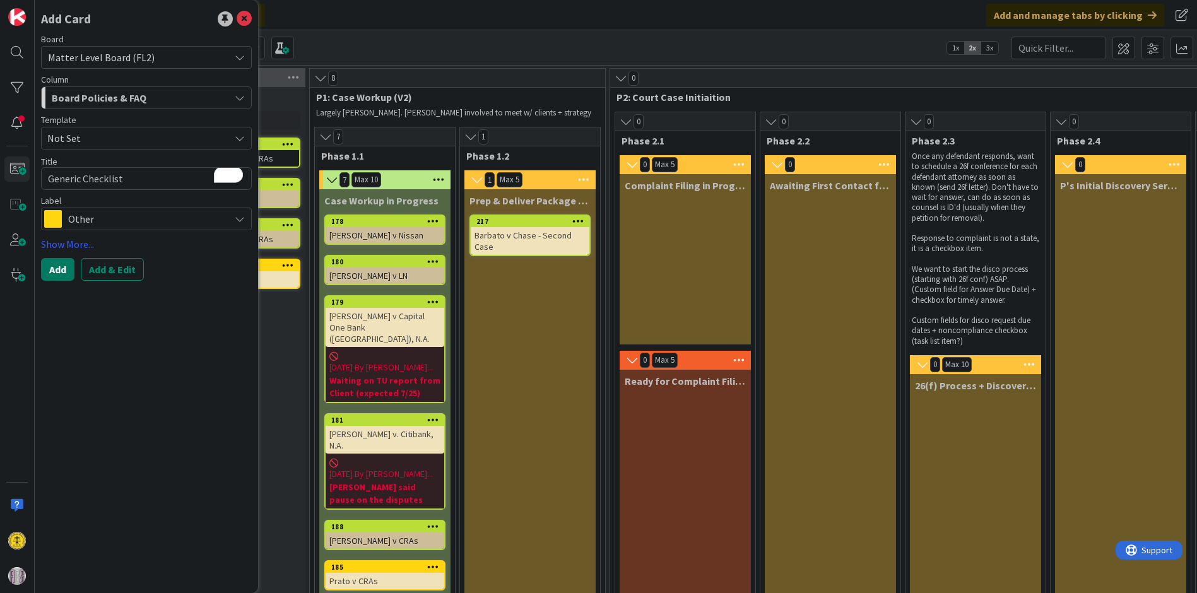
click at [44, 267] on button "Add" at bounding box center [57, 269] width 33 height 23
click at [247, 18] on icon at bounding box center [244, 18] width 15 height 15
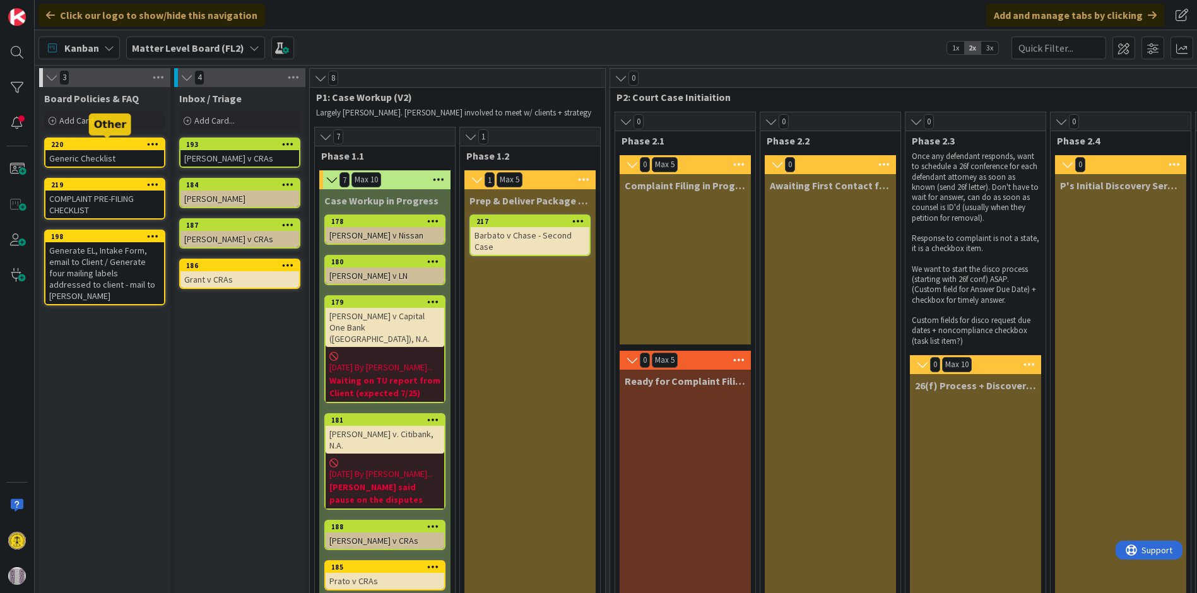
click at [100, 143] on div "220" at bounding box center [107, 144] width 113 height 9
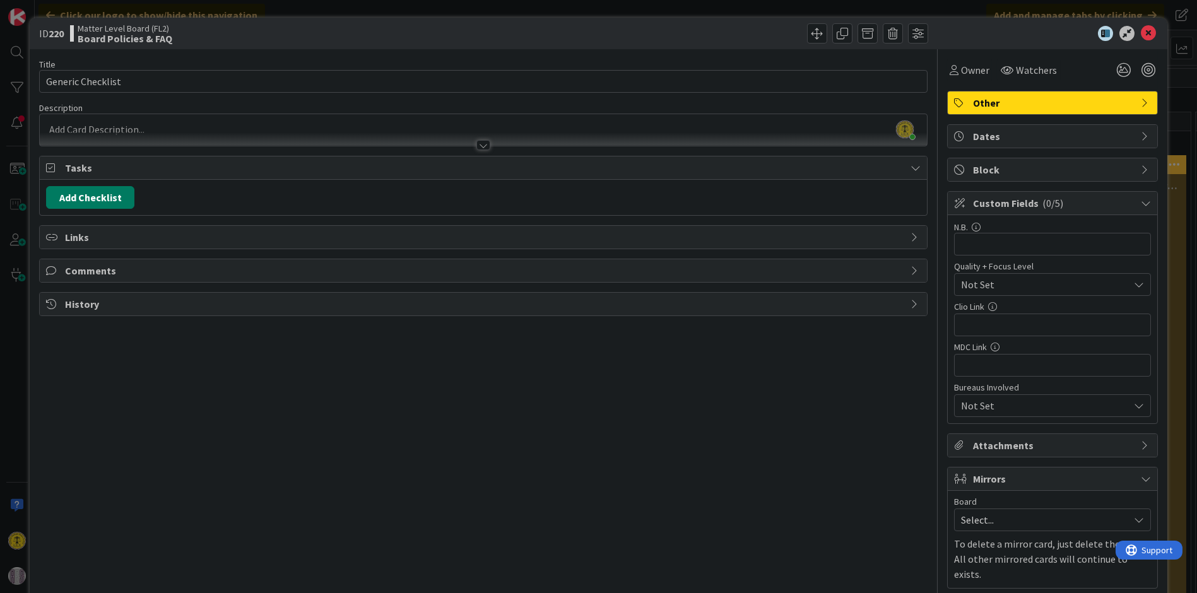
click at [79, 192] on button "Add Checklist" at bounding box center [90, 197] width 88 height 23
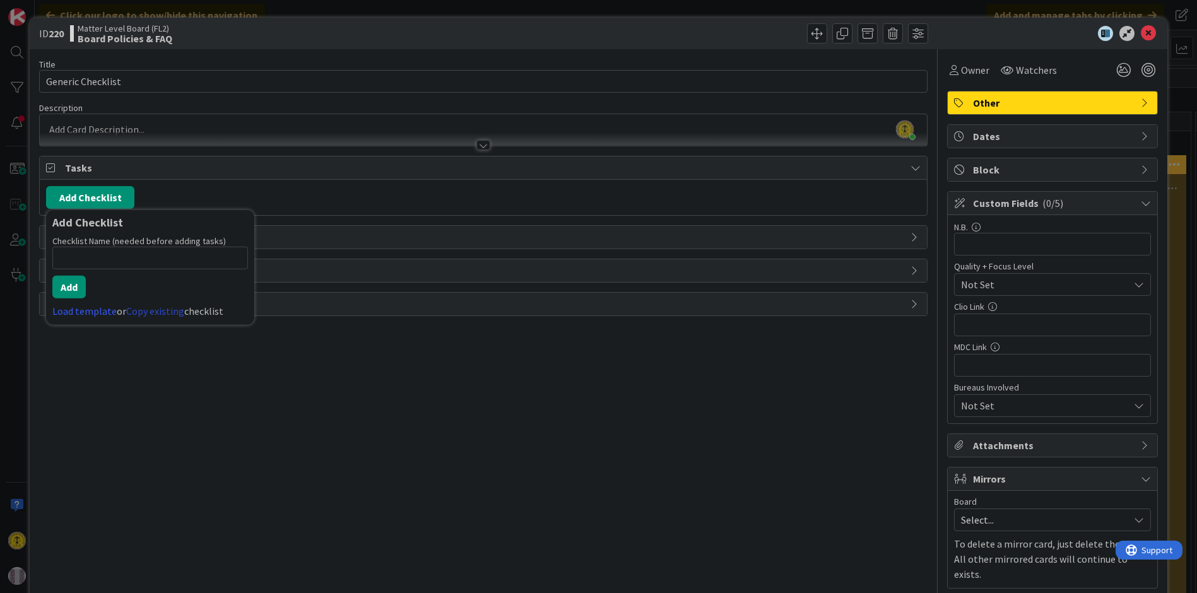
click at [156, 305] on link "Copy existing" at bounding box center [155, 311] width 58 height 13
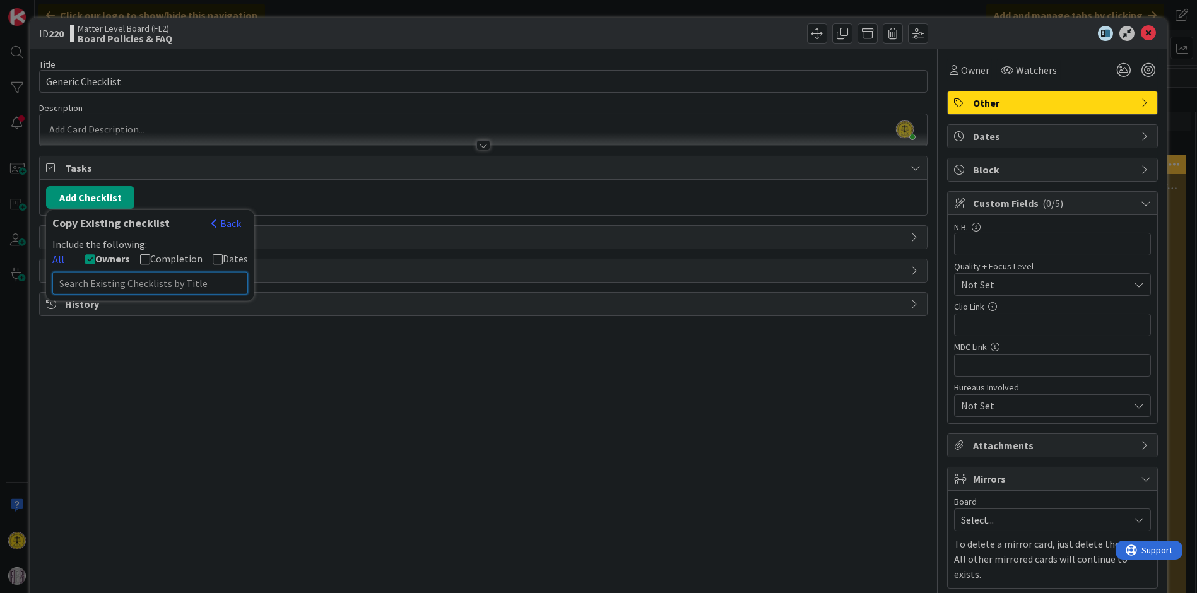
click at [133, 278] on input "text" at bounding box center [150, 283] width 196 height 23
type input "Complaint"
click at [317, 246] on div "Links" at bounding box center [483, 237] width 886 height 23
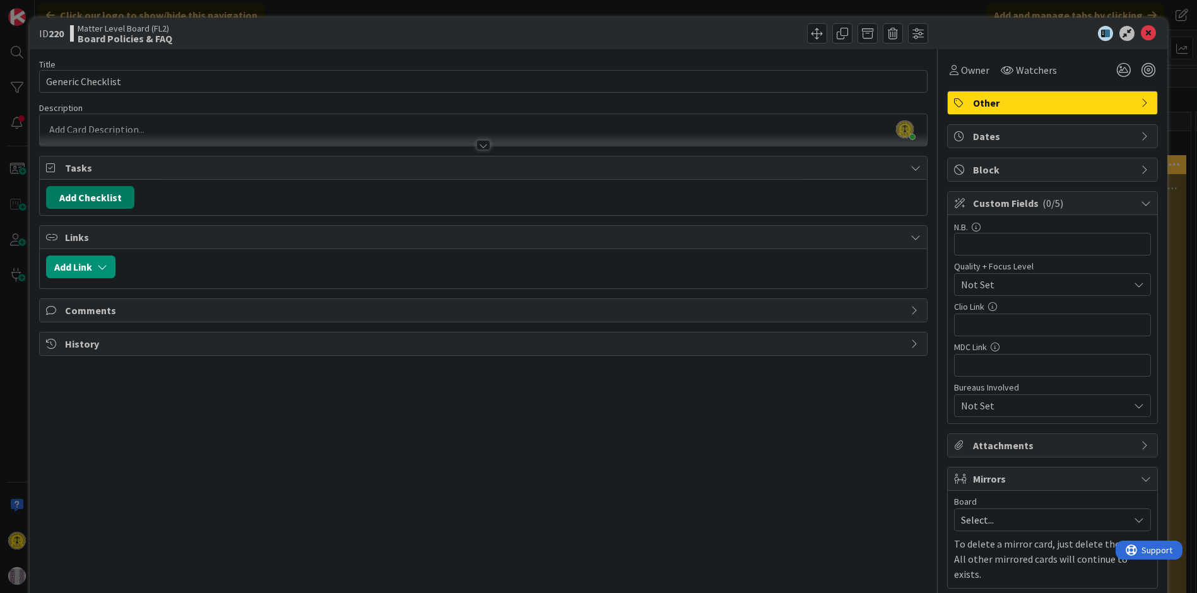
click at [95, 196] on button "Add Checklist" at bounding box center [90, 197] width 88 height 23
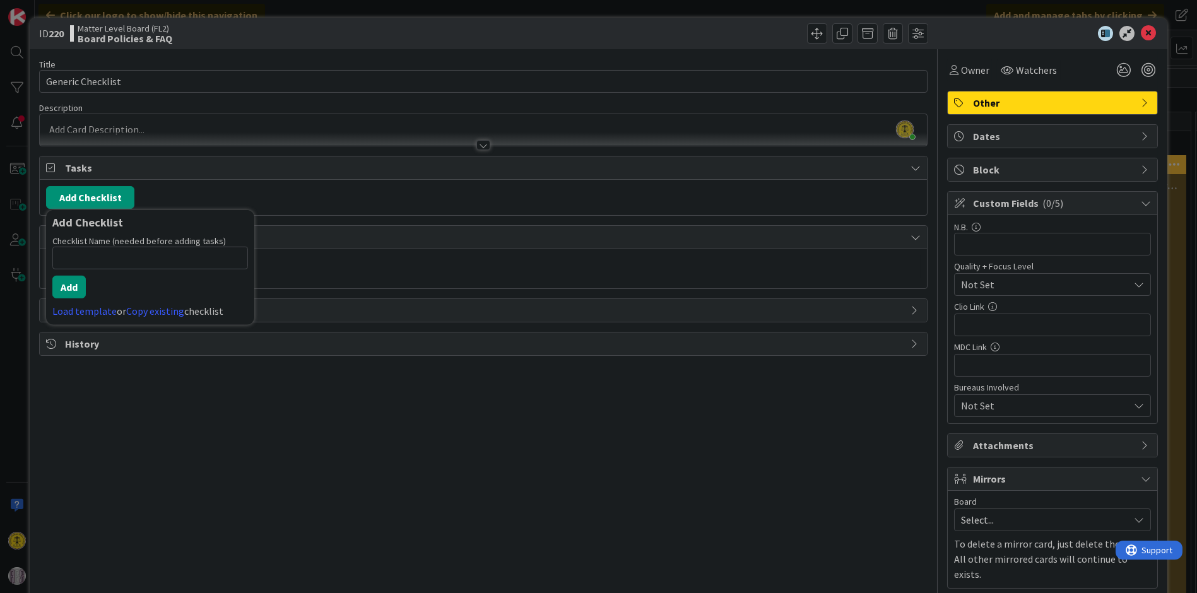
click at [1140, 41] on div "ID 220 Matter Level Board (FL2) Board Policies & FAQ" at bounding box center [598, 34] width 1137 height 32
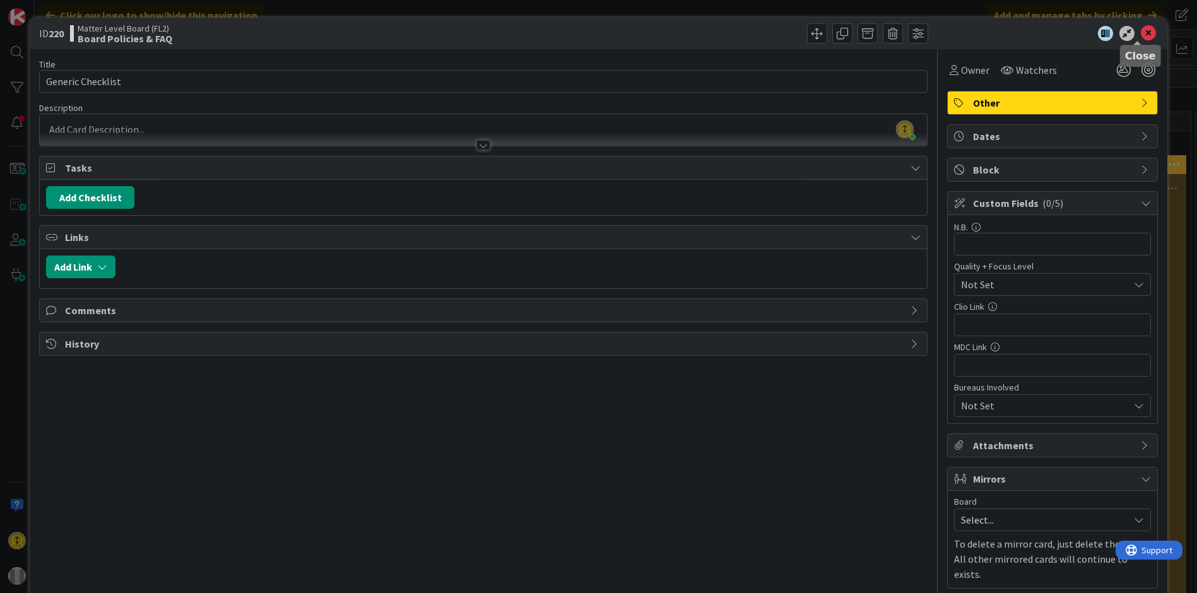
click at [1141, 35] on icon at bounding box center [1148, 33] width 15 height 15
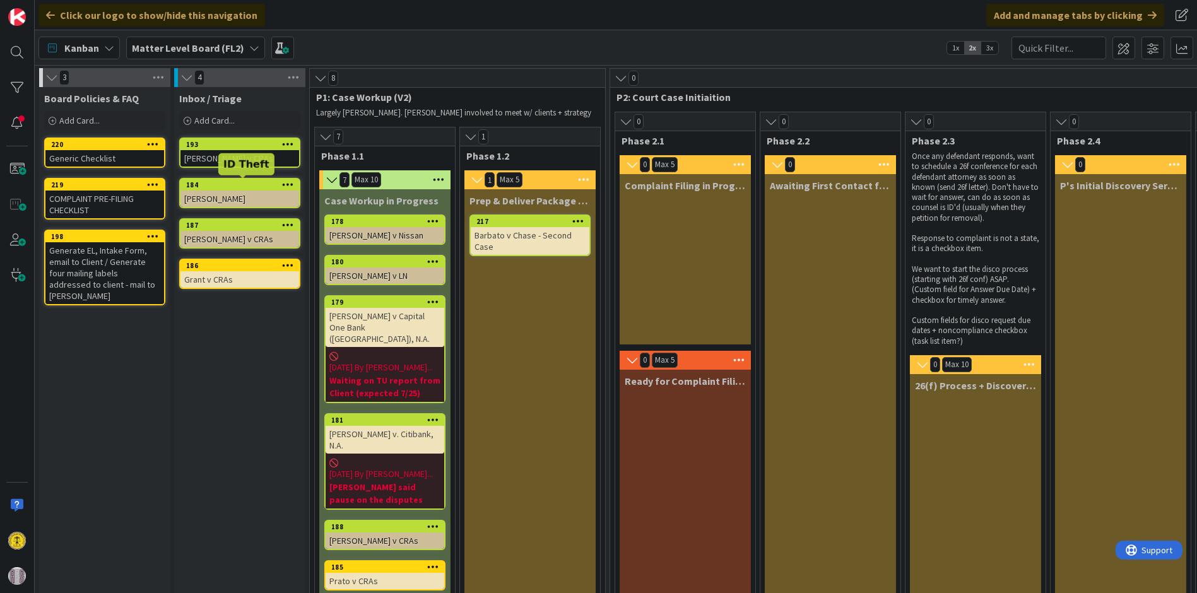
click at [232, 181] on div "184" at bounding box center [242, 184] width 113 height 9
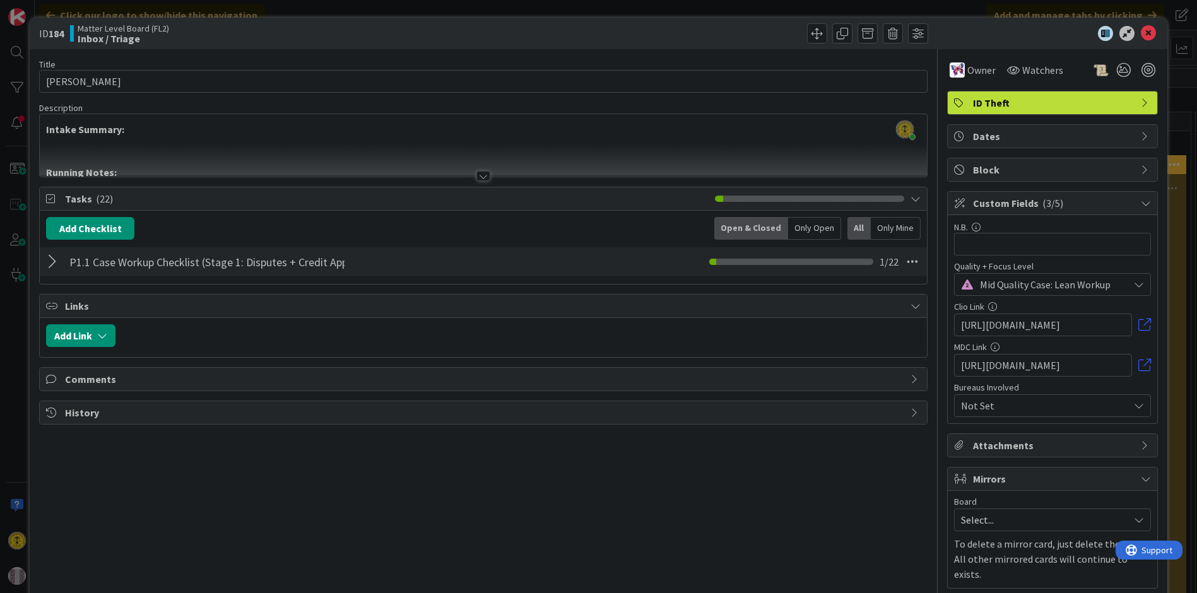
click at [54, 255] on div at bounding box center [54, 261] width 16 height 23
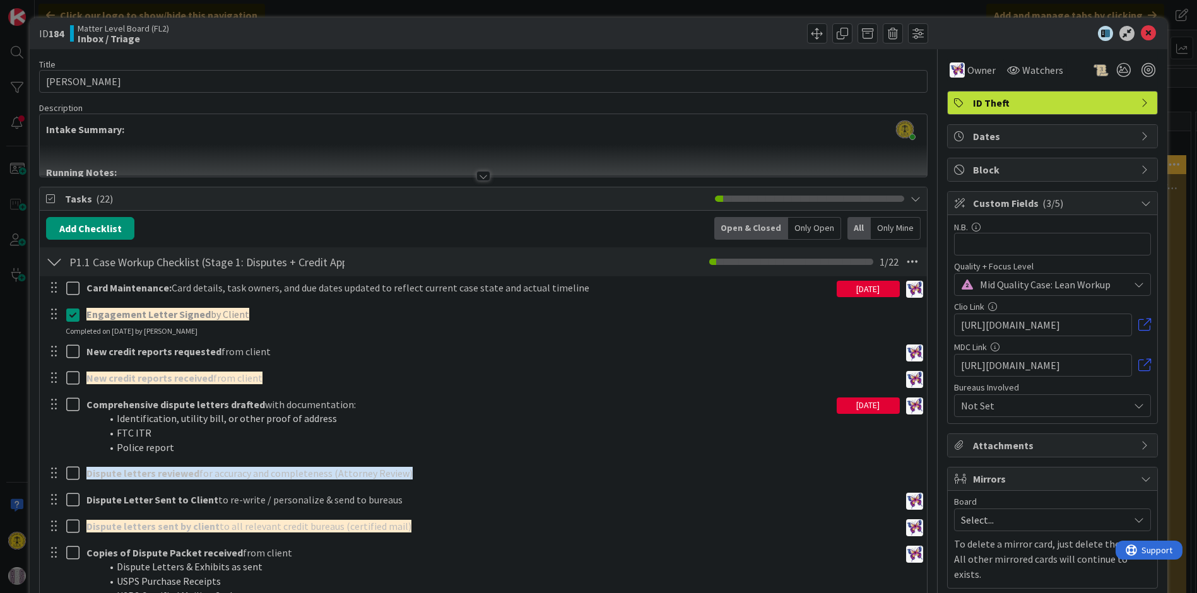
click at [54, 255] on div at bounding box center [54, 261] width 16 height 23
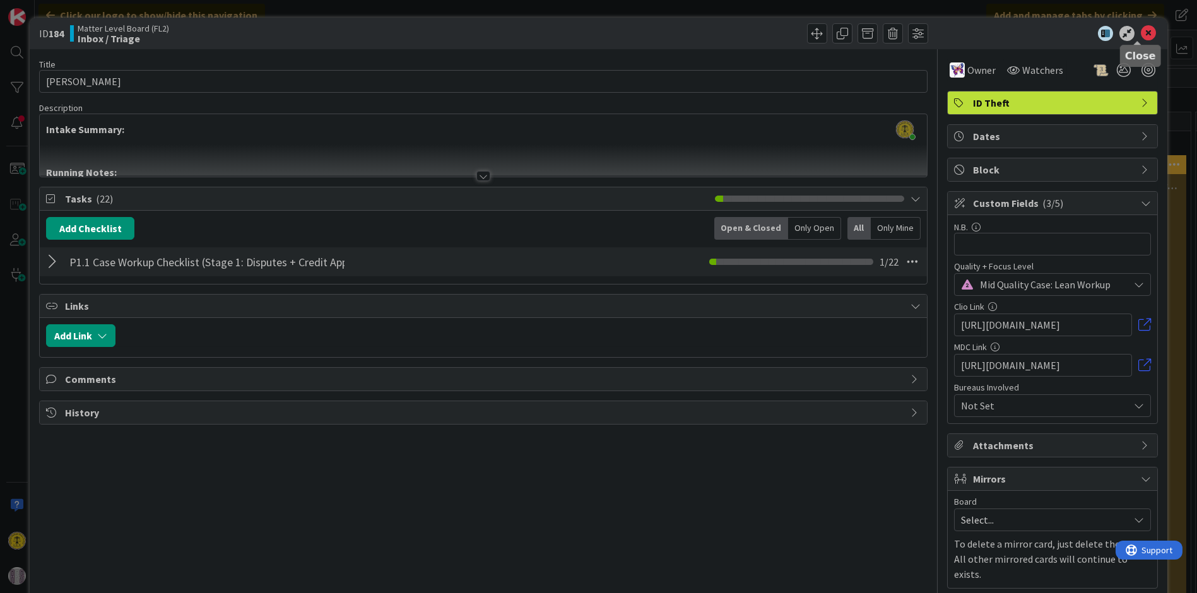
click at [1141, 32] on icon at bounding box center [1148, 33] width 15 height 15
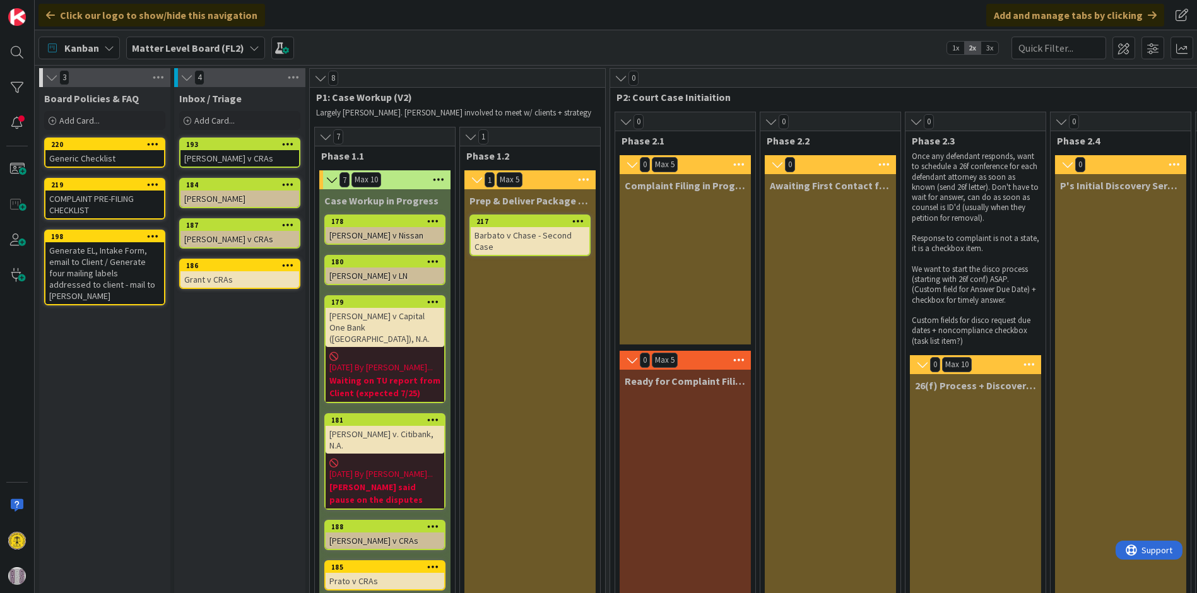
click at [225, 191] on div "[PERSON_NAME]" at bounding box center [239, 199] width 119 height 16
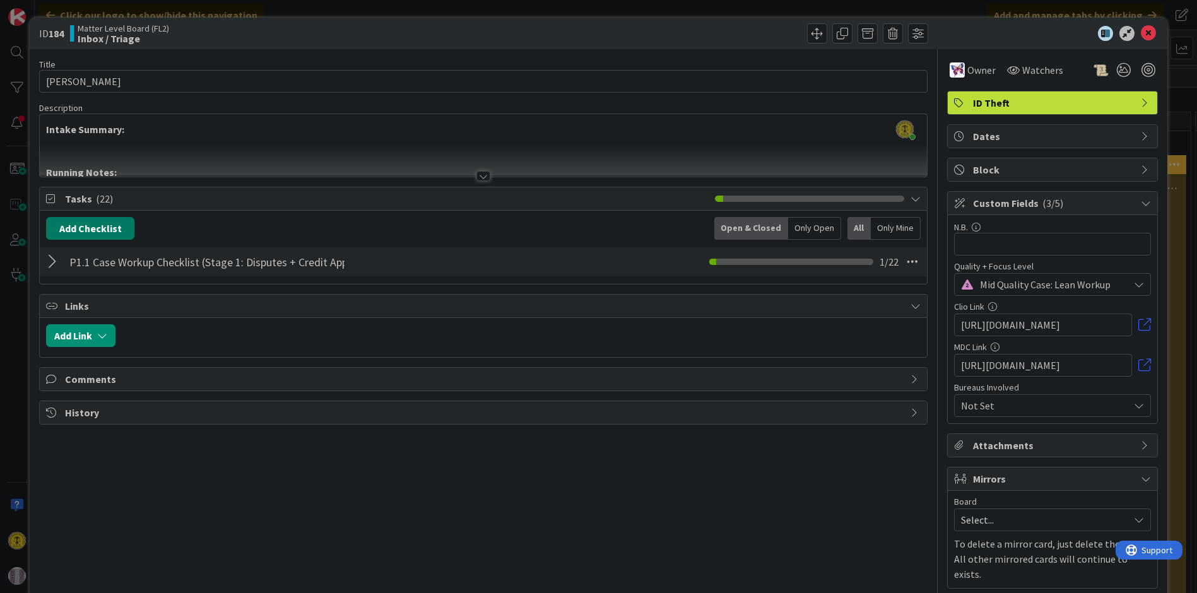
click at [102, 226] on button "Add Checklist" at bounding box center [90, 228] width 88 height 23
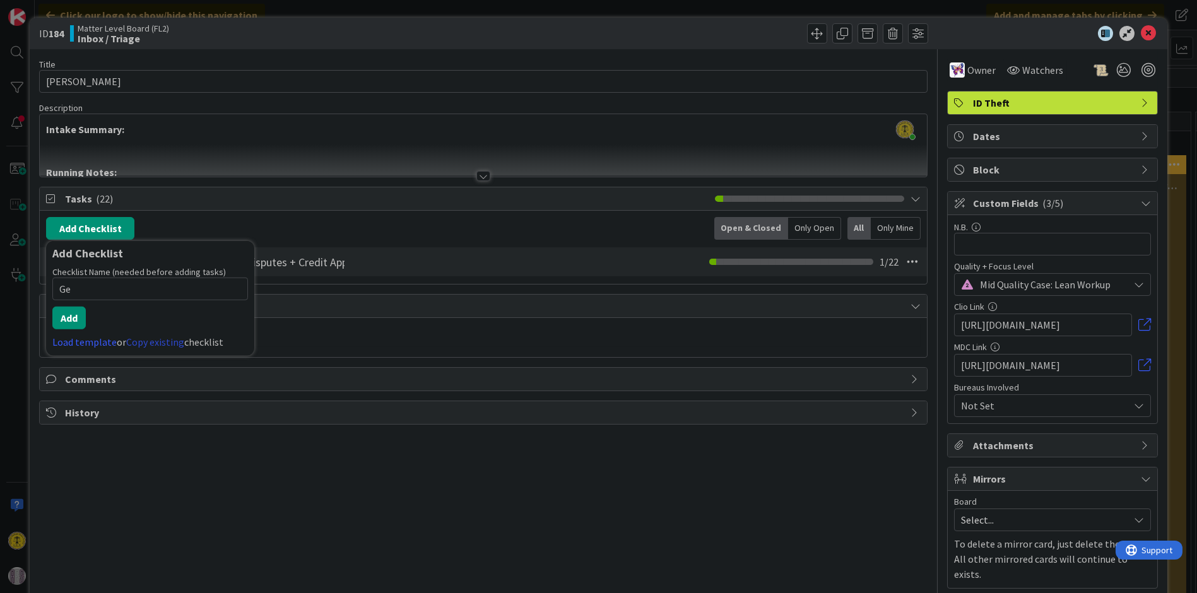
type input "G"
click at [159, 341] on link "Copy existing" at bounding box center [155, 342] width 58 height 13
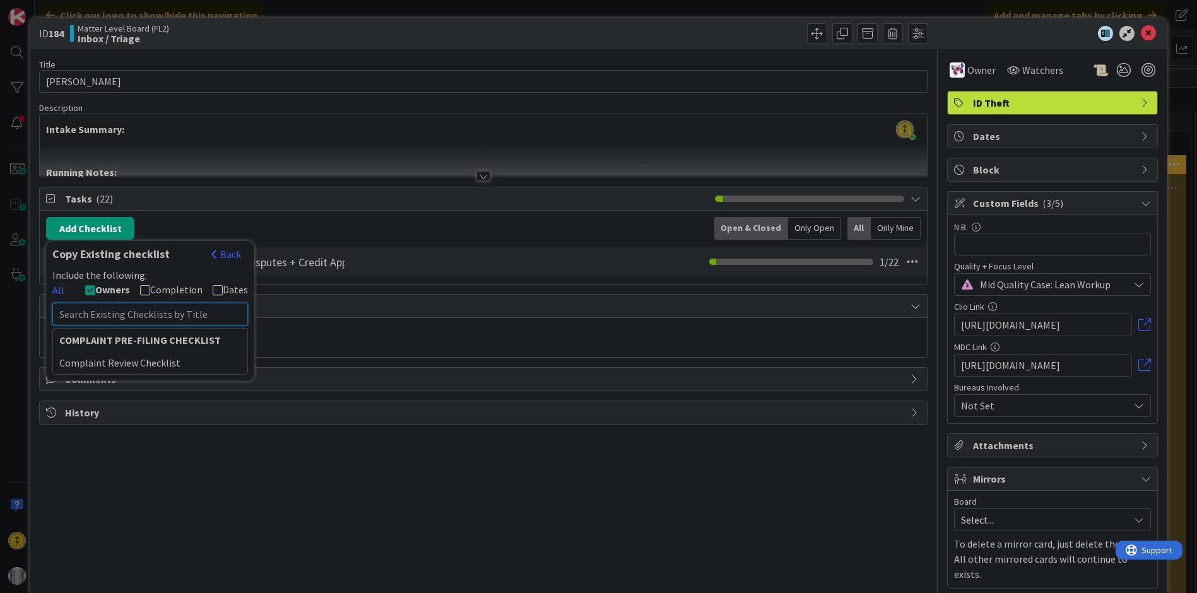
click at [117, 317] on input "text" at bounding box center [150, 314] width 196 height 23
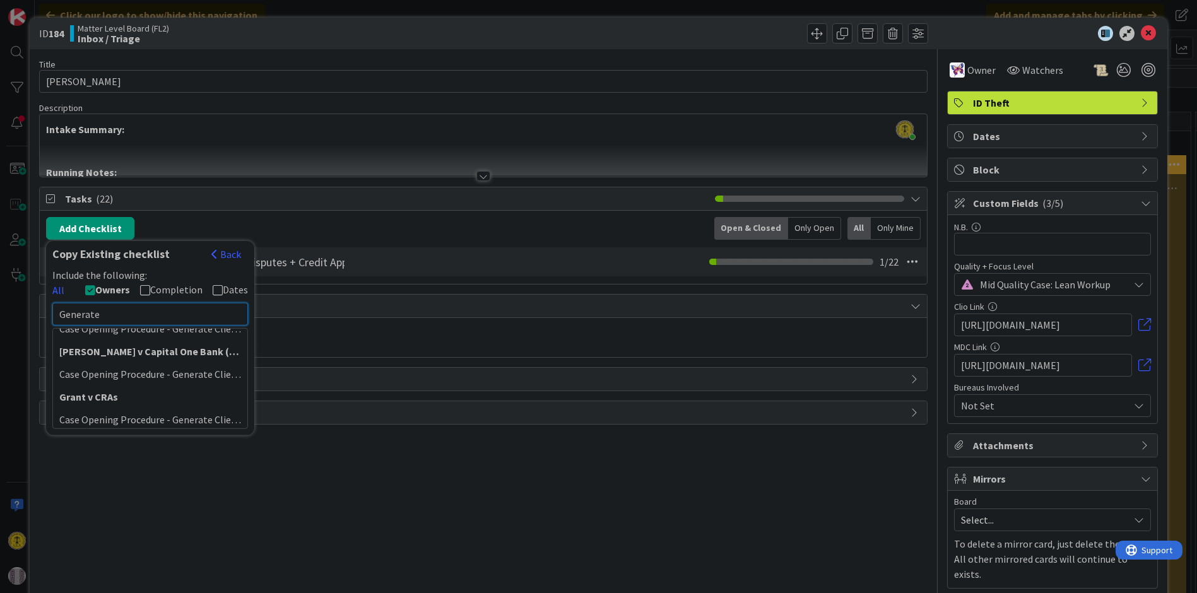
scroll to position [81, 0]
type input "Generate"
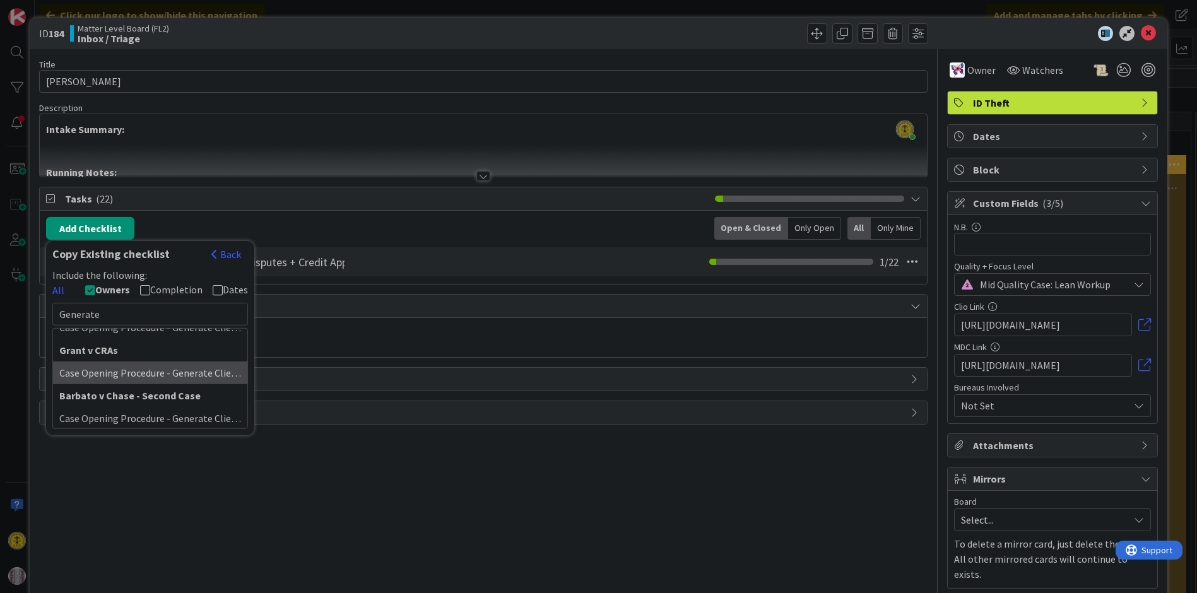
click at [127, 365] on div "Case Opening Procedure - Generate Client Mailing Labels" at bounding box center [150, 372] width 194 height 23
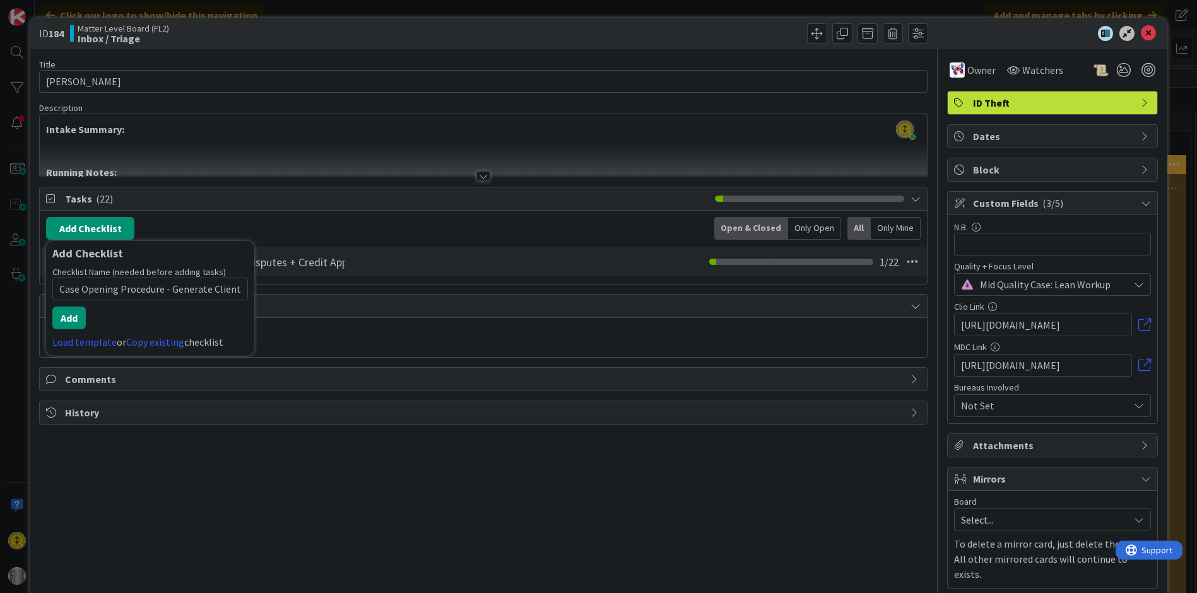
scroll to position [0, 56]
click at [76, 315] on button "Add" at bounding box center [68, 318] width 33 height 23
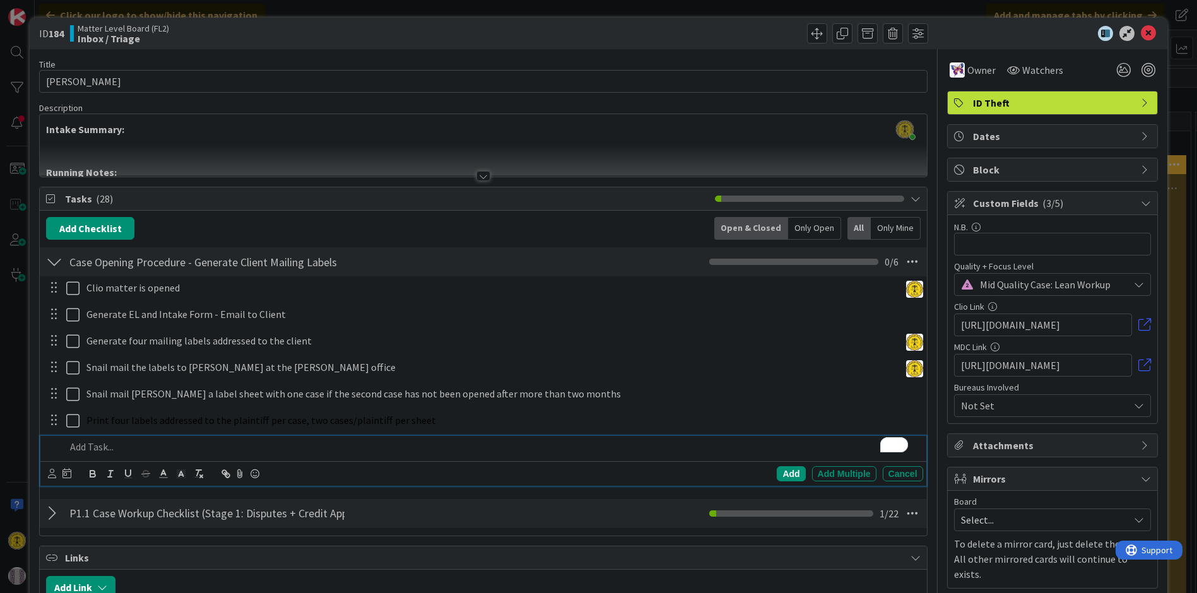
click at [56, 264] on div at bounding box center [54, 261] width 16 height 23
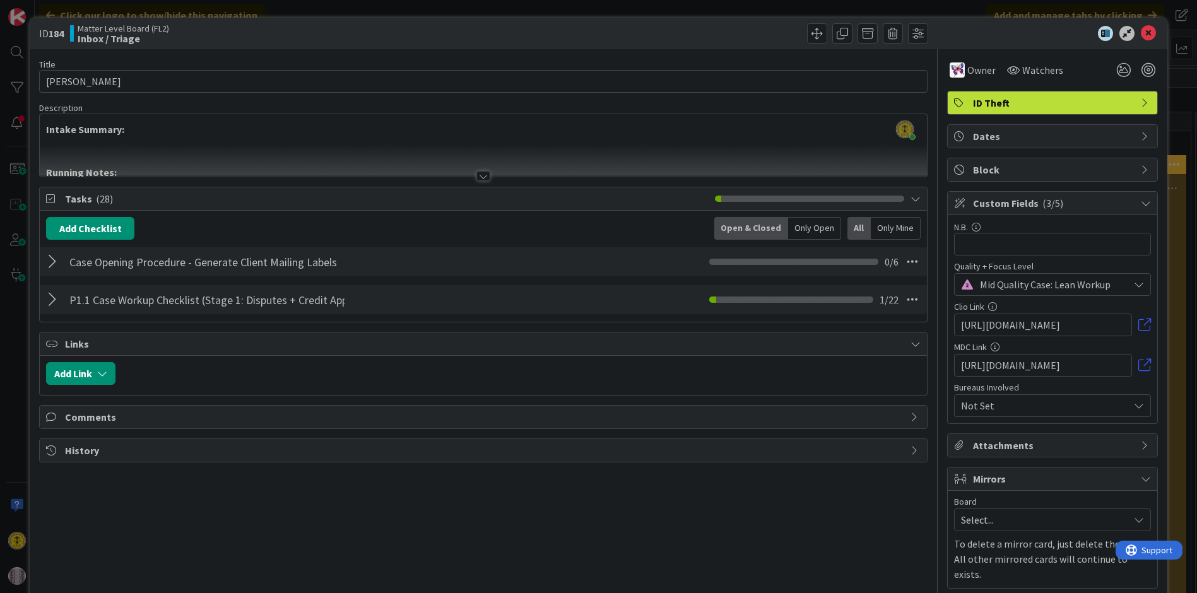
click at [54, 264] on div at bounding box center [54, 261] width 16 height 23
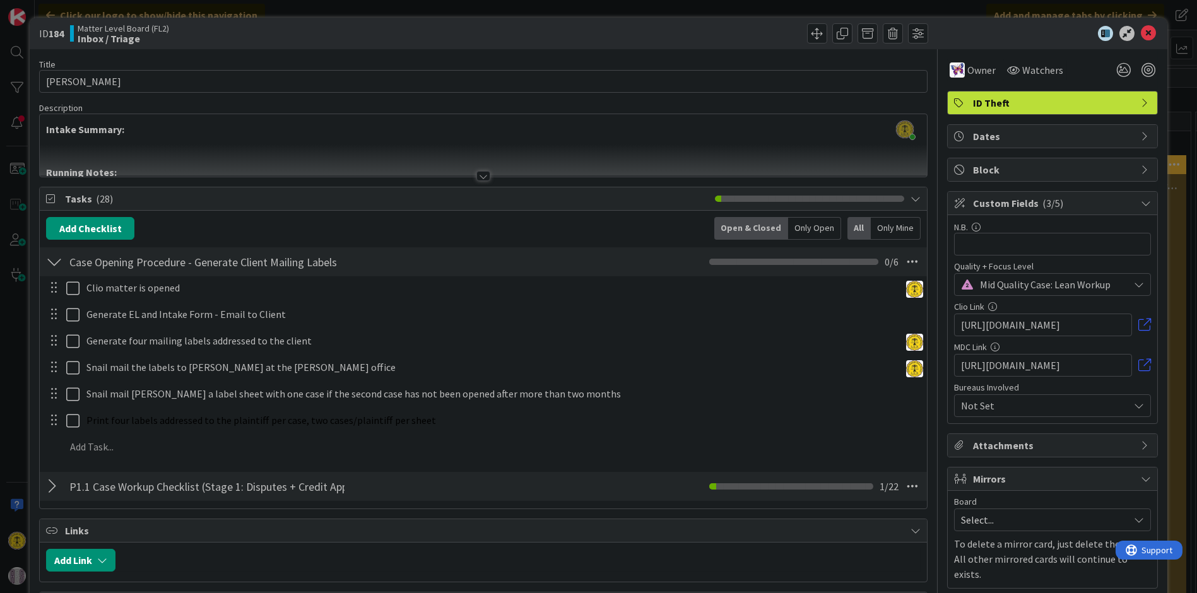
click at [51, 257] on div at bounding box center [54, 261] width 16 height 23
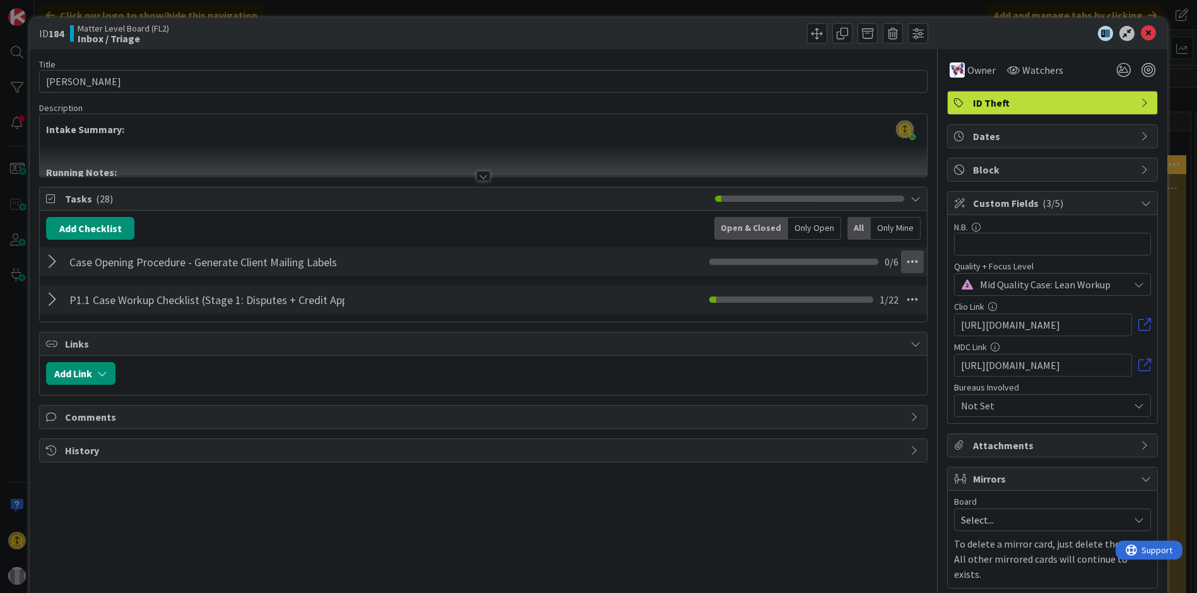
click at [901, 258] on icon at bounding box center [912, 261] width 23 height 23
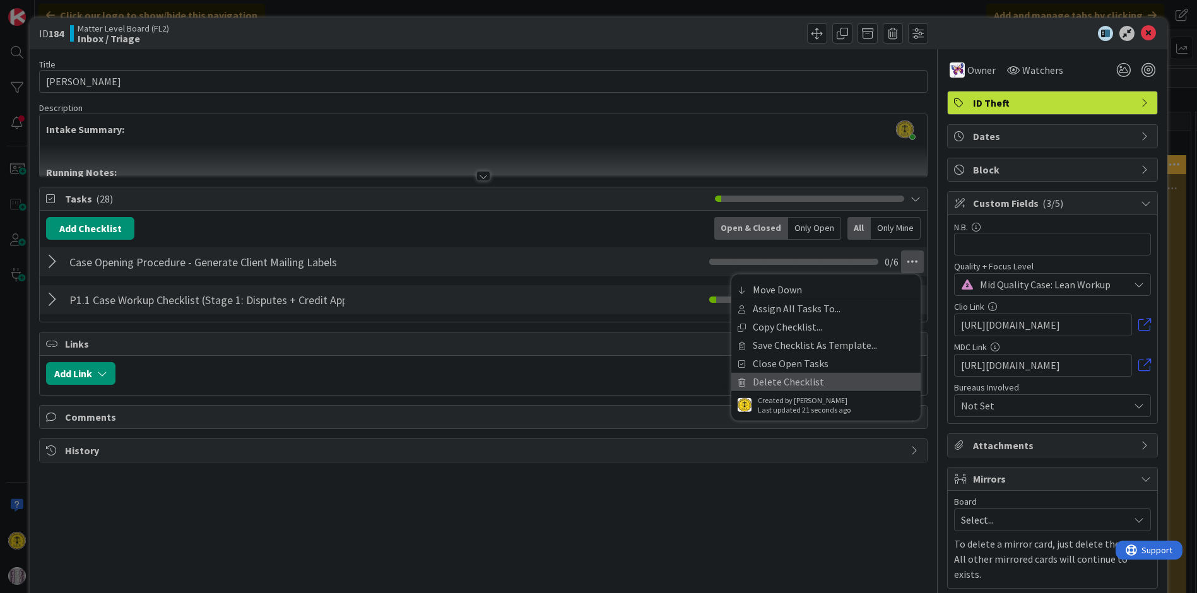
click at [770, 383] on link "Delete Checklist" at bounding box center [825, 382] width 189 height 18
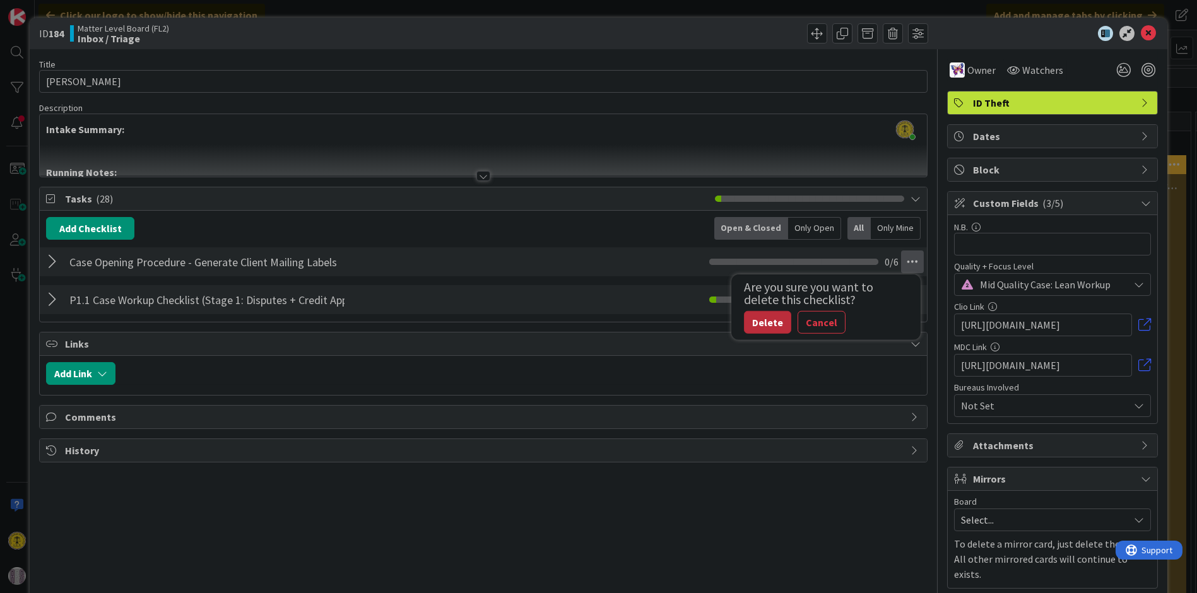
click at [761, 323] on button "Delete" at bounding box center [767, 322] width 47 height 23
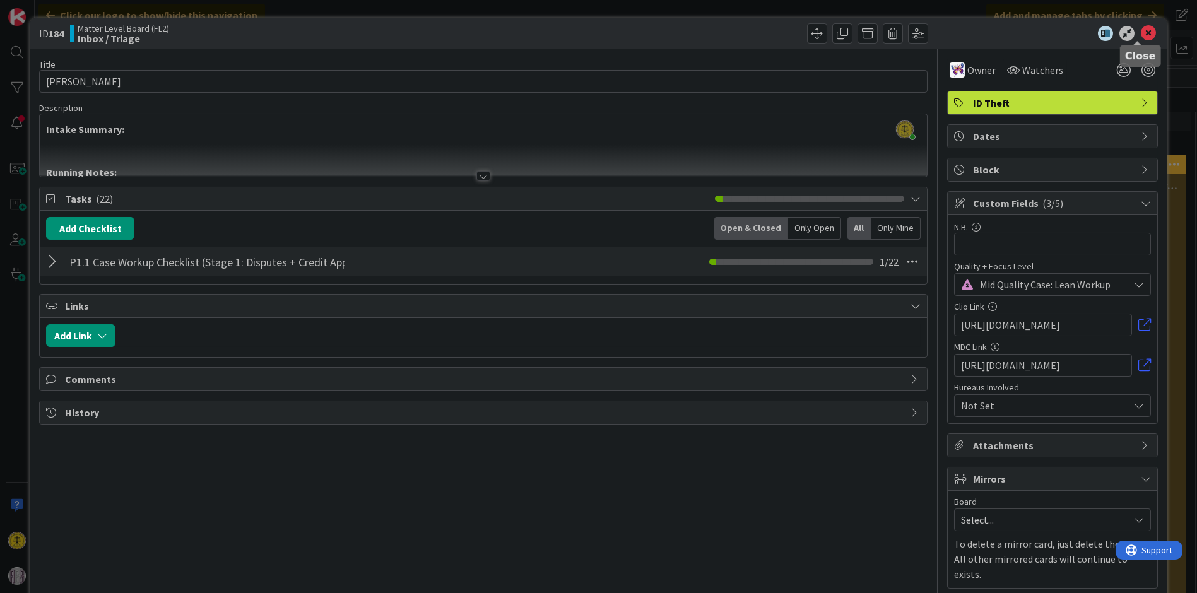
click at [1142, 33] on icon at bounding box center [1148, 33] width 15 height 15
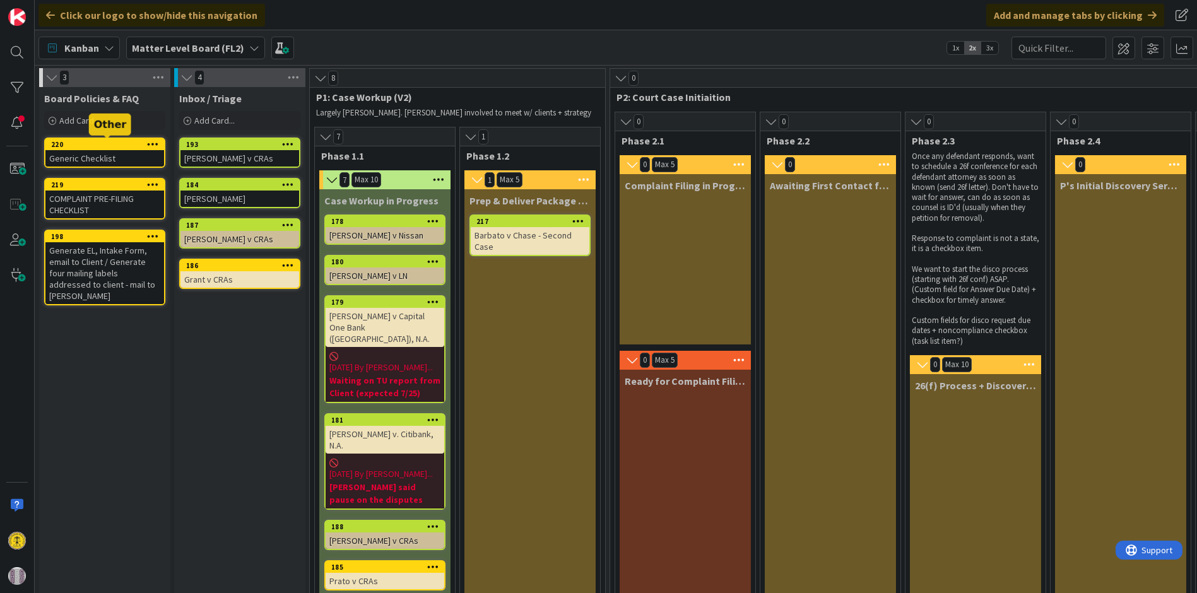
click at [110, 146] on div "220" at bounding box center [107, 144] width 113 height 9
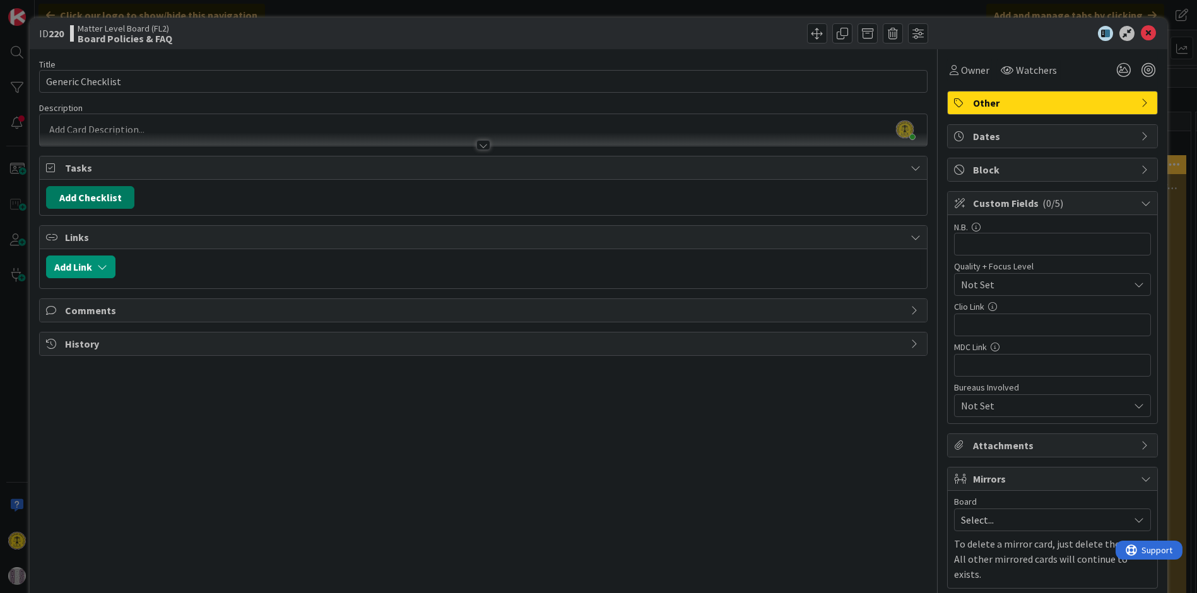
click at [88, 197] on button "Add Checklist" at bounding box center [90, 197] width 88 height 23
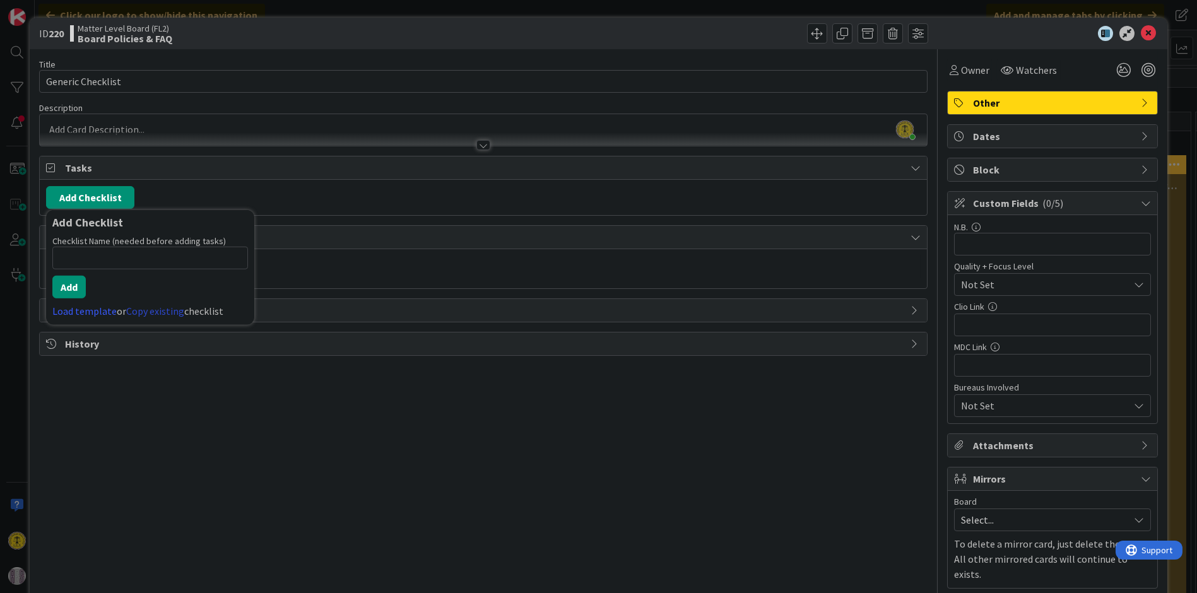
click at [156, 307] on link "Copy existing" at bounding box center [155, 311] width 58 height 13
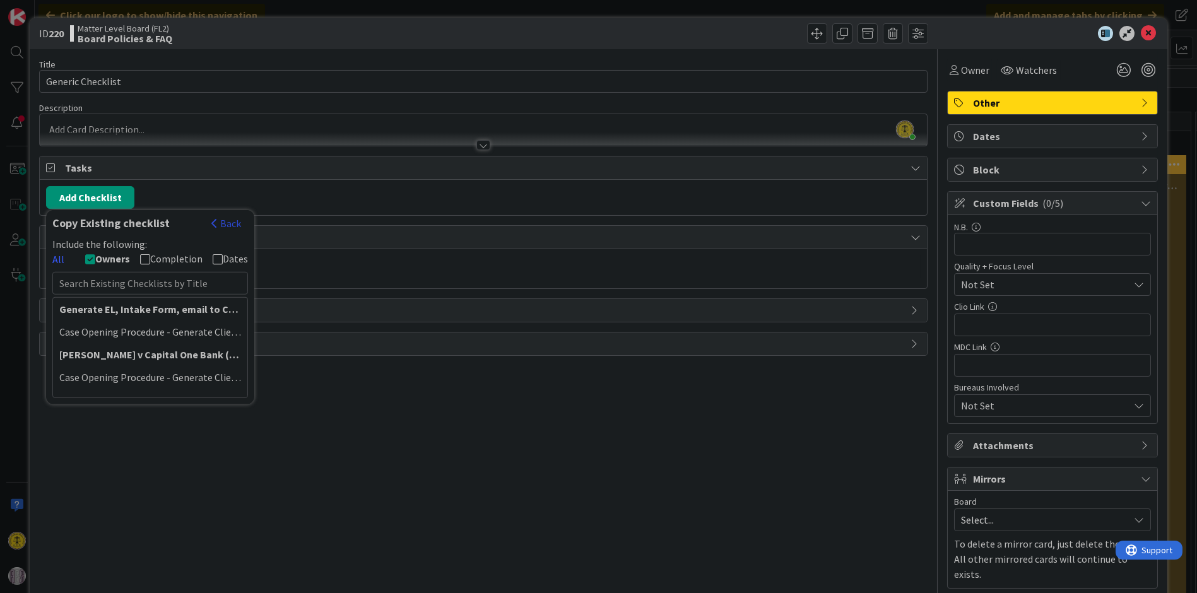
click at [228, 221] on button "Back" at bounding box center [226, 223] width 31 height 14
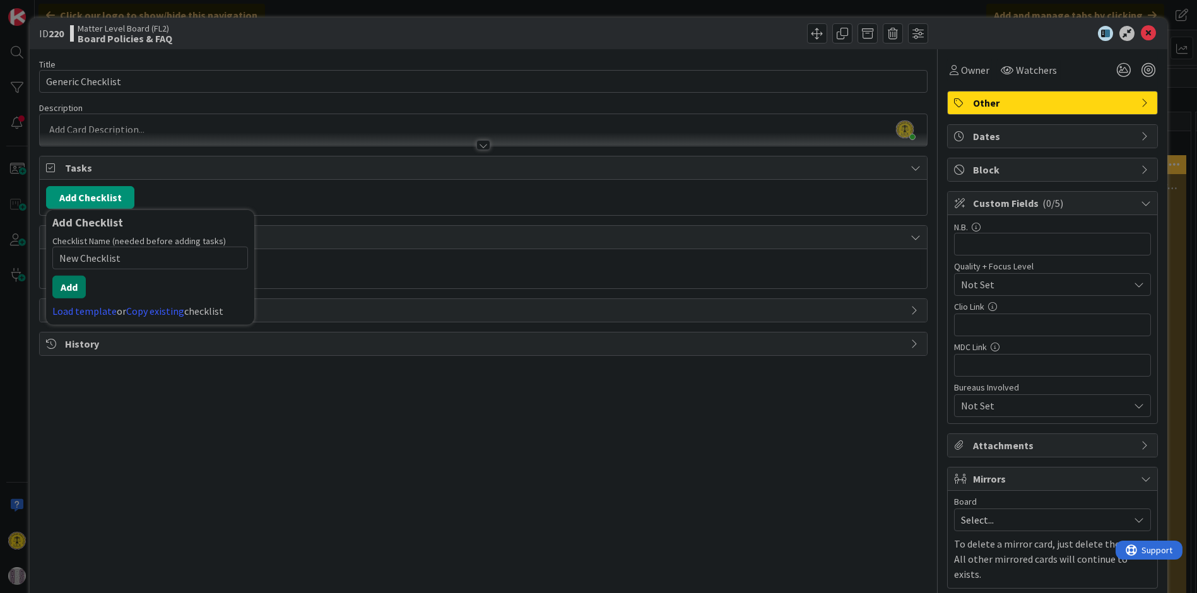
type input "New Checklist"
click at [70, 285] on button "Add" at bounding box center [68, 287] width 33 height 23
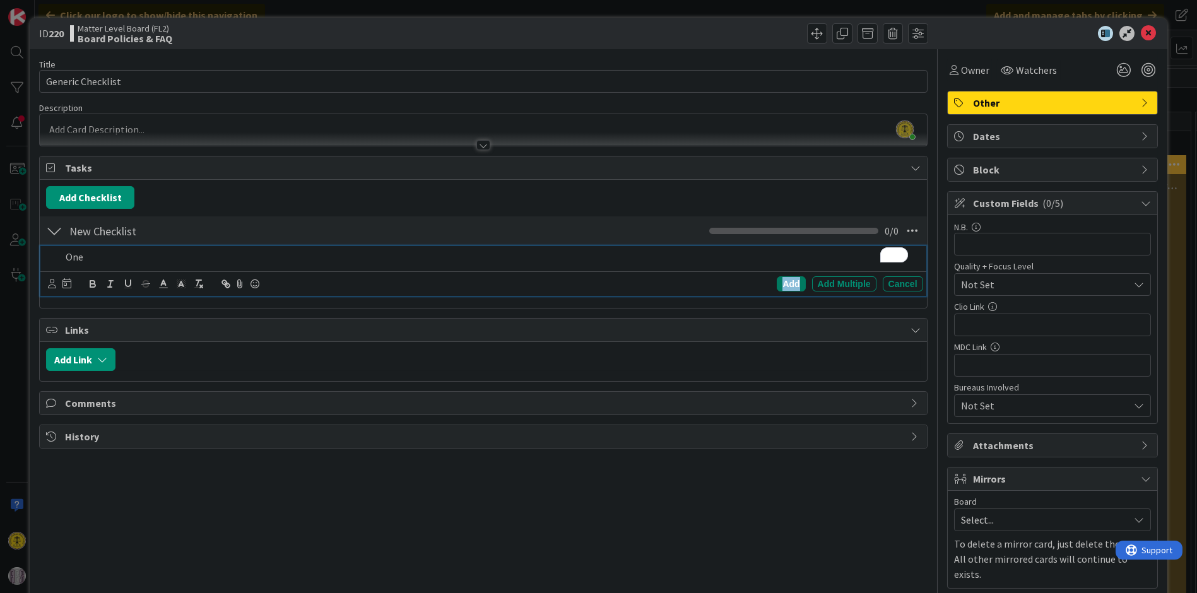
click at [778, 276] on div "Add" at bounding box center [791, 283] width 28 height 15
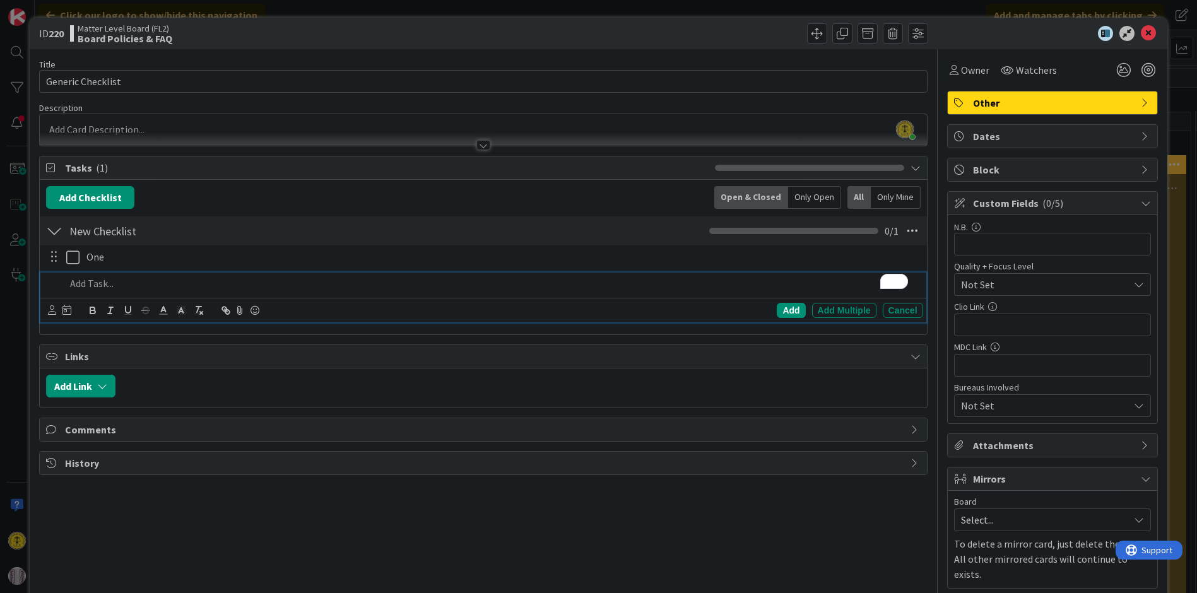
click at [182, 283] on p "To enrich screen reader interactions, please activate Accessibility in Grammarl…" at bounding box center [492, 283] width 852 height 15
click at [777, 307] on div "Add" at bounding box center [791, 310] width 28 height 15
click at [56, 227] on div at bounding box center [54, 231] width 16 height 23
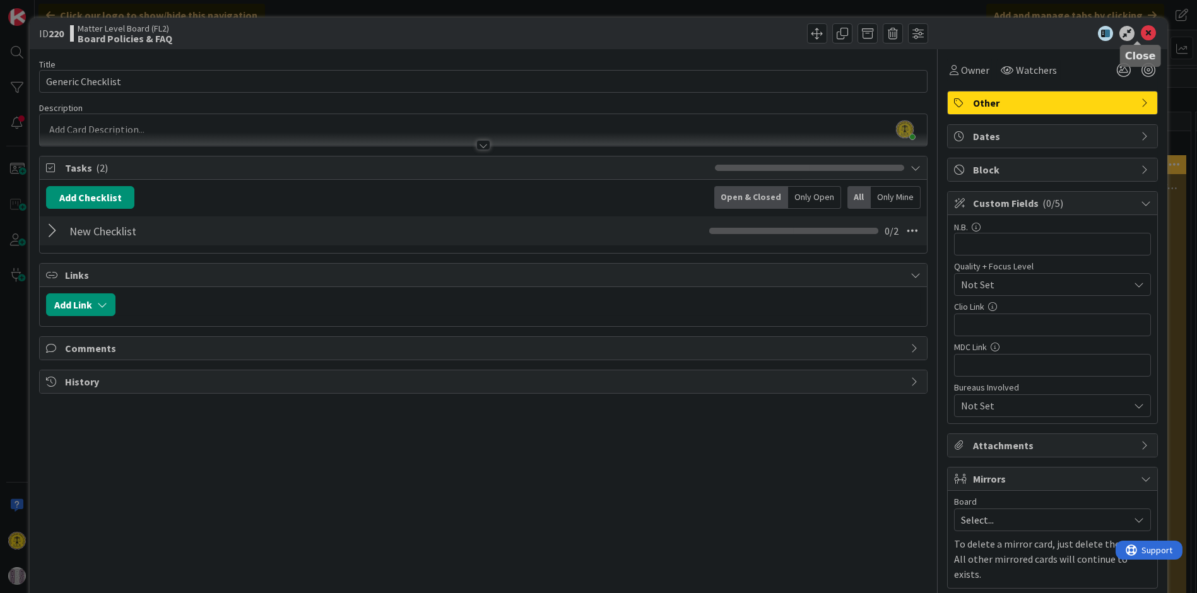
click at [1141, 33] on icon at bounding box center [1148, 33] width 15 height 15
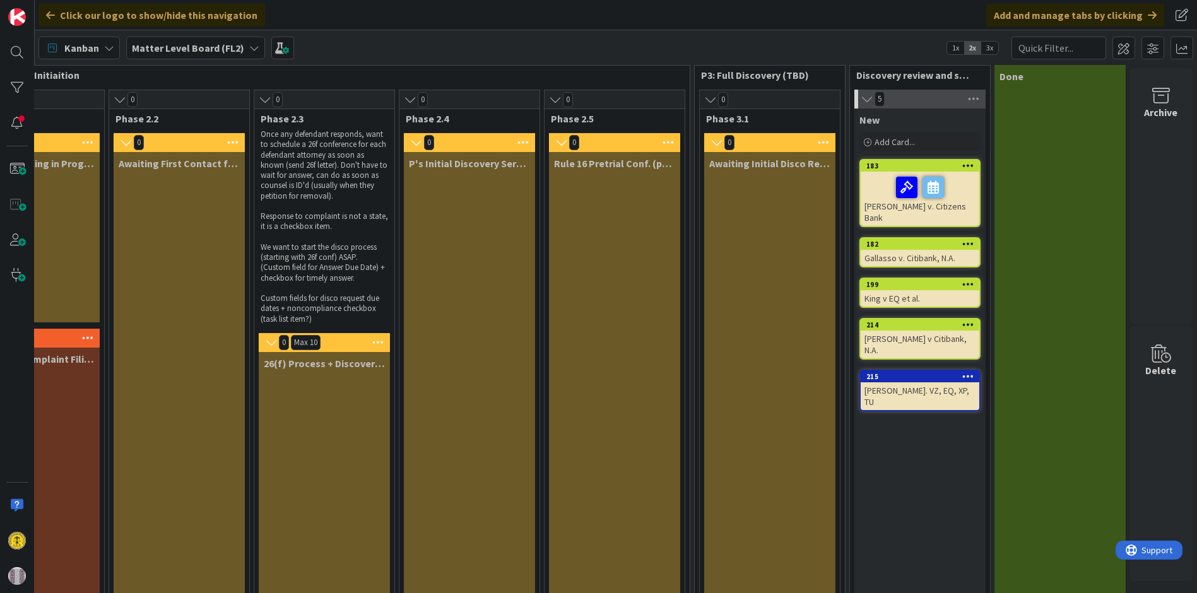
scroll to position [0, 657]
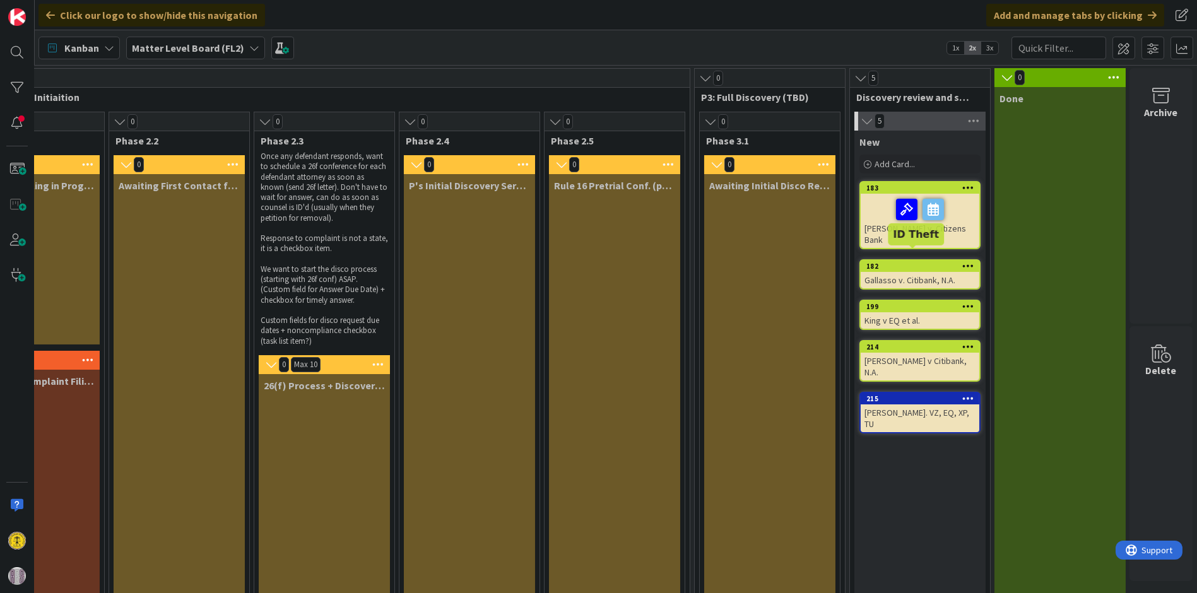
click at [888, 262] on div "182" at bounding box center [922, 266] width 113 height 9
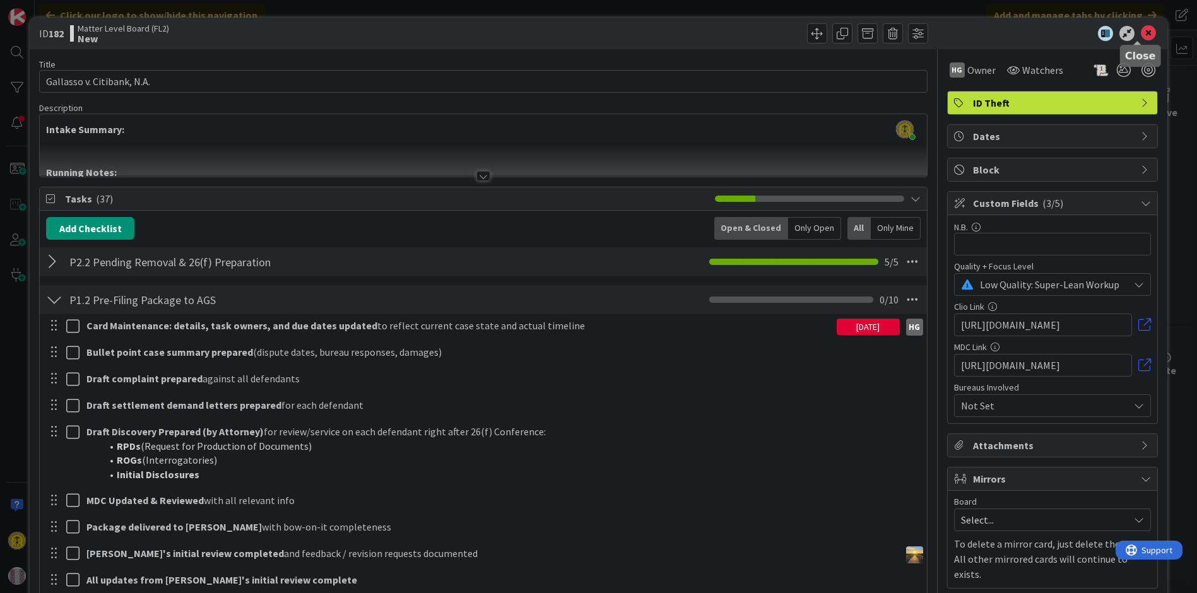
click at [1141, 35] on icon at bounding box center [1148, 33] width 15 height 15
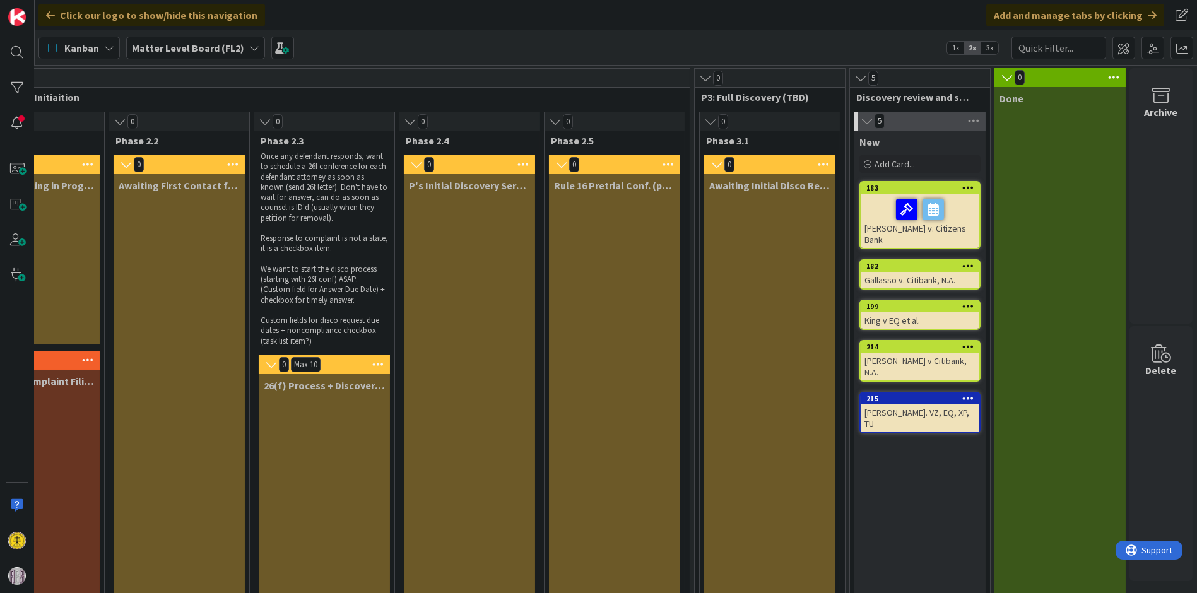
scroll to position [0, 377]
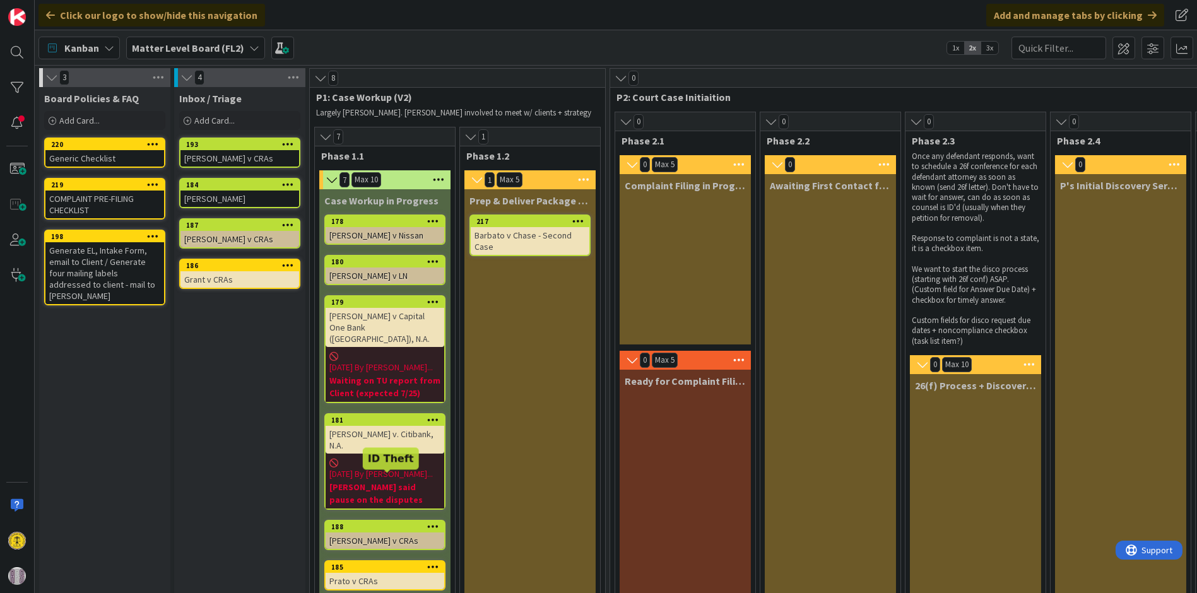
click at [369, 522] on div "188" at bounding box center [387, 526] width 113 height 9
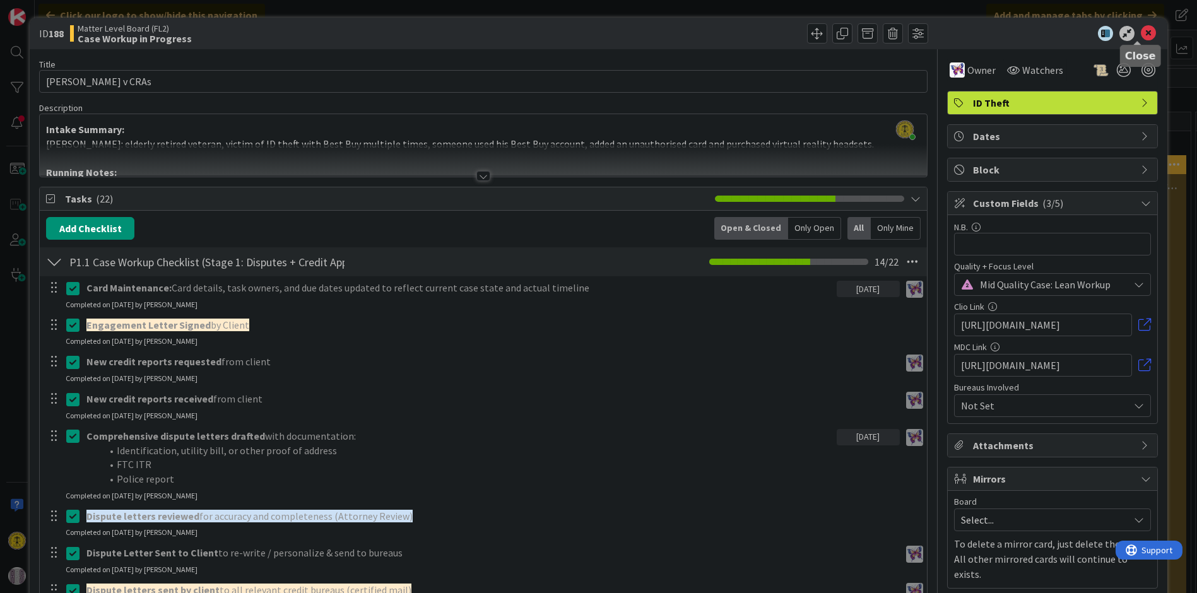
click at [1141, 27] on icon at bounding box center [1148, 33] width 15 height 15
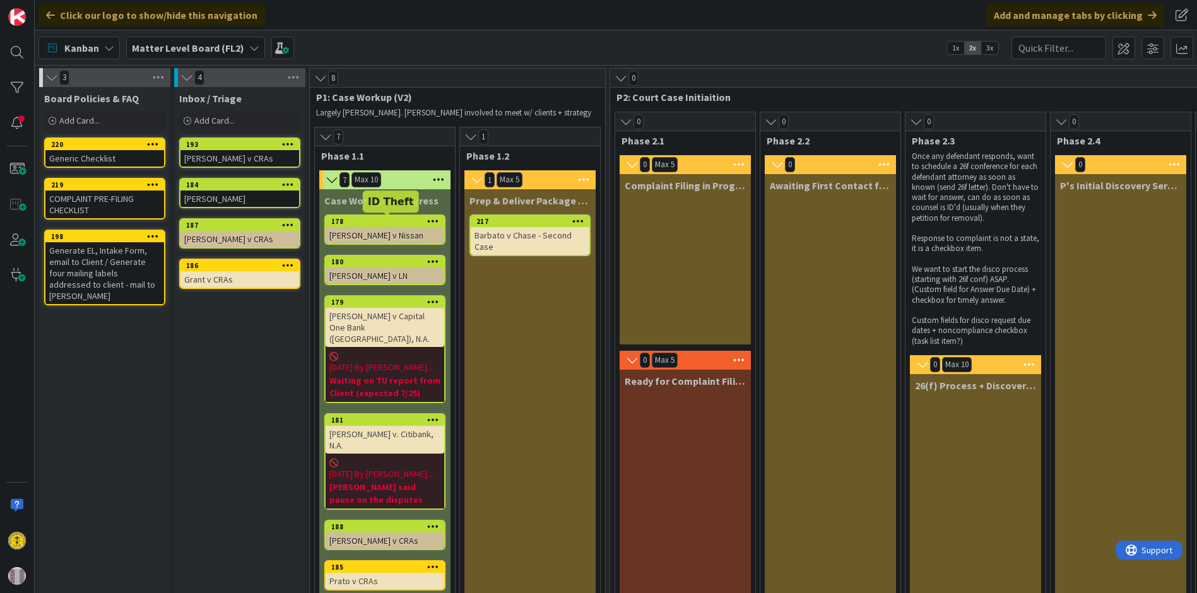
click at [361, 221] on div "178" at bounding box center [387, 221] width 113 height 9
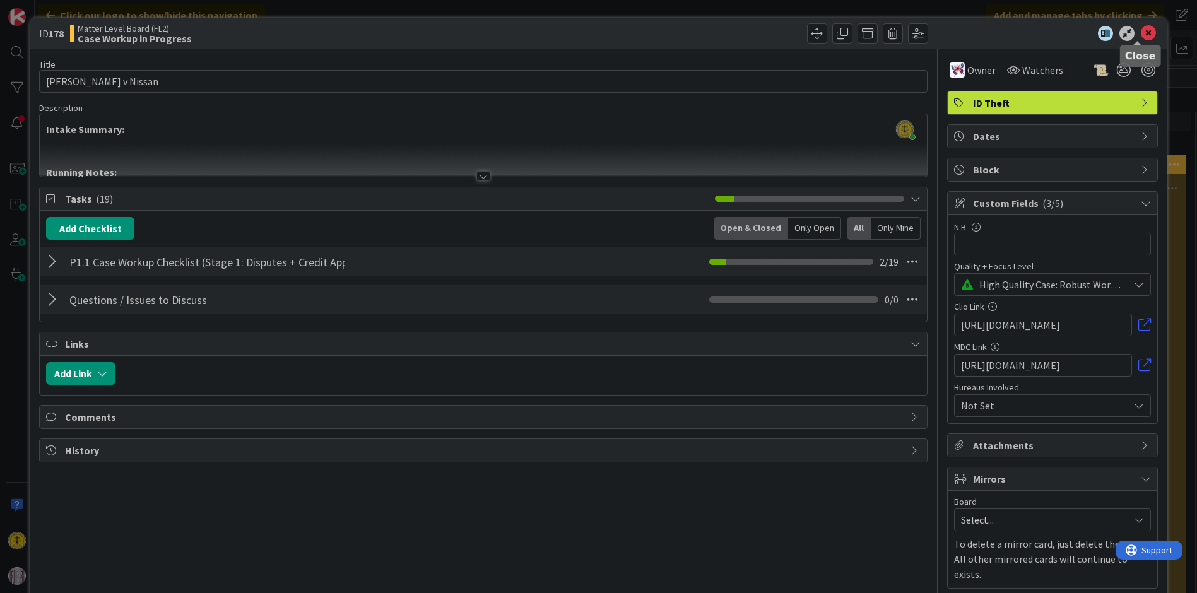
click at [1141, 32] on icon at bounding box center [1148, 33] width 15 height 15
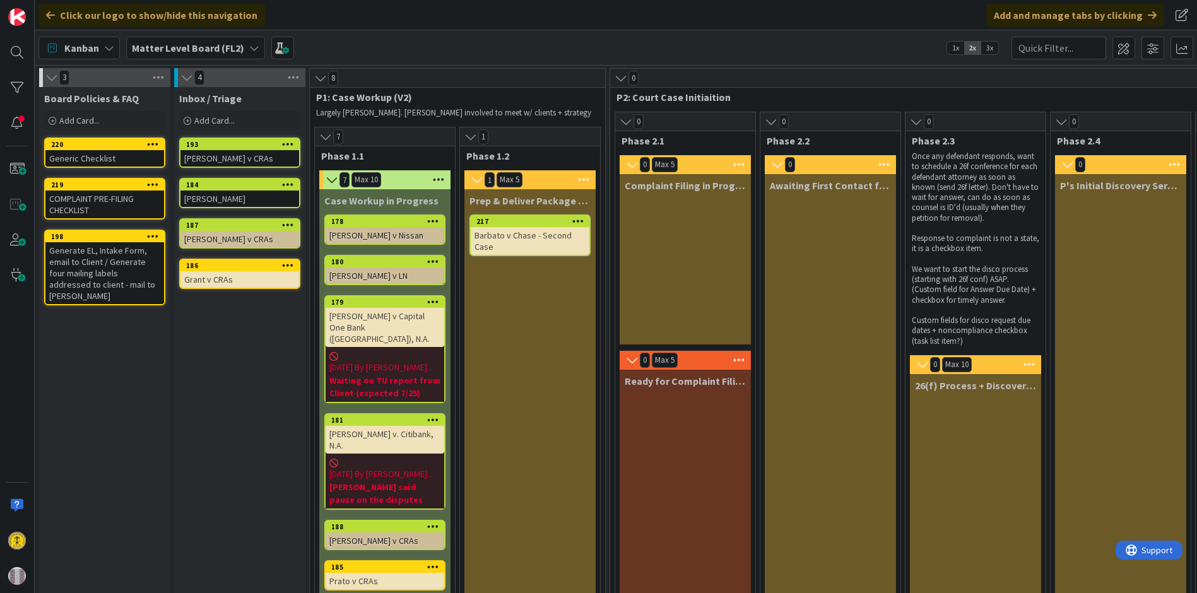
scroll to position [140, 0]
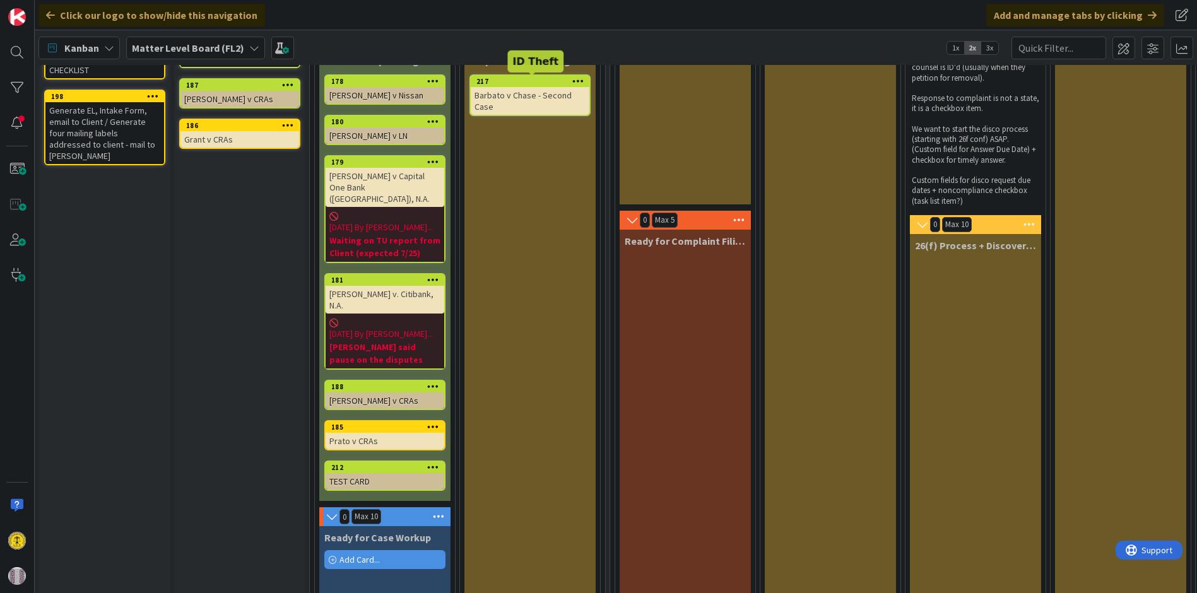
click at [515, 80] on div "217" at bounding box center [532, 81] width 113 height 9
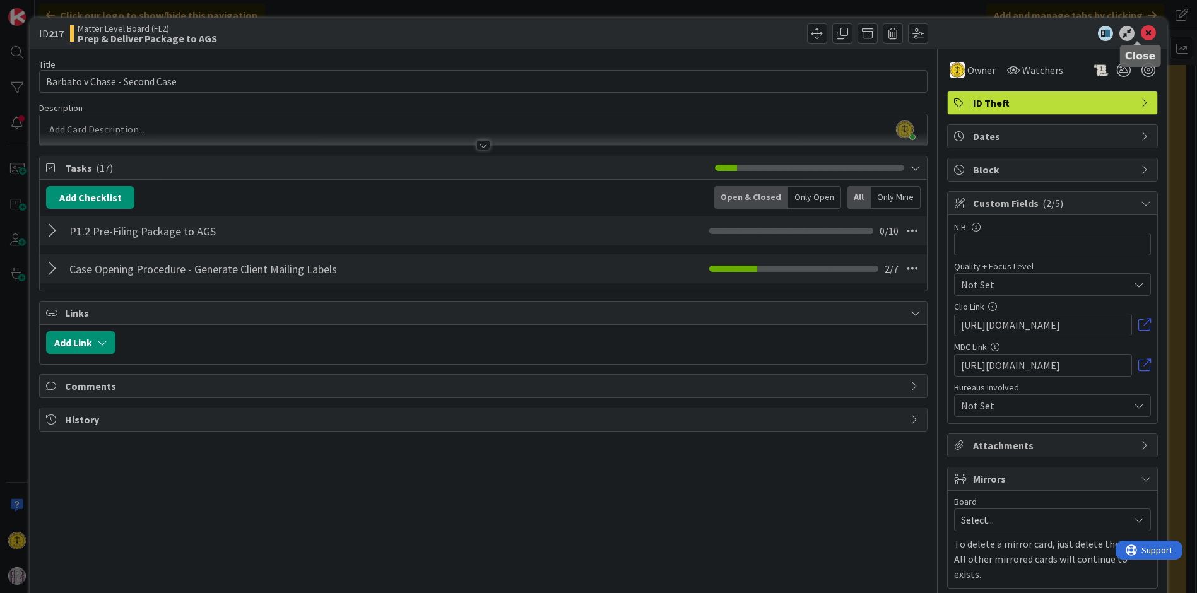
click at [1141, 30] on icon at bounding box center [1148, 33] width 15 height 15
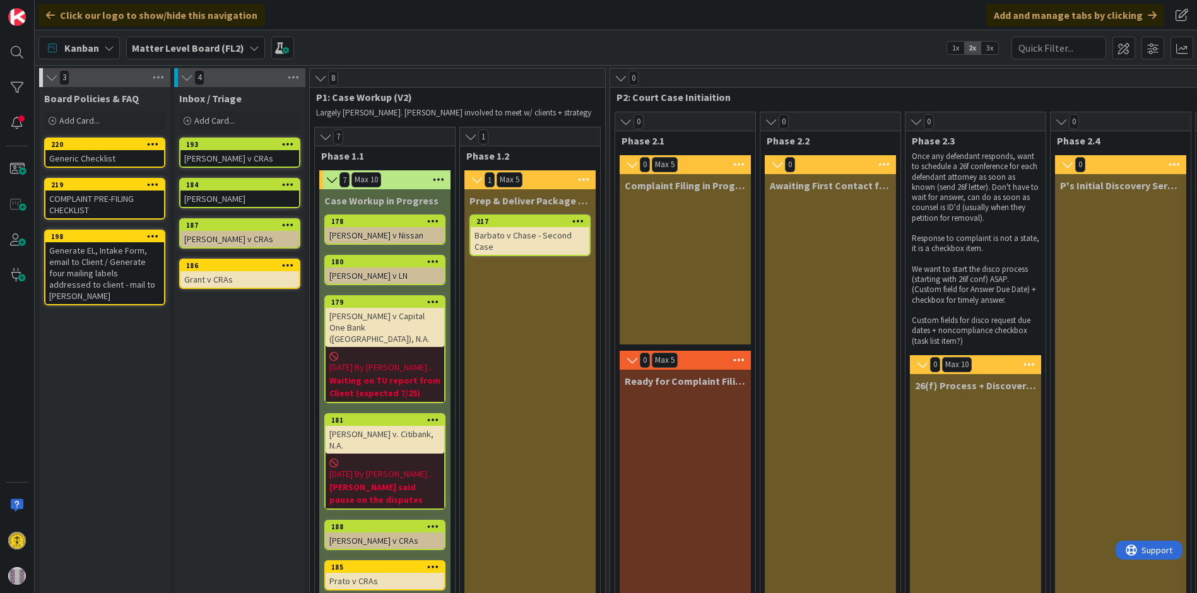
click at [960, 51] on span "1x" at bounding box center [955, 48] width 17 height 13
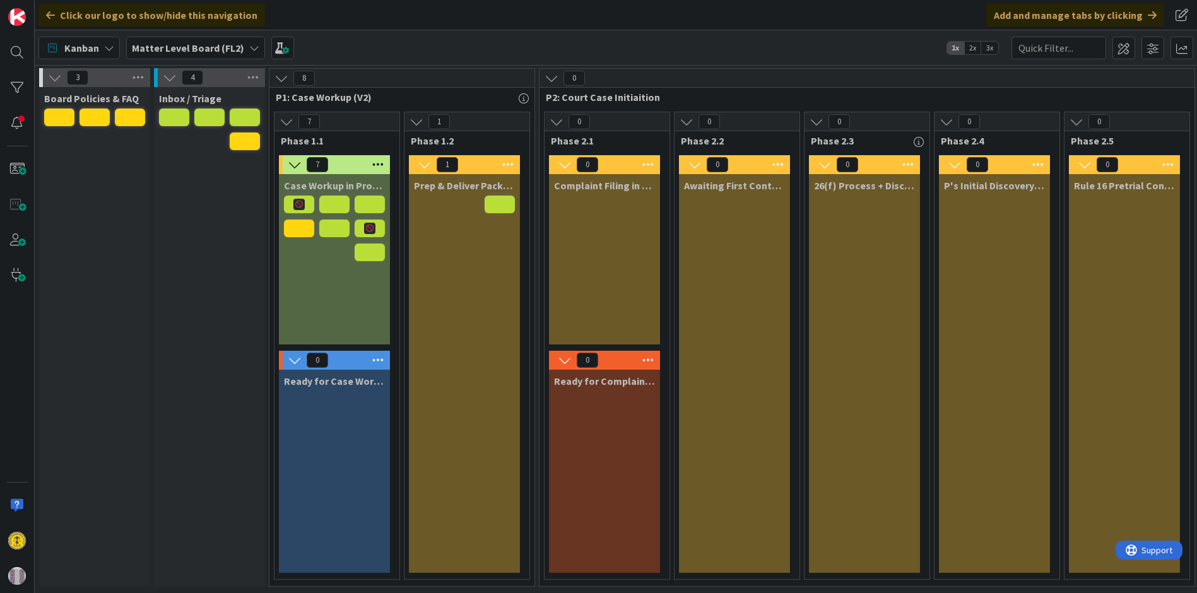
click at [975, 50] on span "2x" at bounding box center [972, 48] width 17 height 13
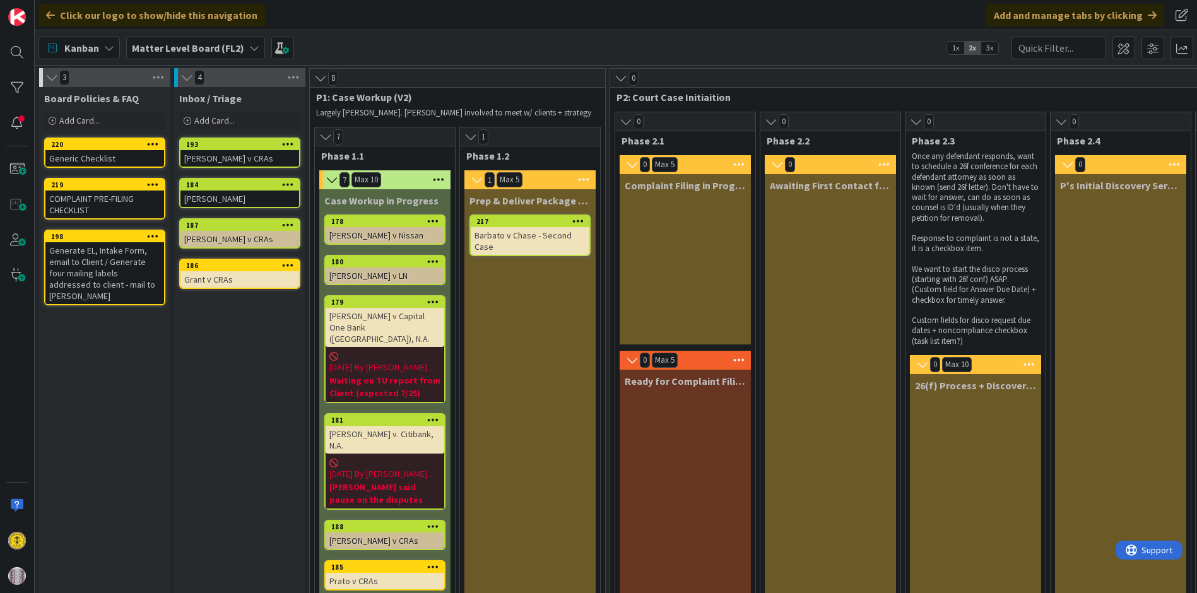
click at [991, 51] on span "3x" at bounding box center [989, 48] width 17 height 13
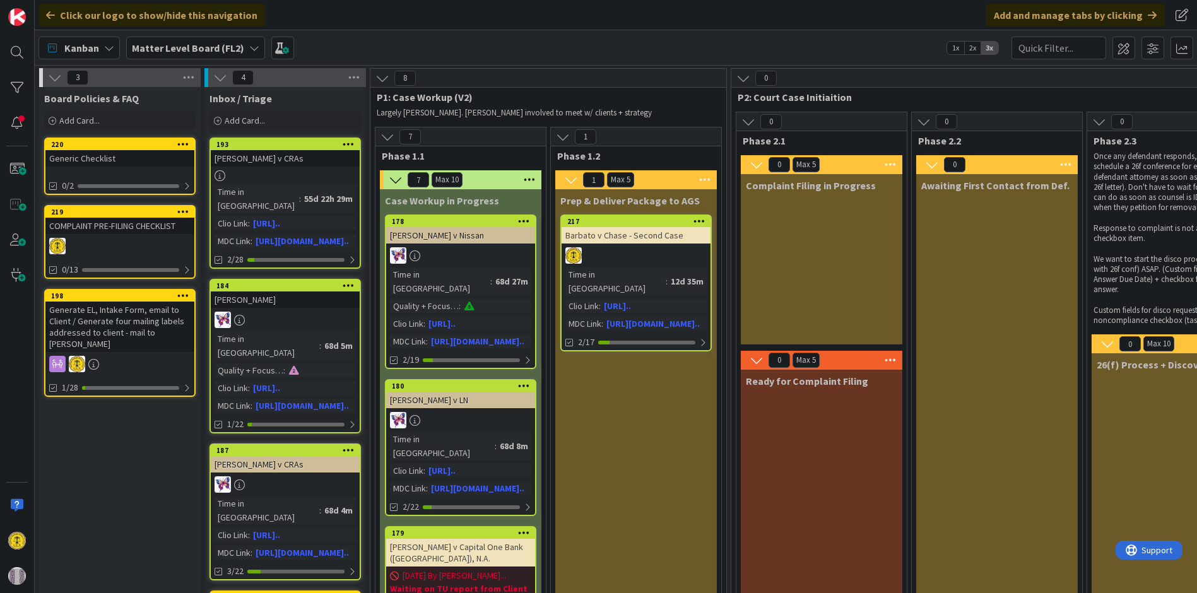
click at [973, 48] on span "2x" at bounding box center [972, 48] width 17 height 13
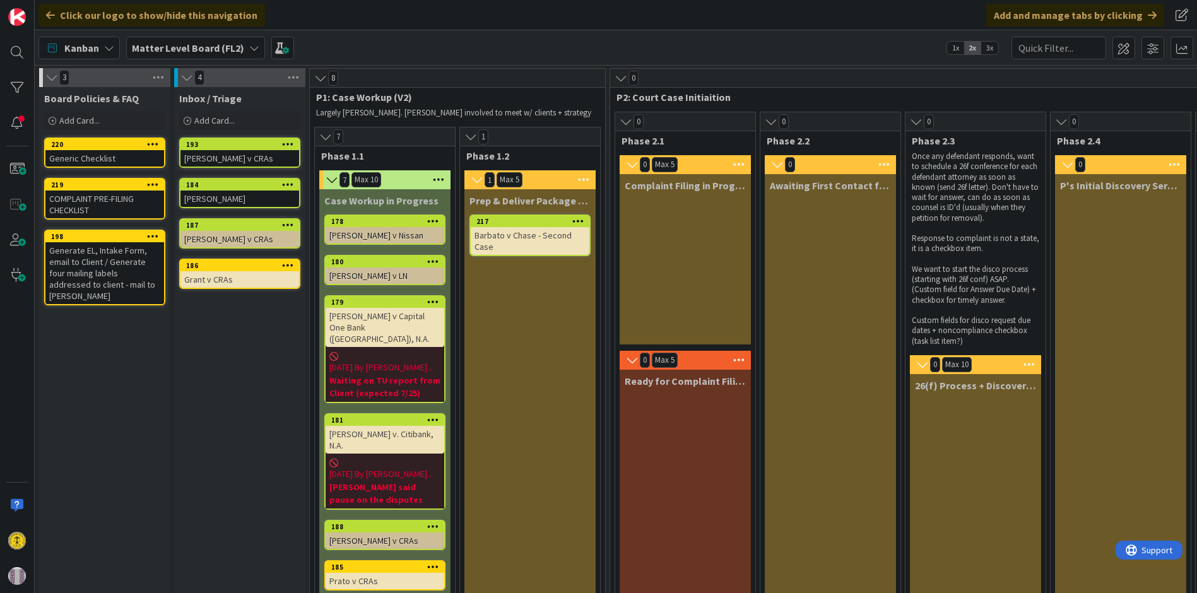
click at [951, 48] on span "1x" at bounding box center [955, 48] width 17 height 13
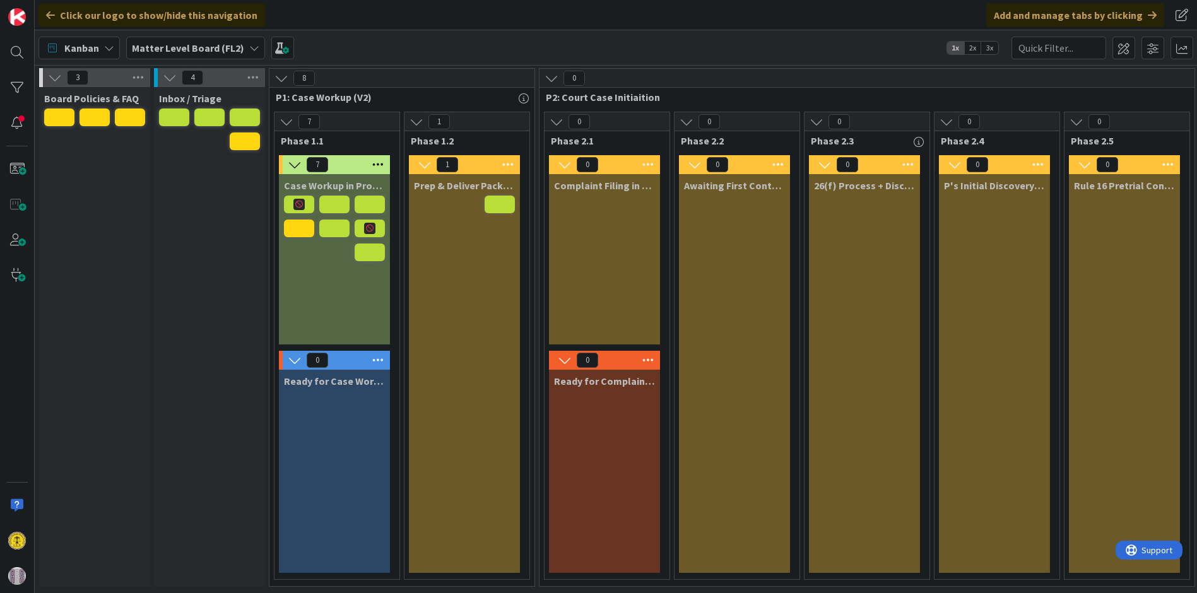
drag, startPoint x: 950, startPoint y: 48, endPoint x: 912, endPoint y: 35, distance: 40.1
click at [912, 35] on div "Kanban Matter Level Board (FL2) 1x 2x 3x" at bounding box center [616, 47] width 1162 height 35
click at [971, 47] on span "2x" at bounding box center [972, 48] width 17 height 13
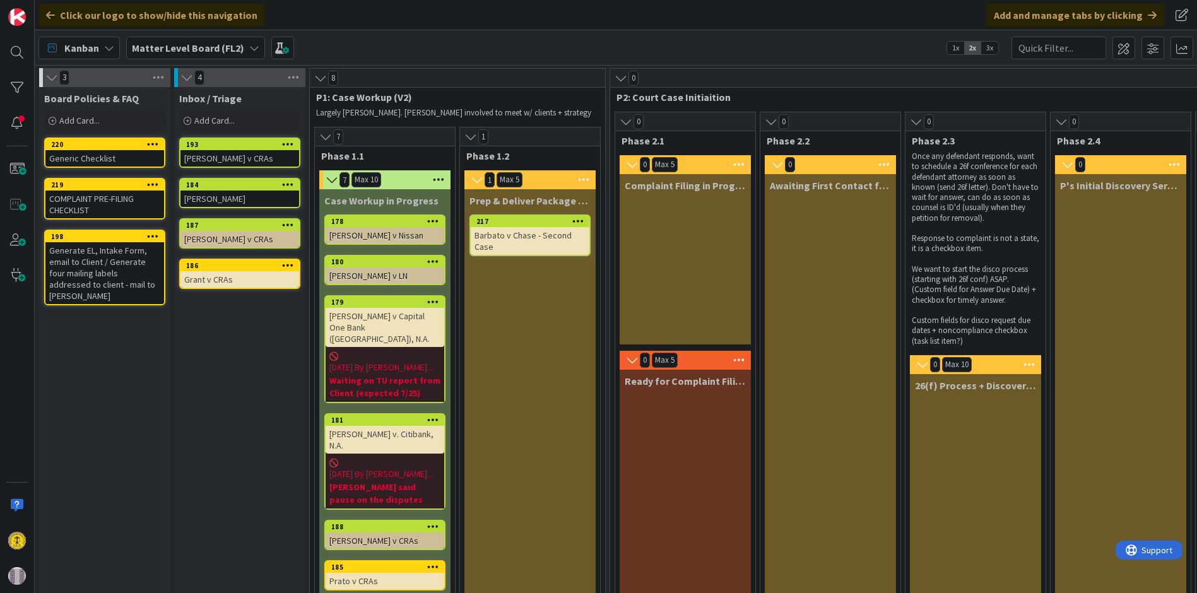
click at [983, 47] on span "3x" at bounding box center [989, 48] width 17 height 13
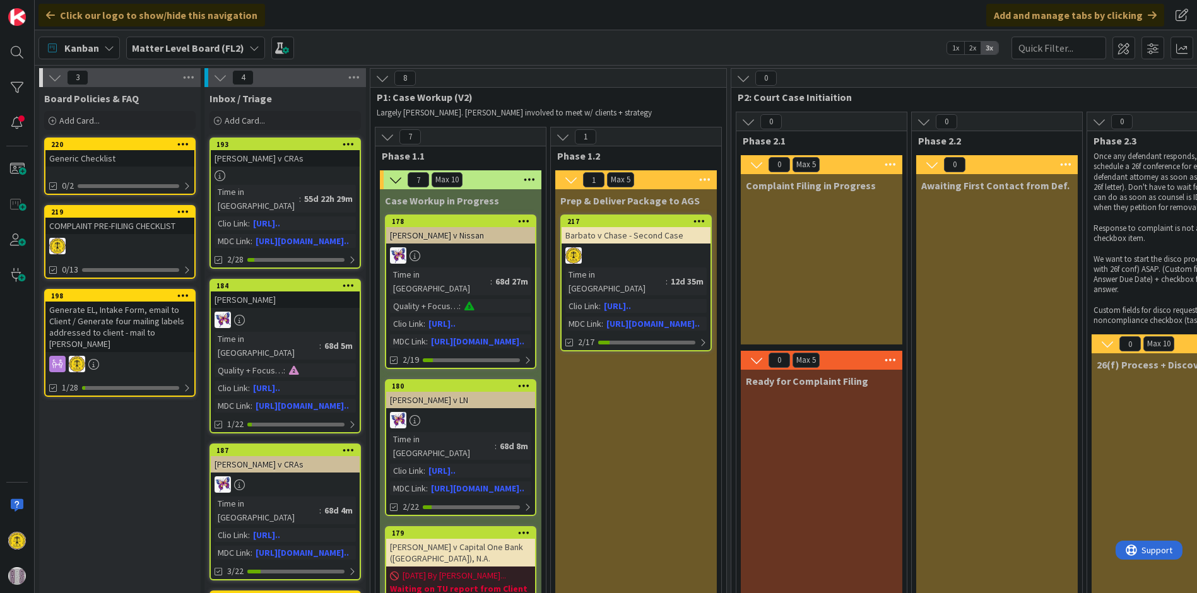
click at [973, 46] on span "2x" at bounding box center [972, 48] width 17 height 13
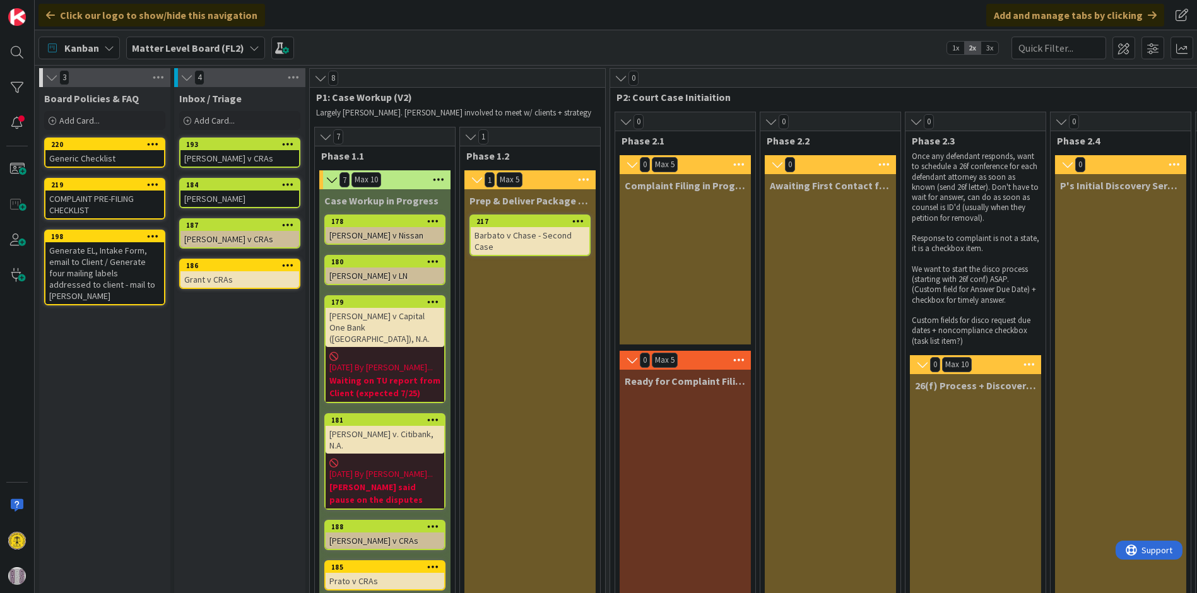
click at [993, 47] on span "3x" at bounding box center [989, 48] width 17 height 13
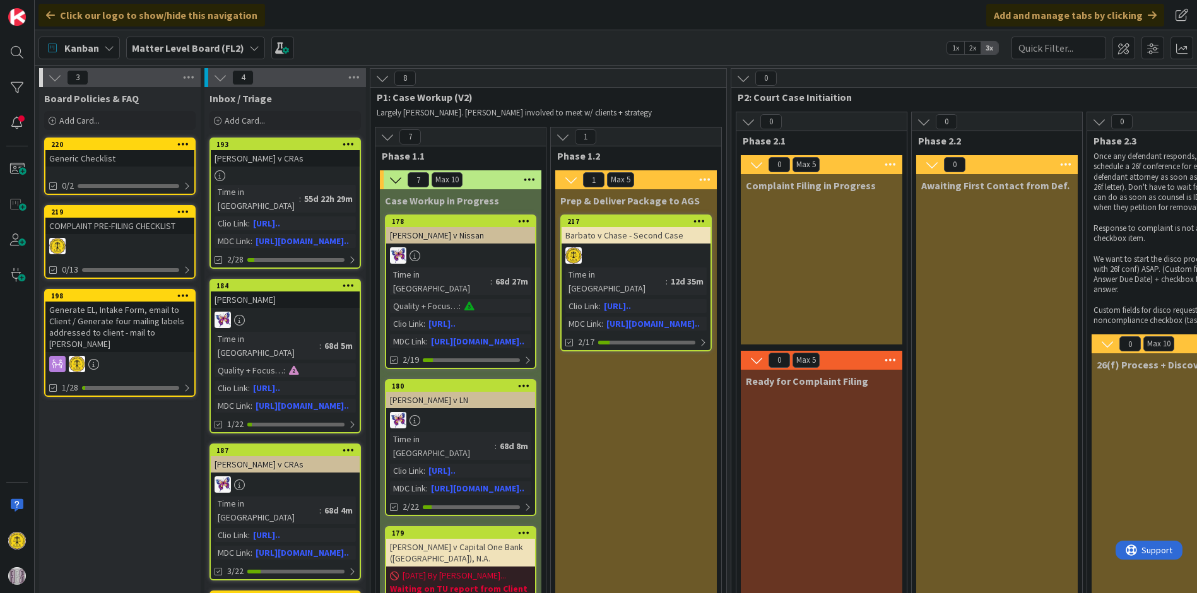
click at [953, 47] on span "1x" at bounding box center [955, 48] width 17 height 13
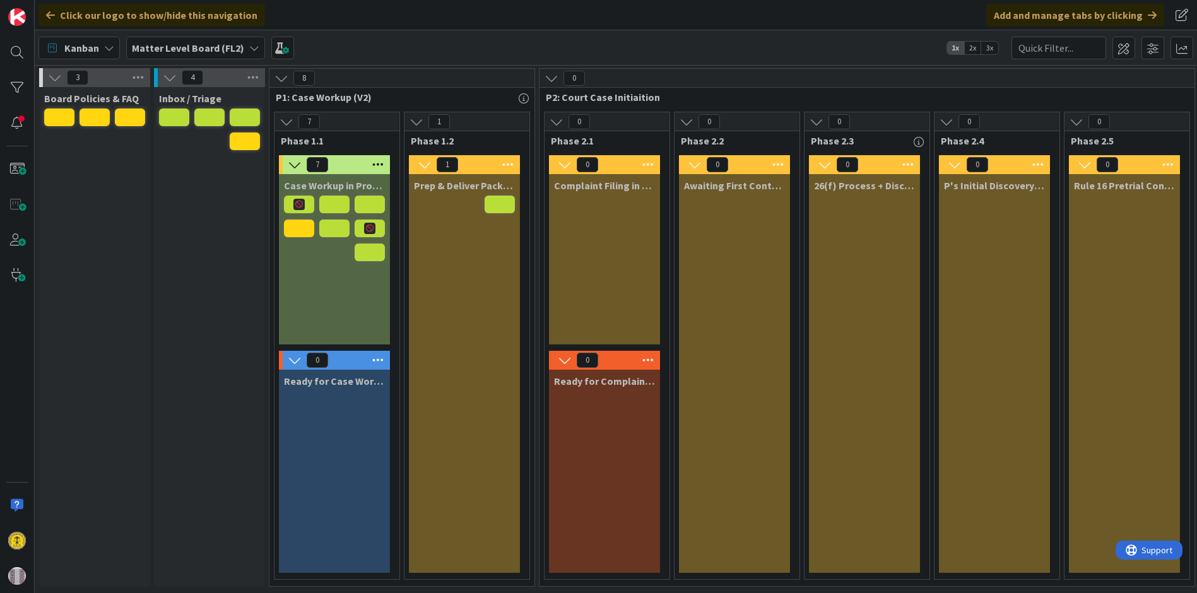
click at [986, 46] on span "3x" at bounding box center [989, 48] width 17 height 13
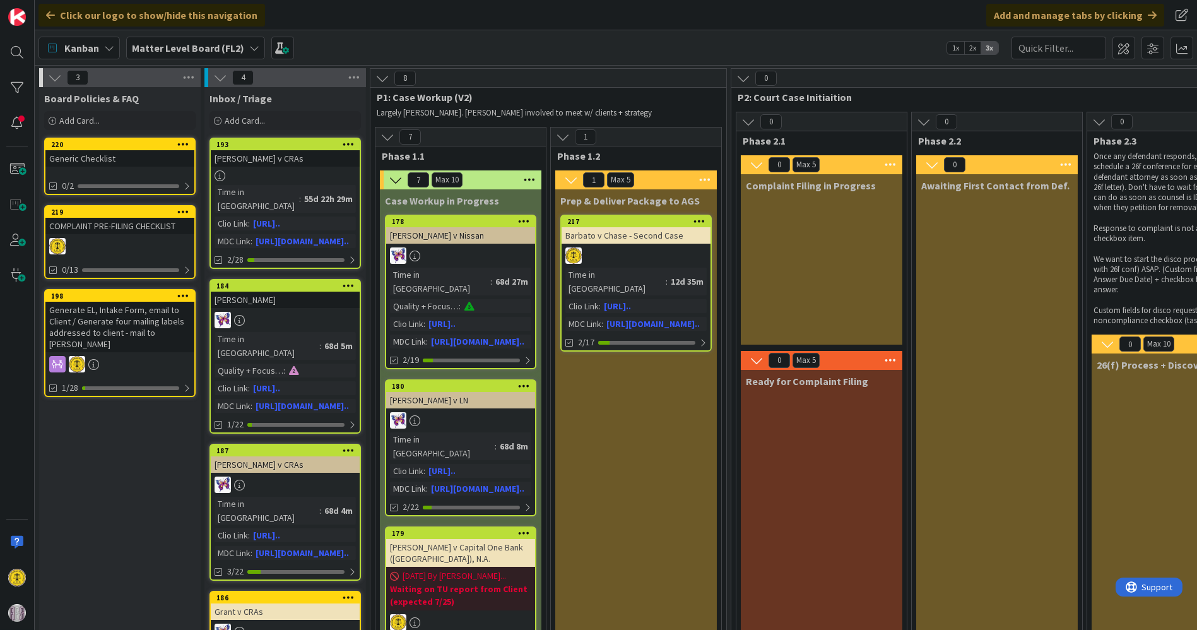
click at [182, 139] on icon at bounding box center [183, 143] width 12 height 9
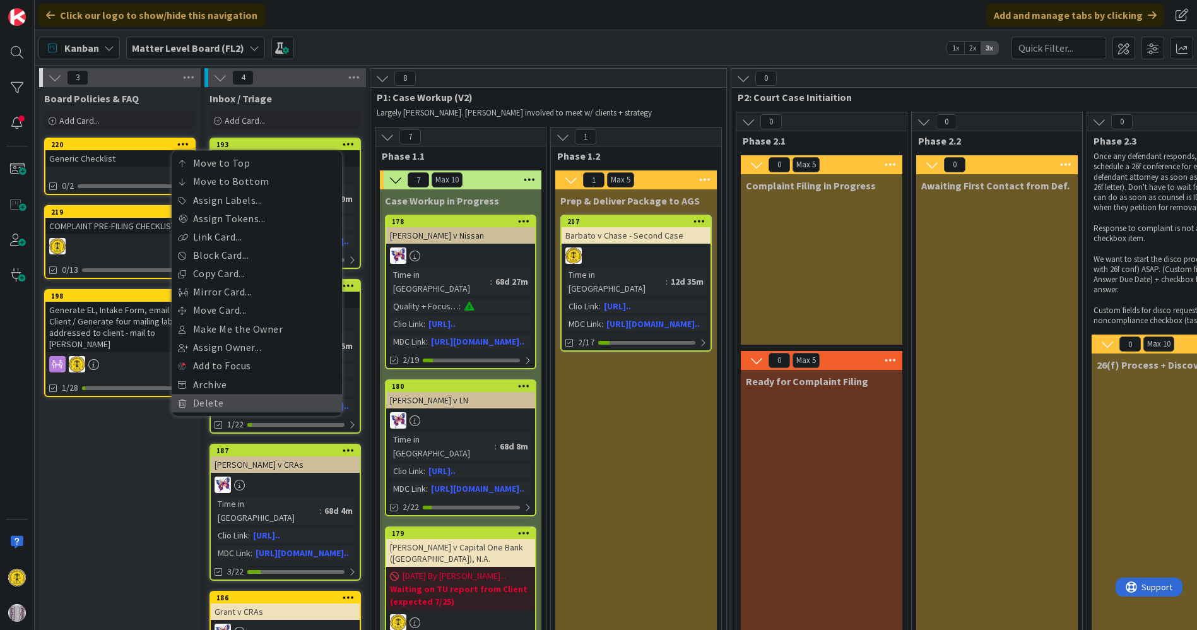
click at [218, 399] on link "Delete" at bounding box center [257, 403] width 170 height 18
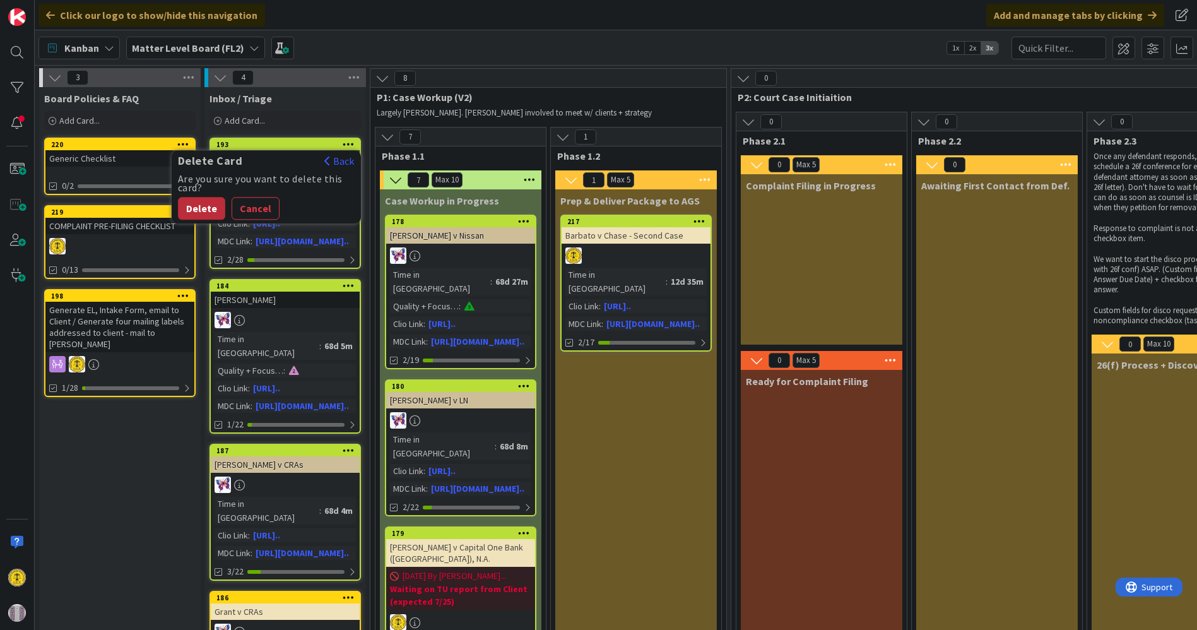
click at [195, 207] on button "Delete" at bounding box center [201, 208] width 47 height 23
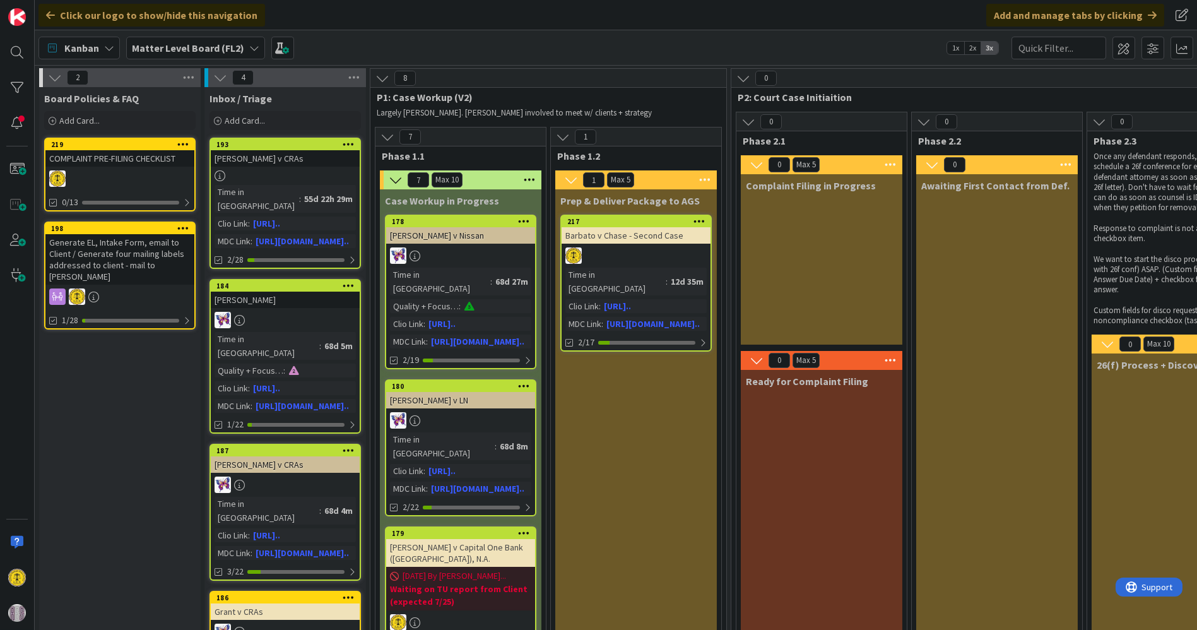
click at [96, 44] on span "Kanban" at bounding box center [81, 47] width 35 height 15
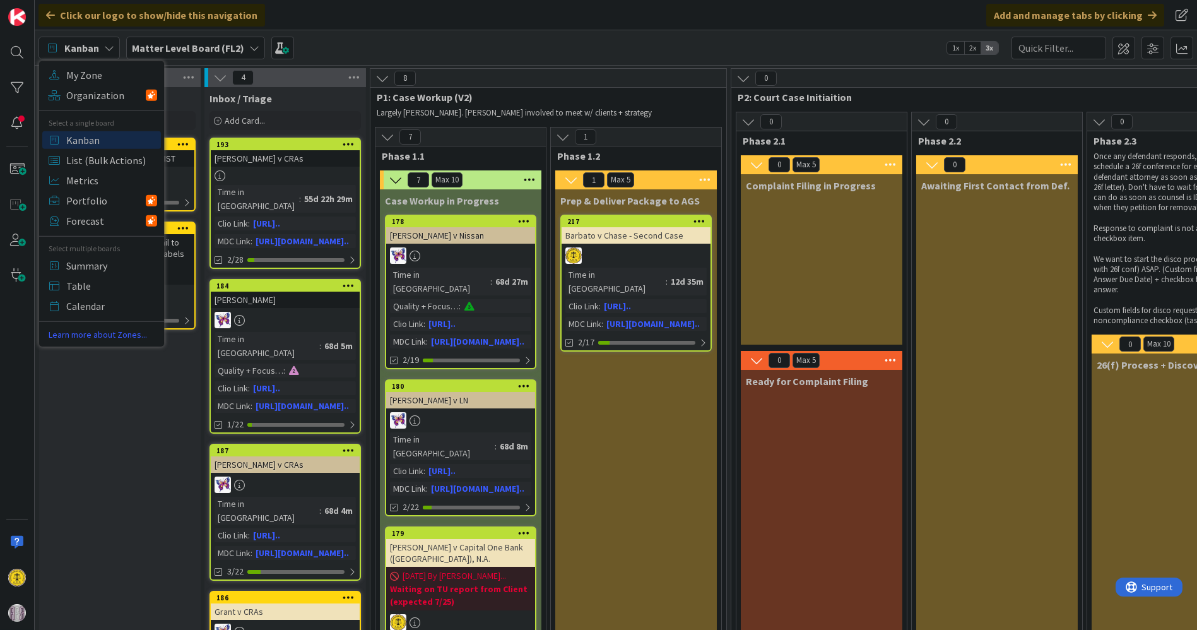
click at [519, 42] on div "Kanban My Zone Organization Select a single board Kanban List (Bulk Actions) Me…" at bounding box center [616, 47] width 1162 height 35
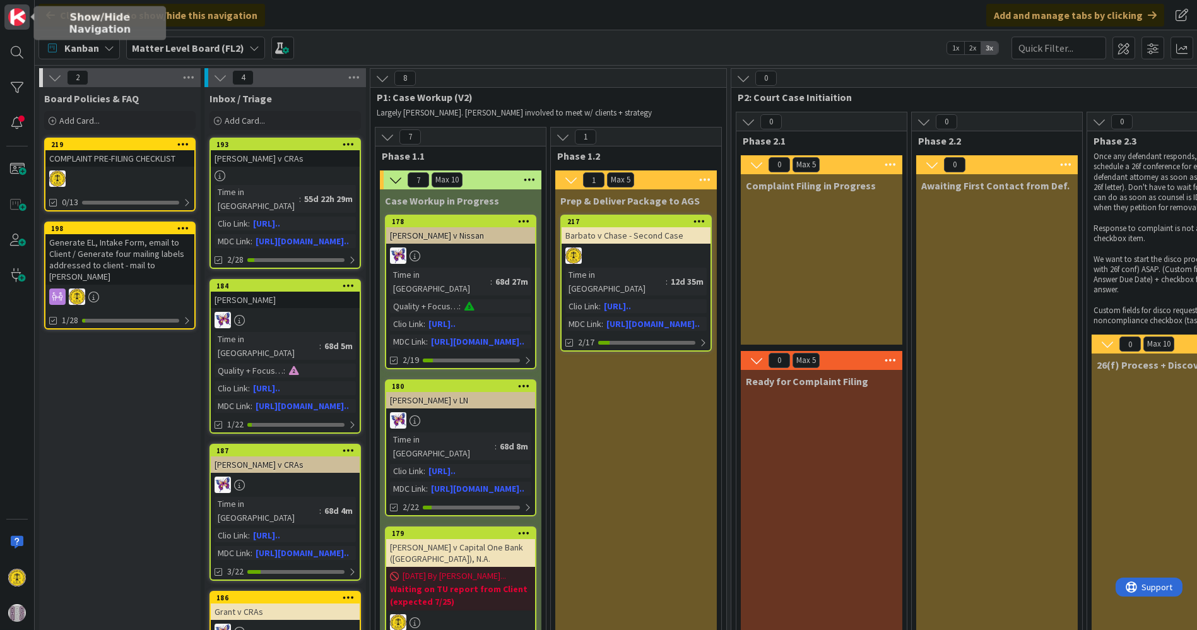
click at [16, 14] on img at bounding box center [17, 17] width 18 height 18
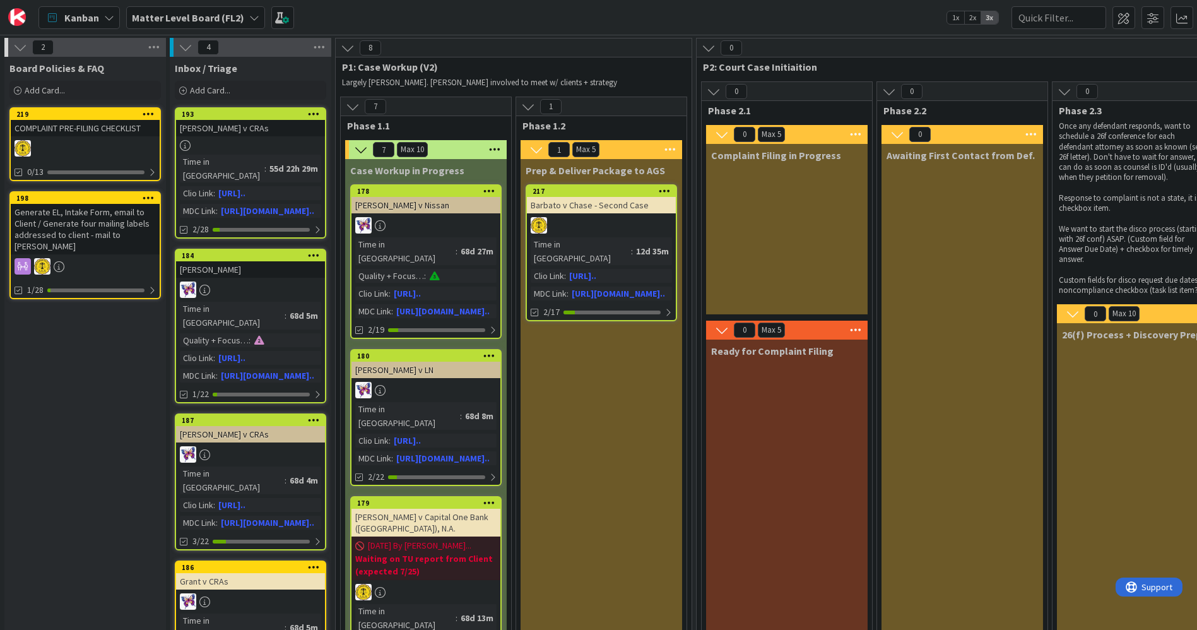
click at [94, 15] on span "Kanban" at bounding box center [81, 17] width 35 height 15
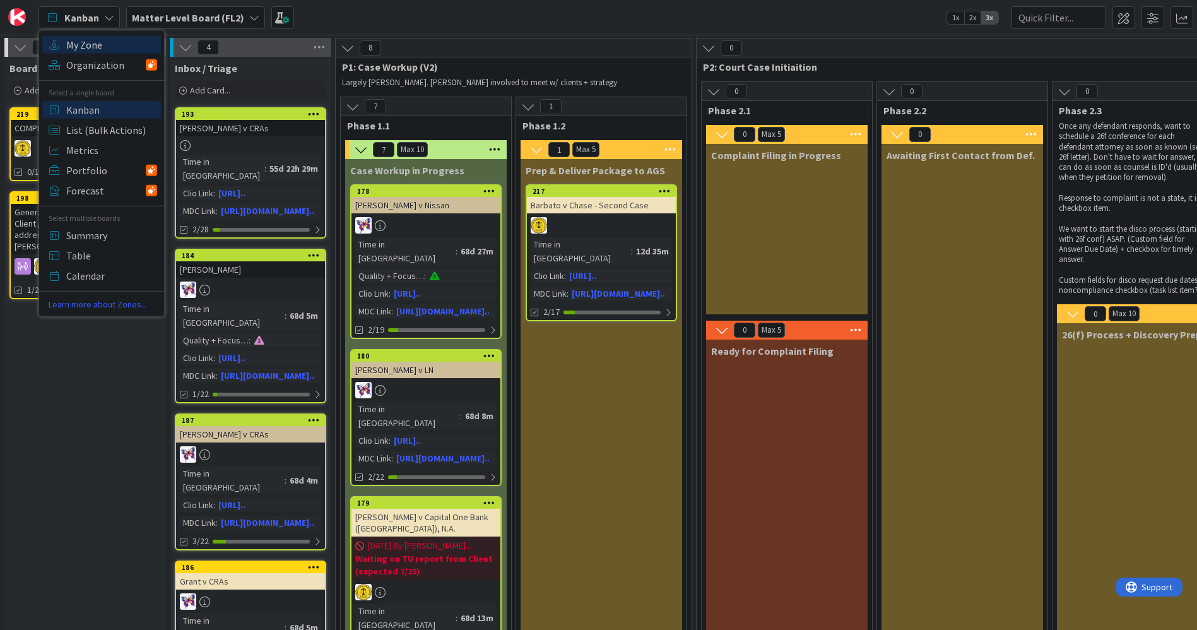
click at [85, 42] on span "My Zone" at bounding box center [111, 44] width 91 height 19
